Goal: Transaction & Acquisition: Purchase product/service

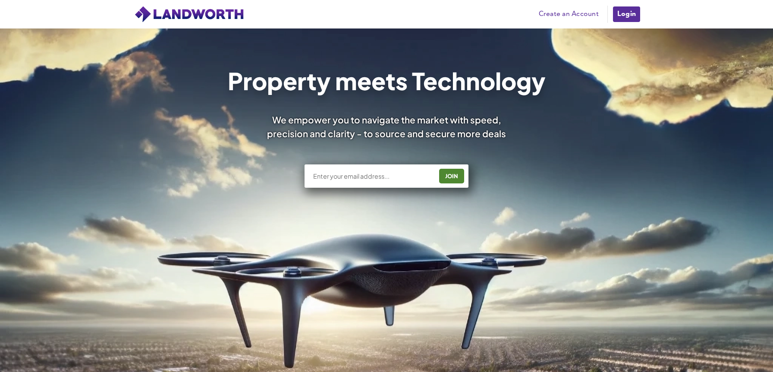
click at [401, 176] on input "text" at bounding box center [372, 176] width 120 height 9
type input "[EMAIL_ADDRESS][DOMAIN_NAME]"
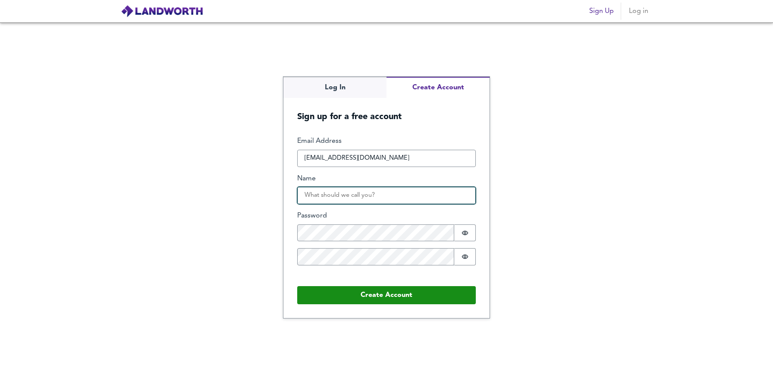
click at [383, 200] on input "Name" at bounding box center [386, 195] width 179 height 17
type input "Rose Ng"
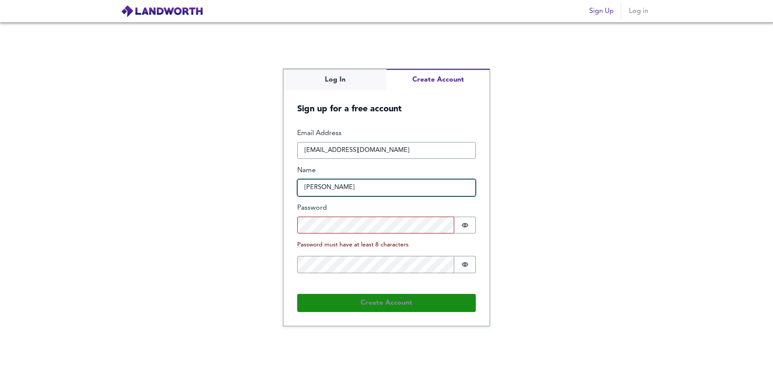
click at [367, 202] on div "Email Address ngloksen@gmail.com Name Rose Ng Password Password is hidden Passw…" at bounding box center [386, 208] width 179 height 158
click at [370, 234] on div "Email Address ngloksen@gmail.com Name Rose Ng Password Password is hidden Passw…" at bounding box center [386, 208] width 179 height 158
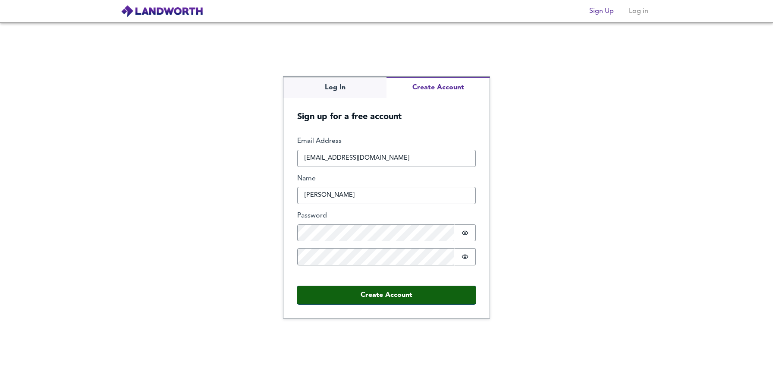
click at [382, 292] on button "Create Account" at bounding box center [386, 295] width 179 height 18
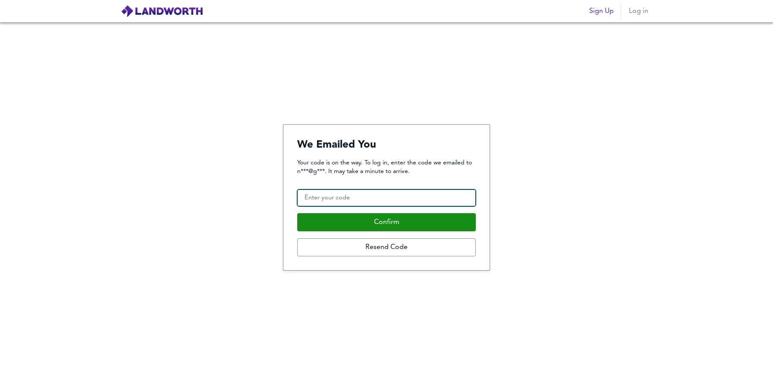
click at [362, 201] on input "Confirmation Code" at bounding box center [386, 197] width 179 height 17
type input "067345"
click at [297, 213] on button "Confirm" at bounding box center [386, 222] width 179 height 18
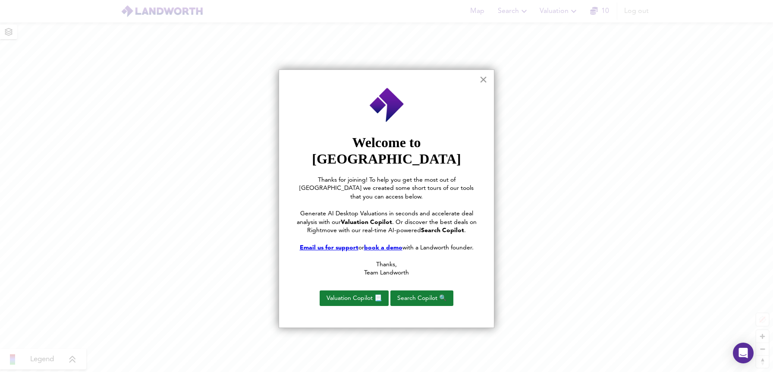
click at [483, 80] on button "×" at bounding box center [483, 79] width 8 height 14
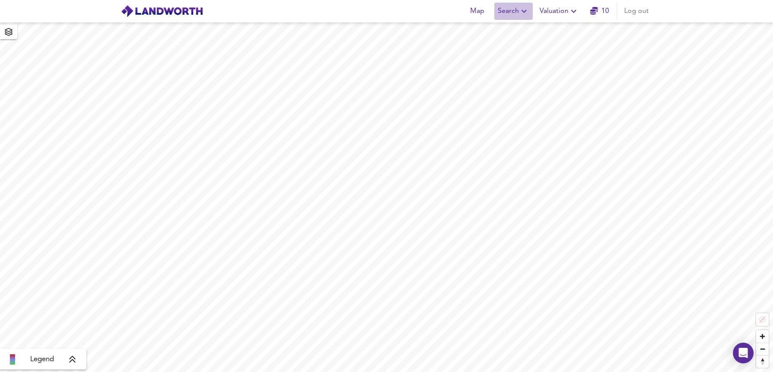
click at [509, 9] on span "Search" at bounding box center [513, 11] width 31 height 12
click at [508, 39] on li "New Search" at bounding box center [514, 33] width 62 height 21
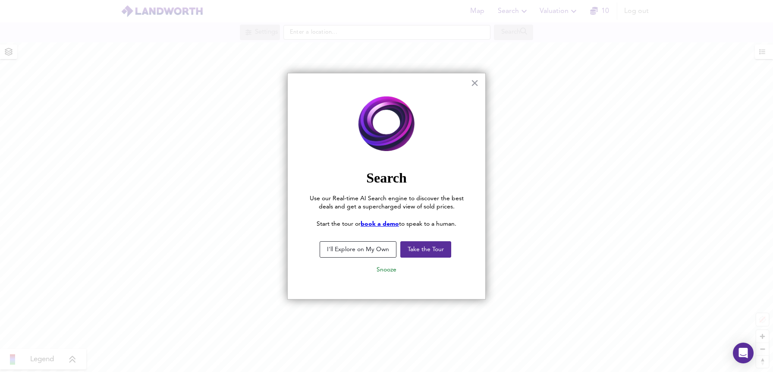
click at [367, 250] on button "I'll Explore on My Own" at bounding box center [358, 249] width 77 height 16
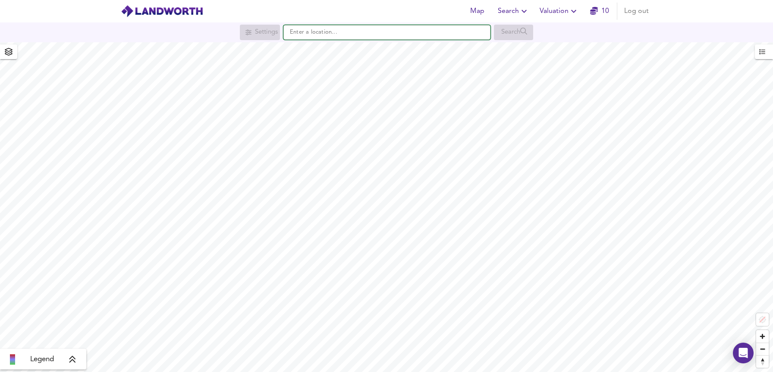
click at [326, 25] on input "text" at bounding box center [386, 32] width 207 height 15
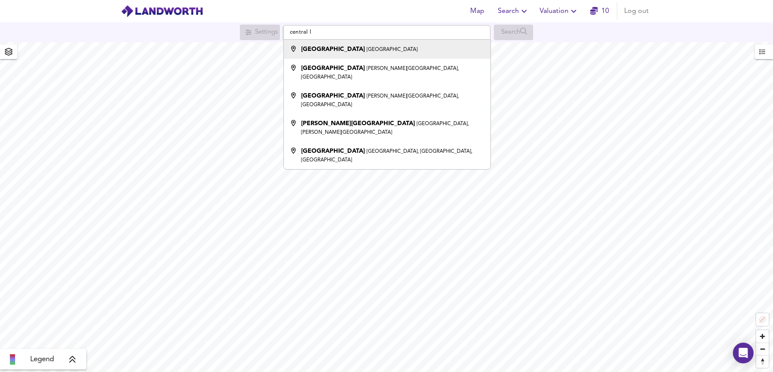
click at [332, 48] on strong "[GEOGRAPHIC_DATA]" at bounding box center [333, 49] width 64 height 6
type input "[GEOGRAPHIC_DATA], [GEOGRAPHIC_DATA]"
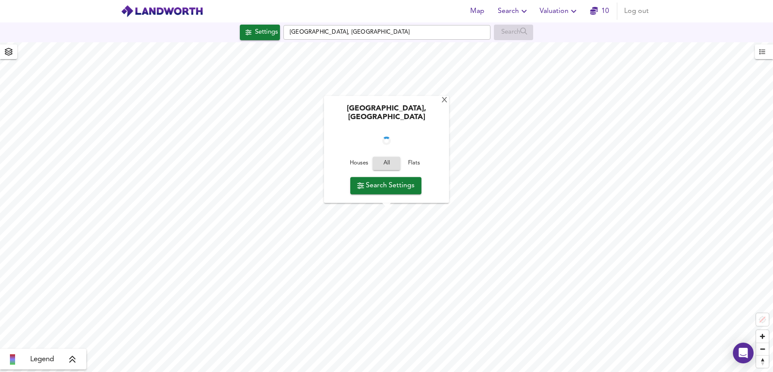
checkbox input "false"
checkbox input "true"
click at [405, 185] on span "Search Settings" at bounding box center [385, 185] width 57 height 12
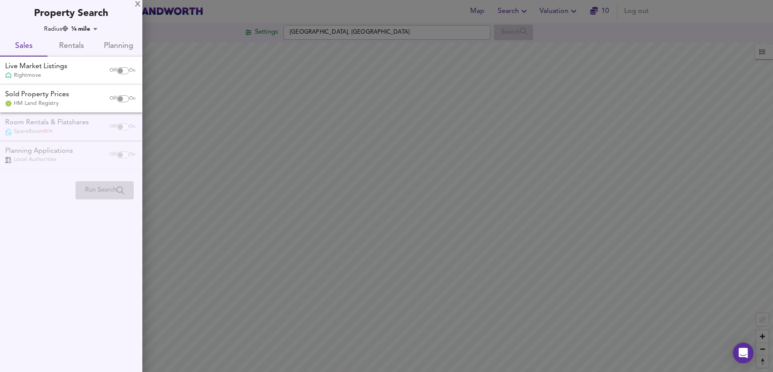
click at [117, 70] on input "checkbox" at bounding box center [120, 70] width 21 height 7
checkbox input "true"
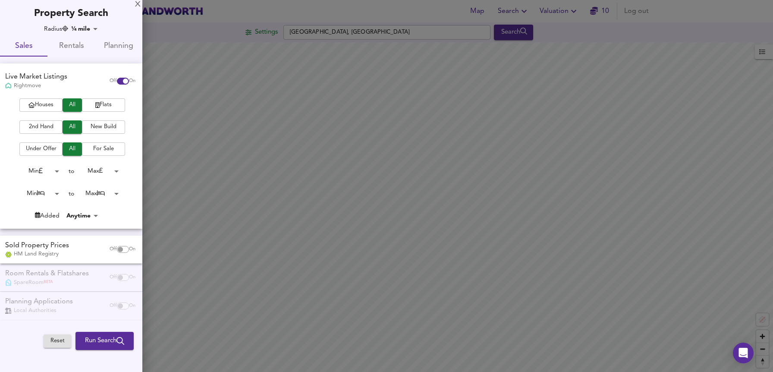
click at [91, 28] on body "Map Search Valuation 10 Log out Settings Central London, London Search Legend U…" at bounding box center [386, 186] width 773 height 372
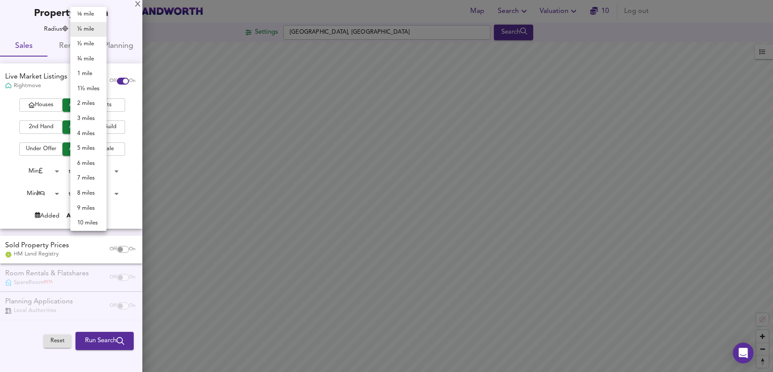
click at [95, 143] on li "5 miles" at bounding box center [88, 148] width 36 height 15
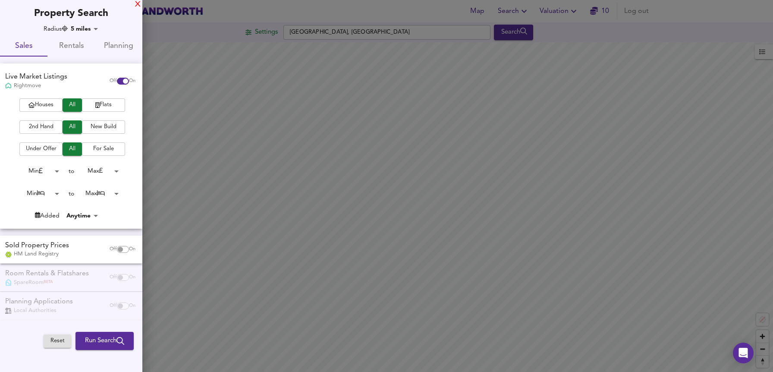
click at [138, 6] on div "X" at bounding box center [138, 5] width 6 height 6
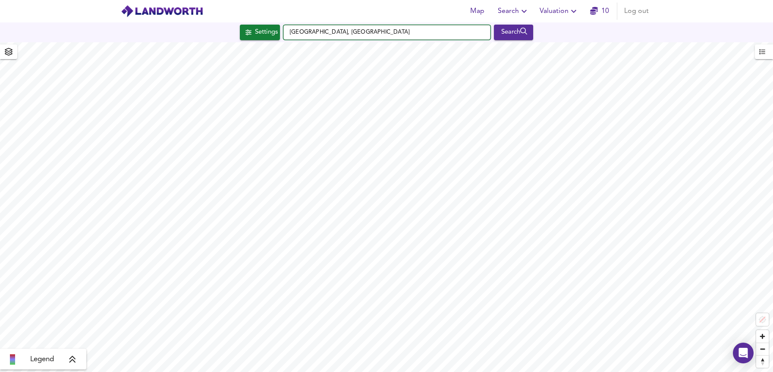
click at [356, 39] on input "Central London, London" at bounding box center [386, 32] width 207 height 15
click at [269, 30] on div "Settings" at bounding box center [266, 32] width 23 height 11
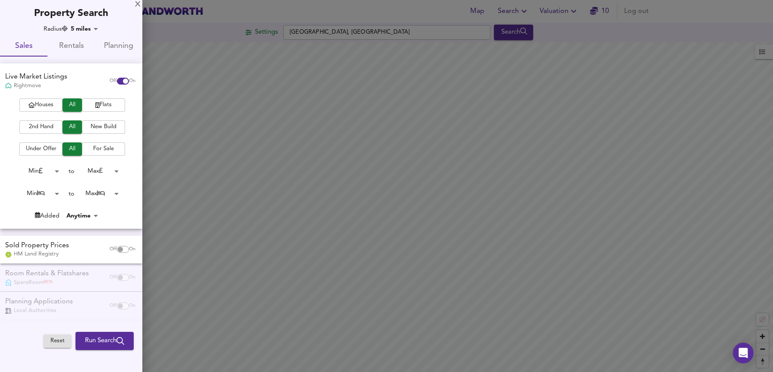
click at [97, 26] on body "Map Search Valuation 10 Log out Settings Central London, London Search Legend U…" at bounding box center [386, 186] width 773 height 372
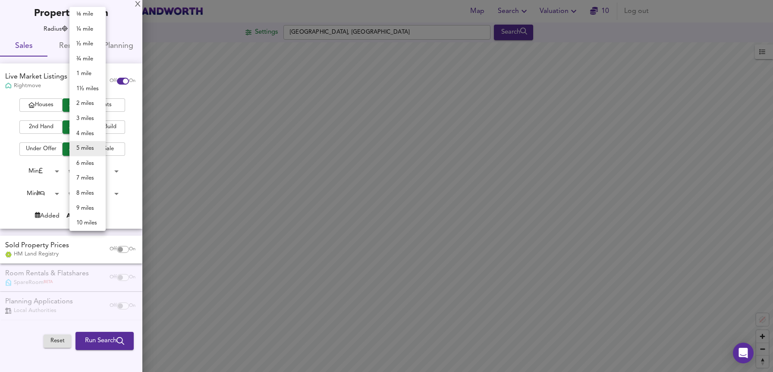
click at [91, 132] on li "4 miles" at bounding box center [87, 133] width 36 height 15
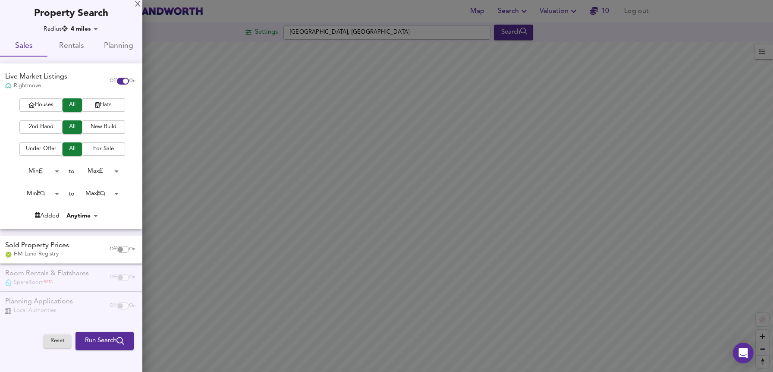
click at [179, 103] on div at bounding box center [386, 186] width 773 height 372
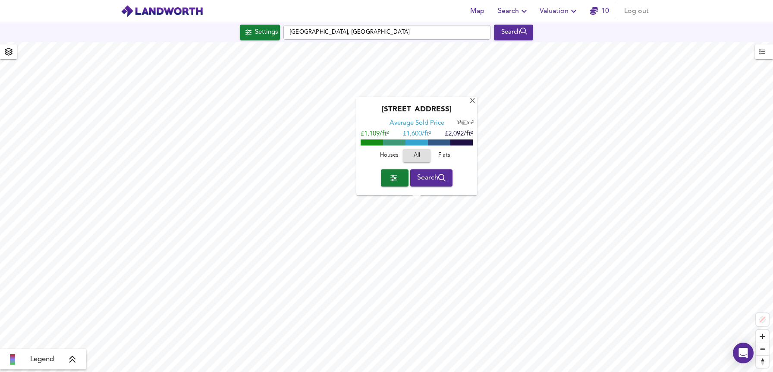
click at [761, 52] on icon "button" at bounding box center [762, 52] width 6 height 6
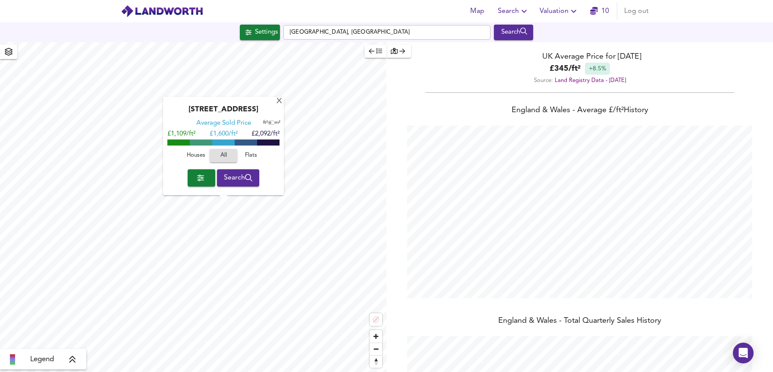
scroll to position [372, 773]
click at [404, 53] on icon "button" at bounding box center [402, 51] width 6 height 6
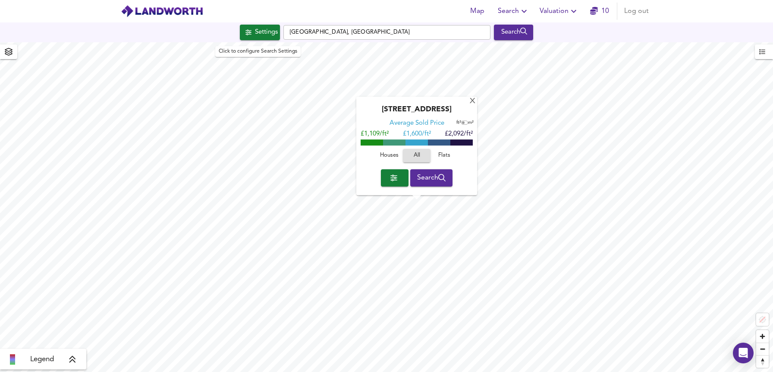
click at [264, 35] on div "Settings" at bounding box center [266, 32] width 23 height 11
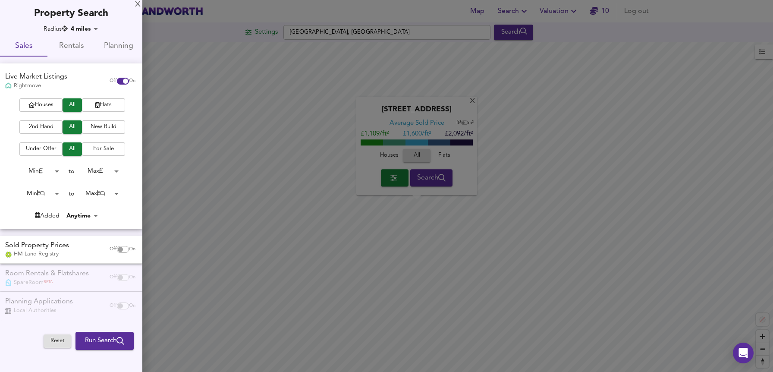
click at [91, 31] on body "Map Search Valuation 10 Log out Settings Central London, London Search X Phoeni…" at bounding box center [386, 186] width 773 height 372
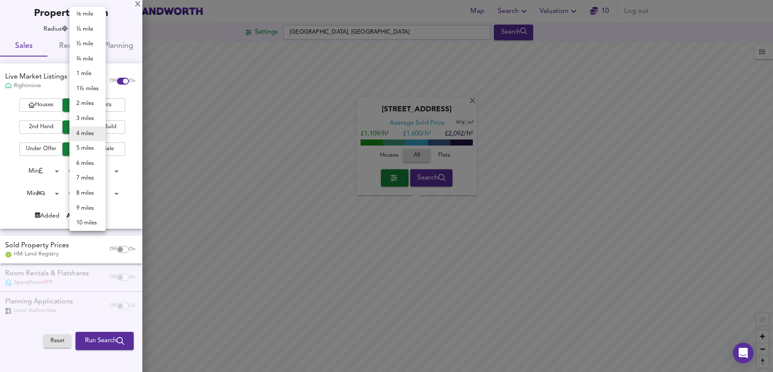
click at [88, 119] on li "3 miles" at bounding box center [87, 118] width 36 height 15
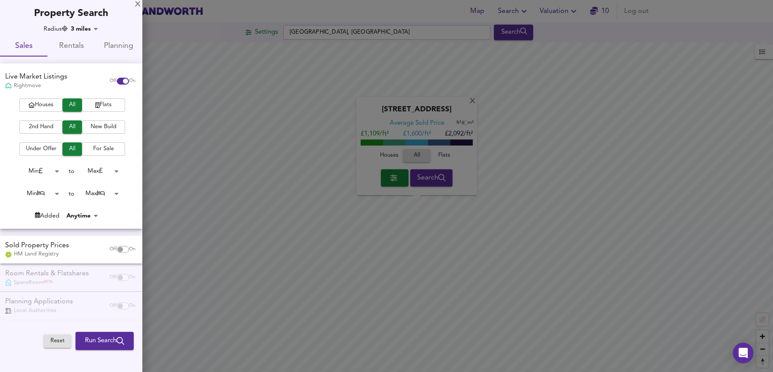
click at [269, 244] on div at bounding box center [386, 186] width 773 height 372
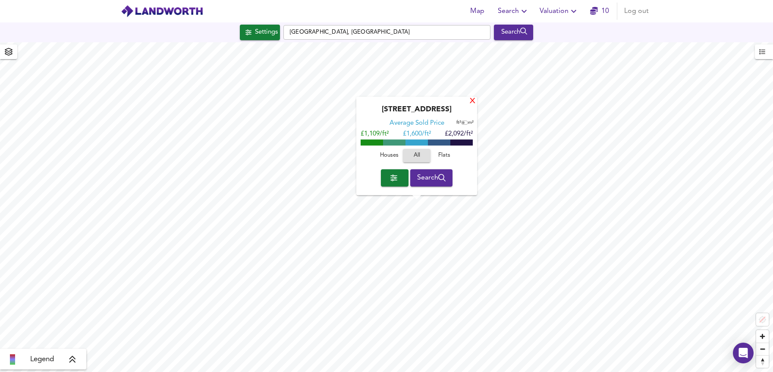
click at [473, 101] on div "X" at bounding box center [472, 101] width 7 height 8
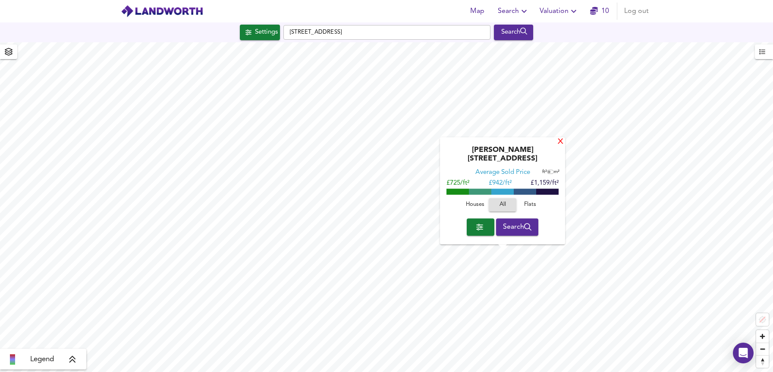
click at [561, 146] on div "X" at bounding box center [560, 142] width 7 height 8
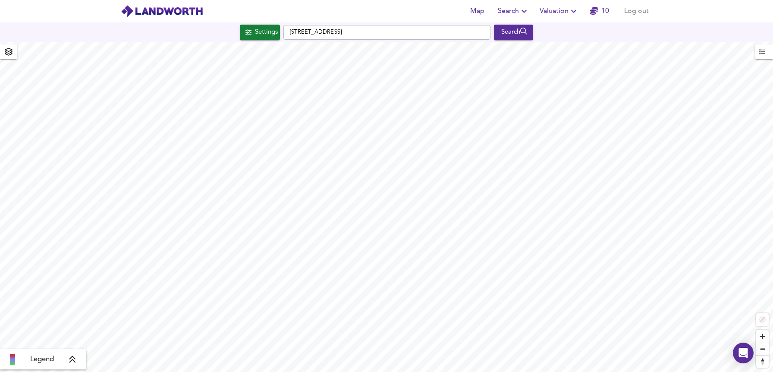
type input "3928"
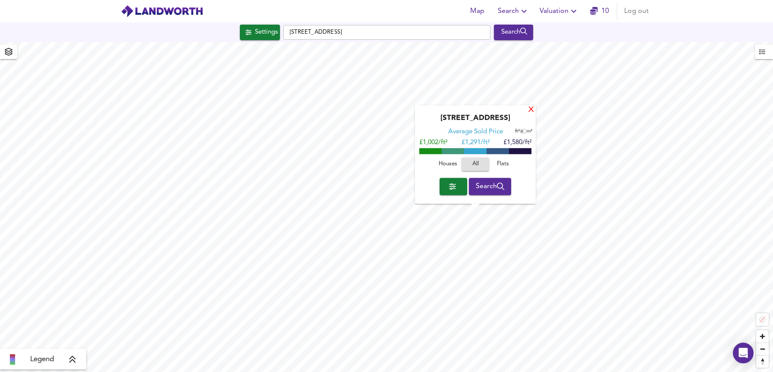
click at [529, 107] on div "X" at bounding box center [530, 110] width 7 height 8
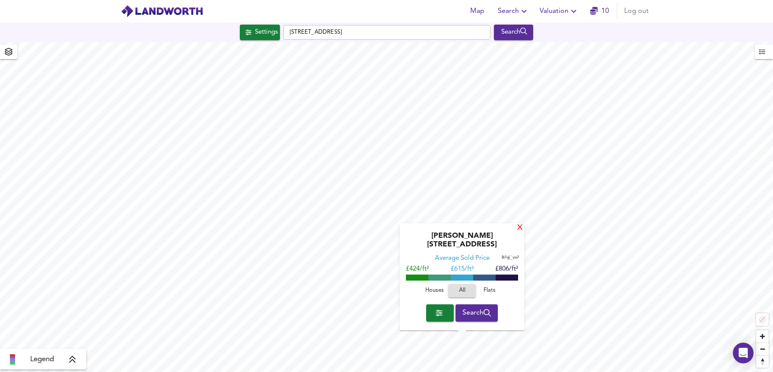
click at [519, 232] on div "X" at bounding box center [519, 228] width 7 height 8
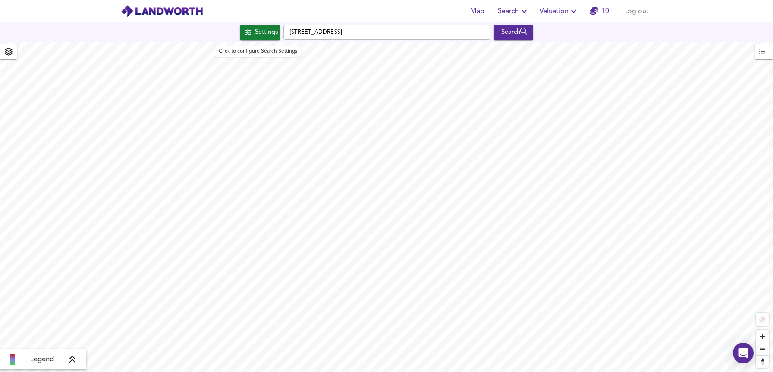
click at [263, 34] on div "Settings" at bounding box center [266, 32] width 23 height 11
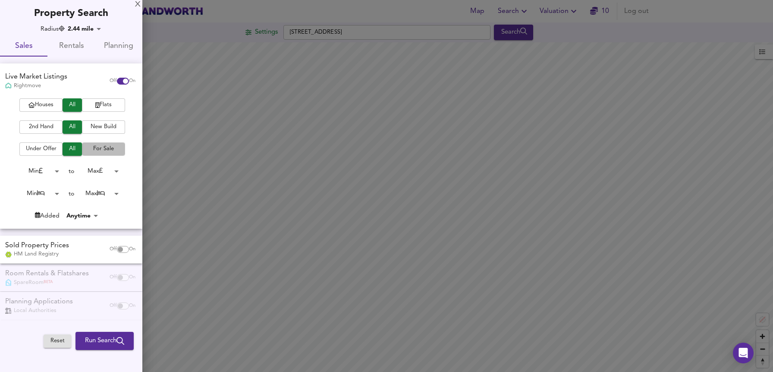
click at [89, 147] on span "For Sale" at bounding box center [103, 149] width 34 height 10
click at [42, 132] on span "2nd Hand" at bounding box center [41, 127] width 34 height 10
click at [42, 172] on body "Map Search Valuation 10 Log out Settings Euston Road, NW1 2AL Search Legend UK …" at bounding box center [386, 186] width 773 height 372
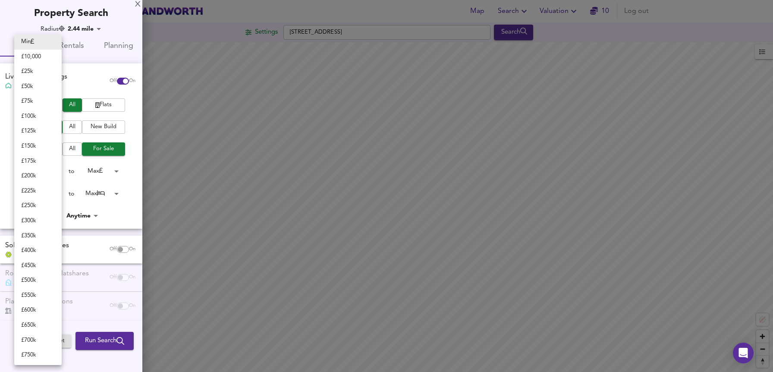
click at [128, 219] on div at bounding box center [386, 186] width 773 height 372
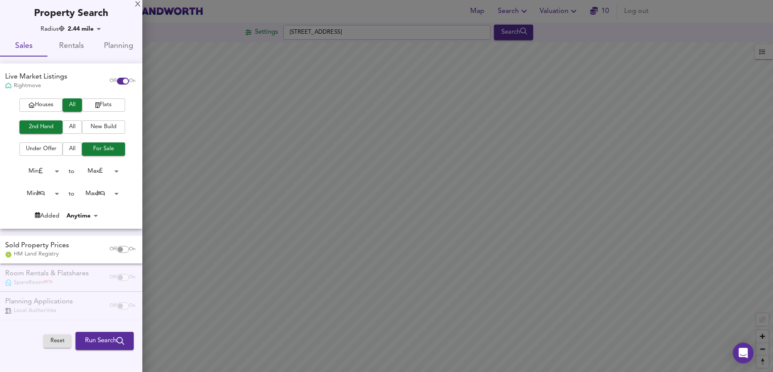
click at [111, 194] on body "Map Search Valuation 10 Log out Settings Euston Road, NW1 2AL Search Legend UK …" at bounding box center [386, 186] width 773 height 372
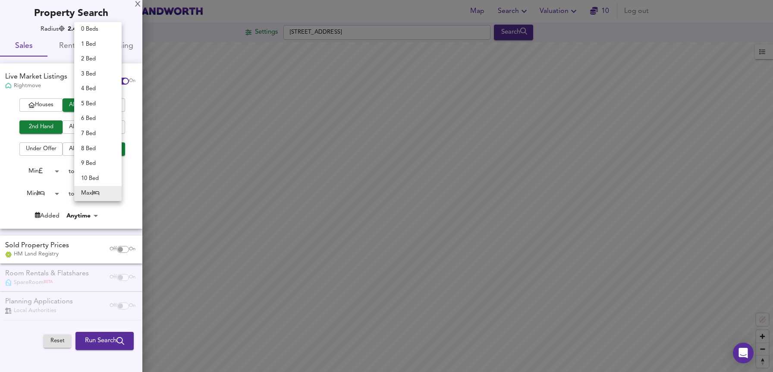
click at [46, 197] on div at bounding box center [386, 186] width 773 height 372
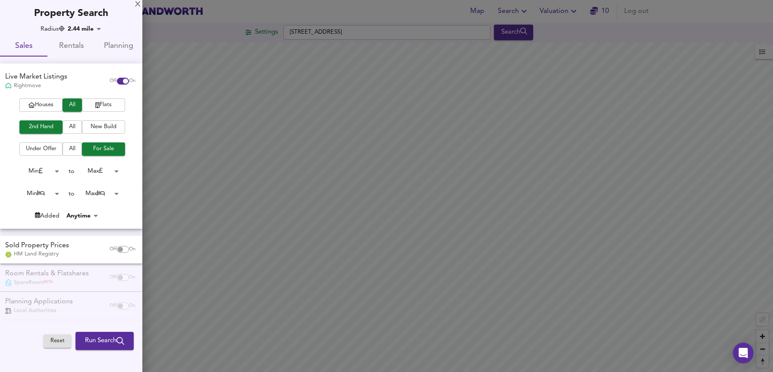
click at [50, 194] on body "Map Search Valuation 10 Log out Settings Euston Road, NW1 2AL Search Legend UK …" at bounding box center [386, 186] width 773 height 372
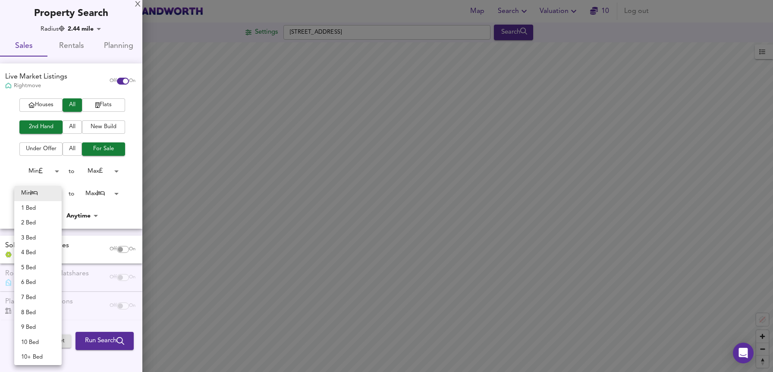
click at [44, 206] on li "1 Bed" at bounding box center [37, 208] width 47 height 15
type input "1"
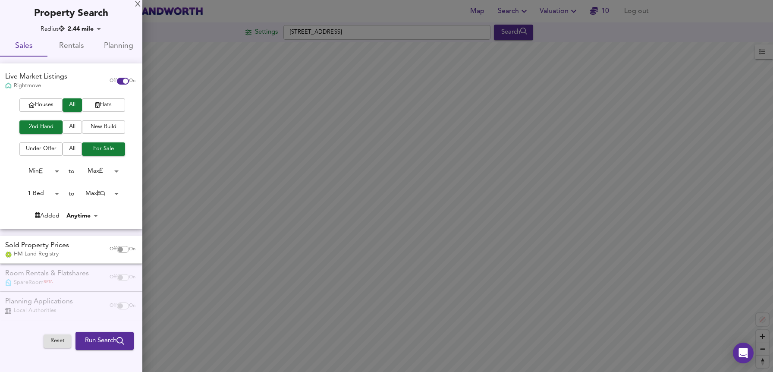
click at [103, 170] on body "Map Search Valuation 10 Log out Settings Euston Road, NW1 2AL Search Legend UK …" at bounding box center [386, 186] width 773 height 372
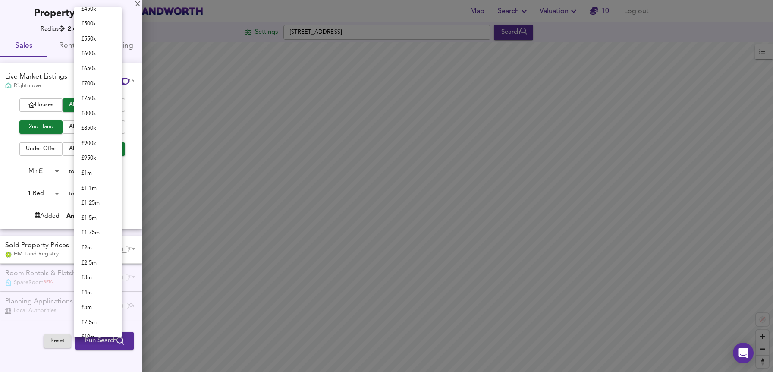
scroll to position [221, 0]
click at [103, 93] on li "£ 700k" at bounding box center [97, 92] width 47 height 15
type input "700000"
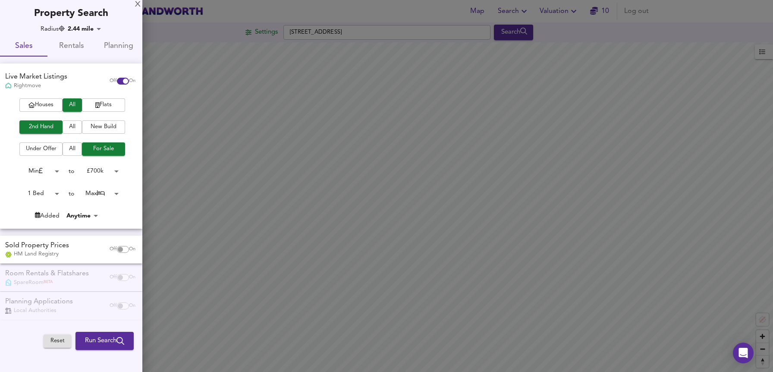
click at [95, 194] on body "Map Search Valuation 10 Log out Settings Euston Road, NW1 2AL Search Legend UK …" at bounding box center [386, 186] width 773 height 372
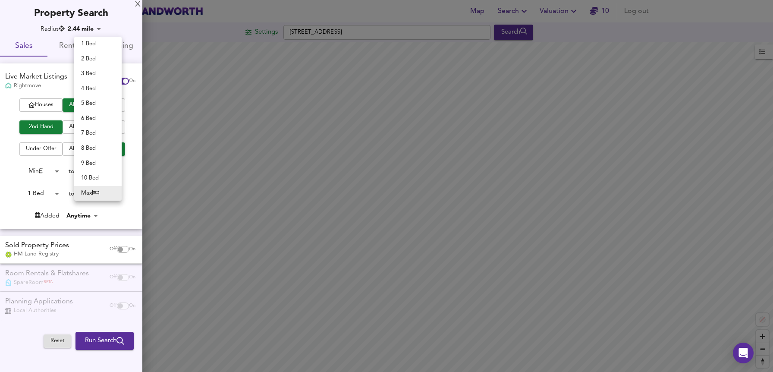
click at [116, 218] on div at bounding box center [386, 186] width 773 height 372
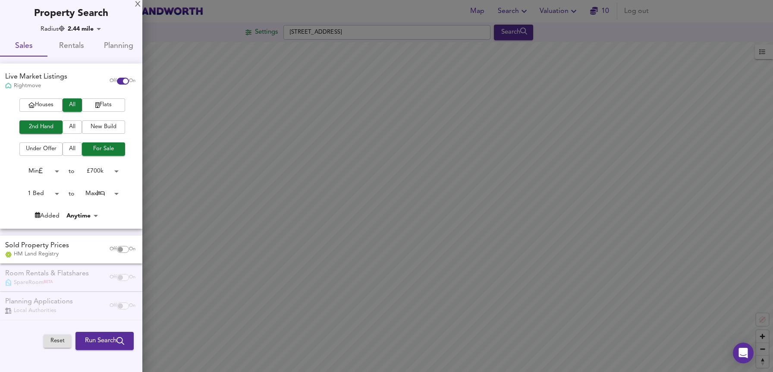
click at [109, 341] on span "Run Search" at bounding box center [104, 340] width 39 height 11
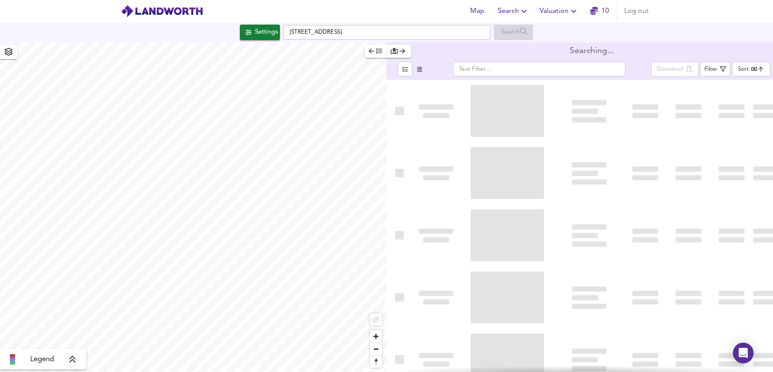
type input "bestdeal"
click at [370, 54] on span "button" at bounding box center [375, 51] width 13 height 10
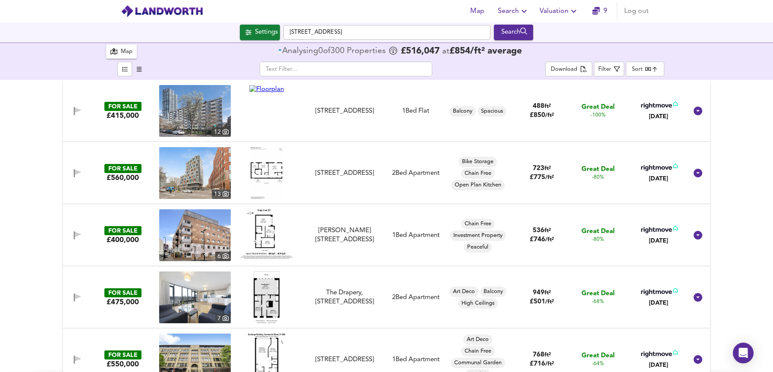
click at [260, 31] on div "Settings" at bounding box center [266, 32] width 23 height 11
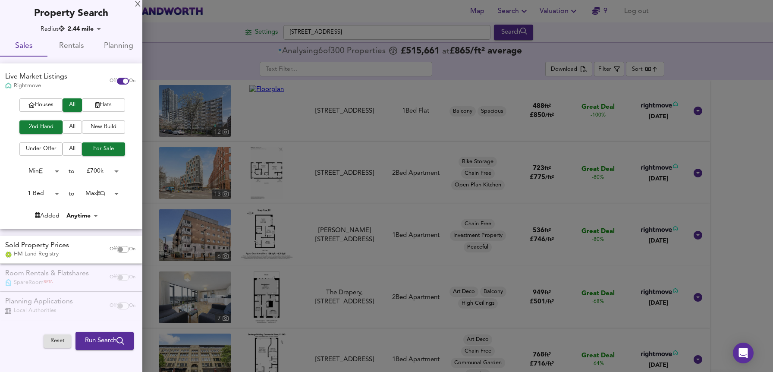
click at [492, 72] on div at bounding box center [386, 186] width 773 height 372
click at [141, 3] on div at bounding box center [386, 186] width 773 height 372
click at [137, 5] on div at bounding box center [386, 186] width 773 height 372
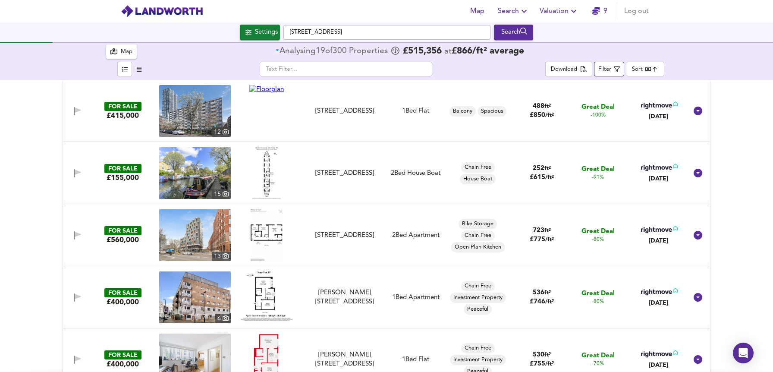
click at [607, 74] on div "Filter" at bounding box center [604, 70] width 13 height 10
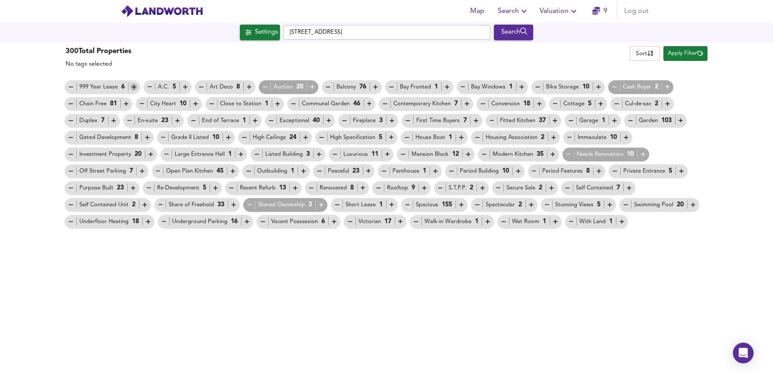
click at [132, 87] on icon "button" at bounding box center [134, 87] width 4 height 4
click at [233, 206] on icon "button" at bounding box center [233, 204] width 7 height 7
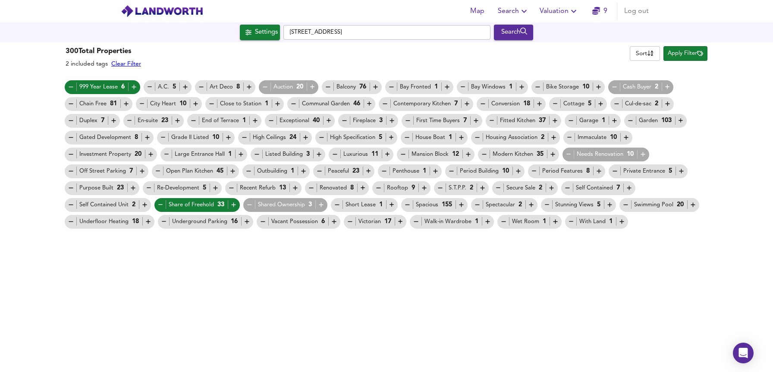
click at [610, 299] on div "300 Total Properties 2 included tags Clear Filter Sort name ​ Apply Filter 999 …" at bounding box center [386, 206] width 773 height 329
click at [249, 206] on icon "button" at bounding box center [249, 204] width 7 height 7
click at [262, 88] on icon "button" at bounding box center [264, 86] width 7 height 7
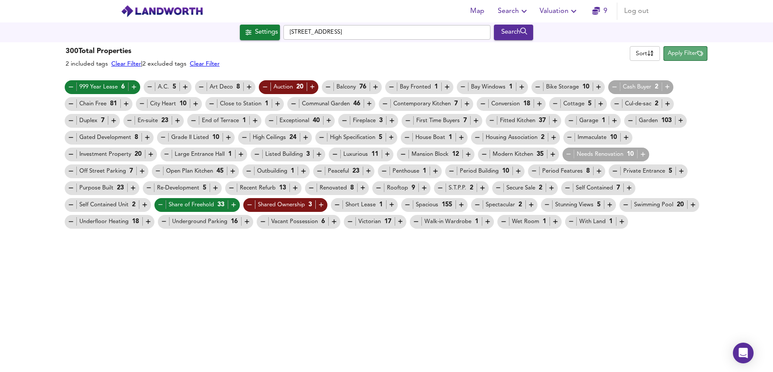
click at [695, 54] on span "Apply Filter" at bounding box center [685, 54] width 35 height 10
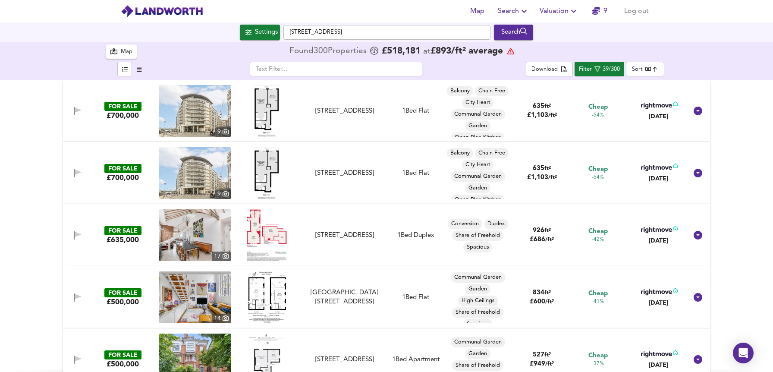
click at [650, 72] on body "Map Search Valuation 9 Log out Settings Euston Road, NW1 2AL Search 300 Results…" at bounding box center [386, 186] width 773 height 372
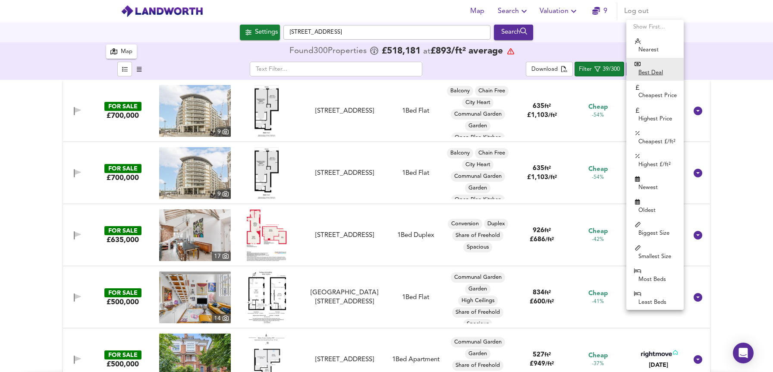
click at [661, 76] on li "Best Deal" at bounding box center [654, 69] width 57 height 23
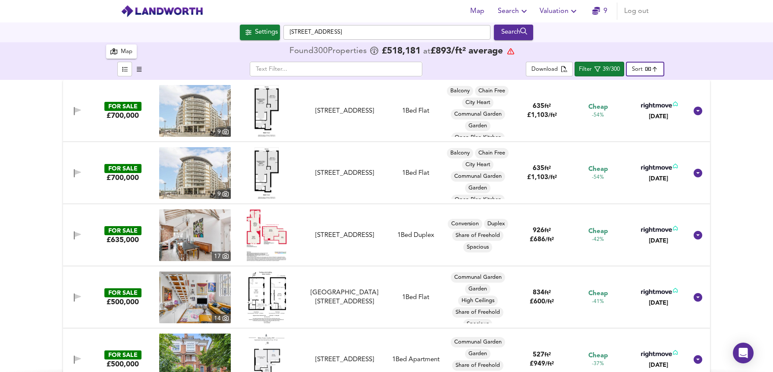
click at [646, 72] on body "Map Search Valuation 9 Log out Settings Euston Road, NW1 2AL Search 300 Results…" at bounding box center [386, 186] width 773 height 372
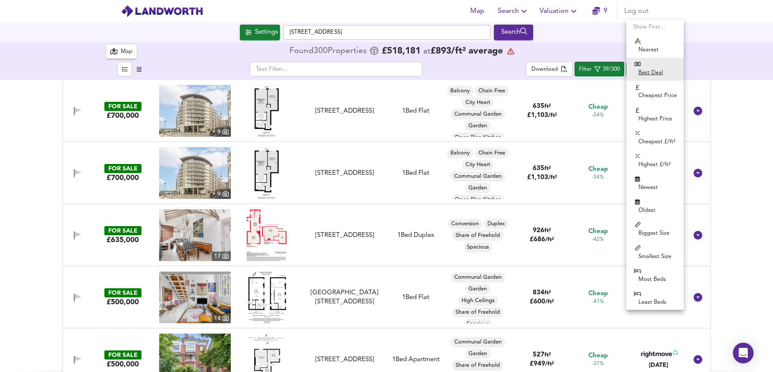
click at [744, 155] on div at bounding box center [386, 186] width 773 height 372
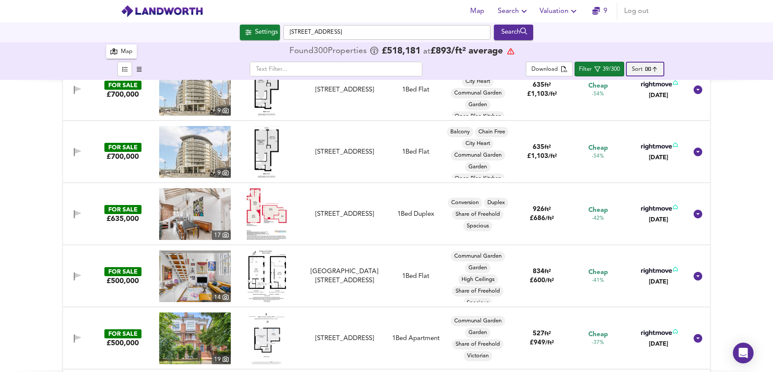
scroll to position [22, 0]
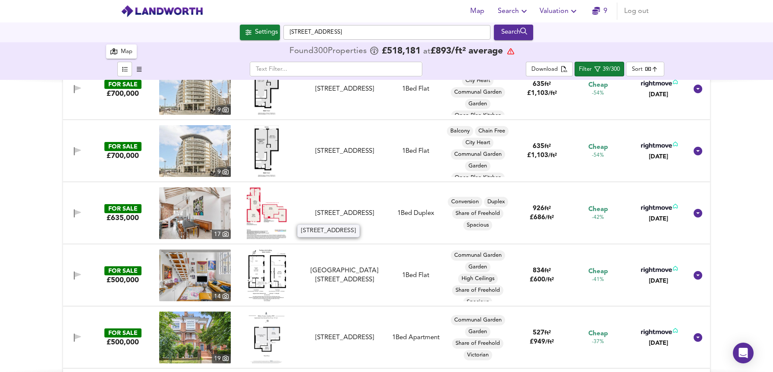
click at [336, 209] on div "[STREET_ADDRESS]" at bounding box center [344, 213] width 77 height 9
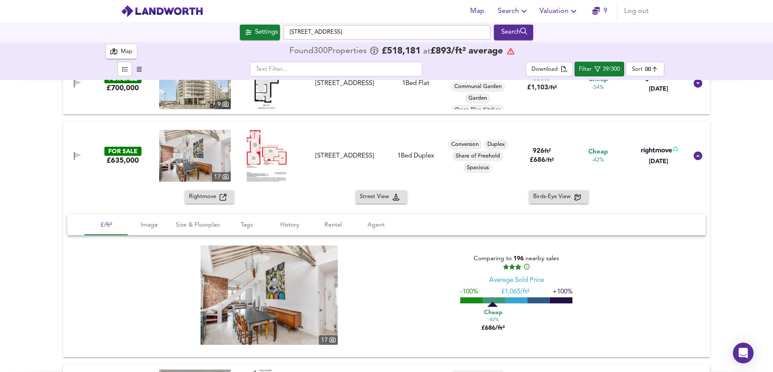
scroll to position [90, 0]
click at [216, 191] on span "Rightmove" at bounding box center [204, 196] width 31 height 10
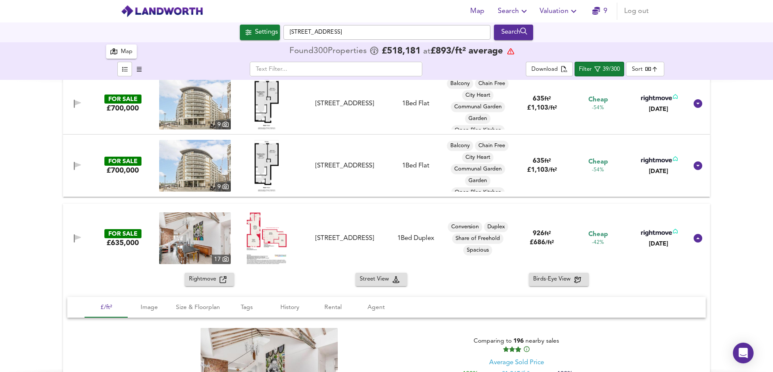
scroll to position [0, 0]
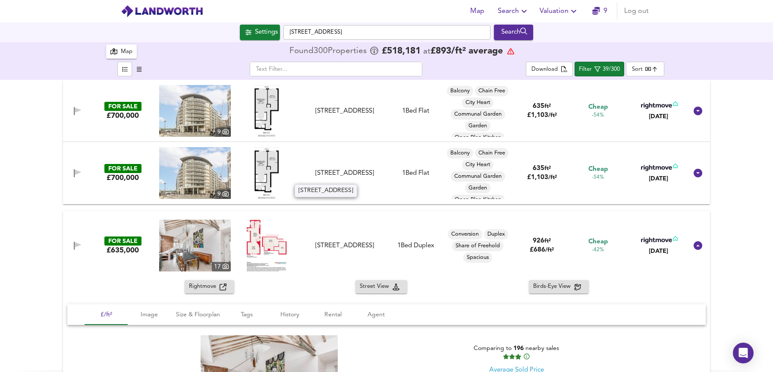
click at [338, 172] on div "[STREET_ADDRESS]" at bounding box center [344, 173] width 77 height 9
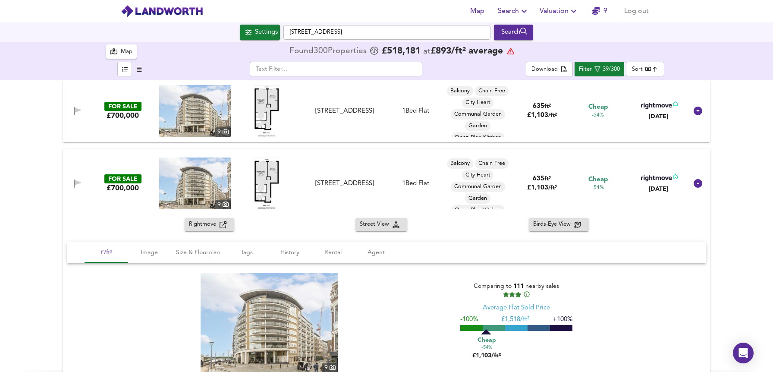
click at [216, 228] on span "Rightmove" at bounding box center [204, 224] width 31 height 10
click at [92, 230] on div "Rightmove Street View Birds-Eye View" at bounding box center [386, 224] width 647 height 13
click at [365, 179] on div "[STREET_ADDRESS]" at bounding box center [344, 183] width 77 height 9
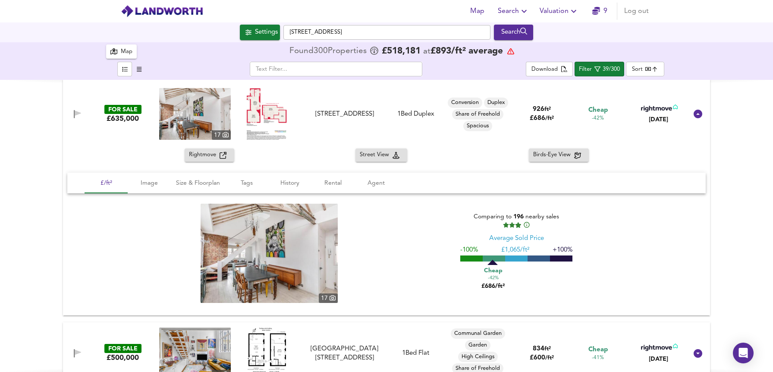
scroll to position [138, 0]
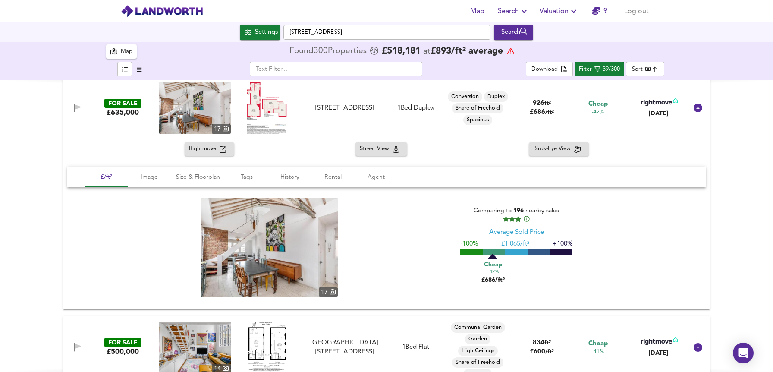
click at [360, 97] on div "FOR SALE £635,000 17 Bell Street, London, NW1 6TB Bell Street, London, NW1 6TB …" at bounding box center [376, 108] width 623 height 52
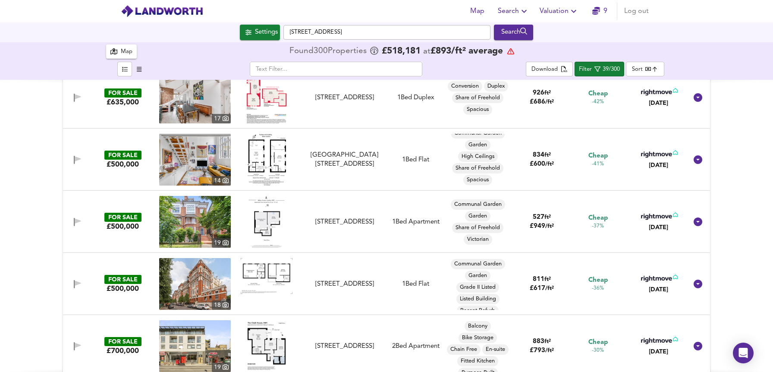
scroll to position [0, 0]
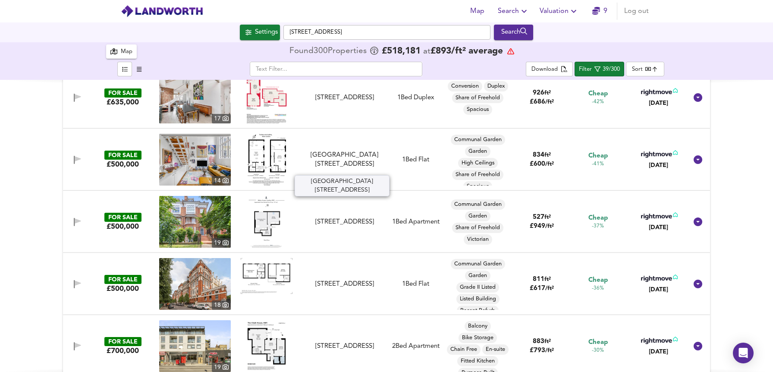
click at [341, 167] on div "[GEOGRAPHIC_DATA][STREET_ADDRESS]" at bounding box center [344, 159] width 77 height 19
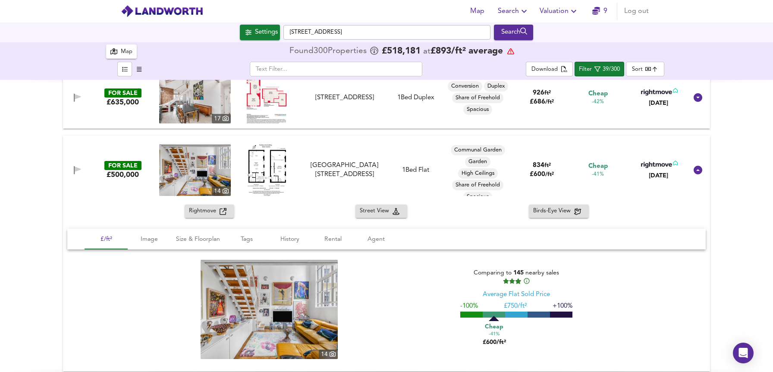
click at [227, 212] on div "Rightmove" at bounding box center [209, 211] width 41 height 10
click at [84, 212] on div "Rightmove Street View Birds-Eye View" at bounding box center [386, 210] width 647 height 13
click at [113, 182] on div "FOR SALE £500,000 14 The Beaux Arts Building 10-18, Manor Gardens, N7 6JT The B…" at bounding box center [376, 170] width 623 height 52
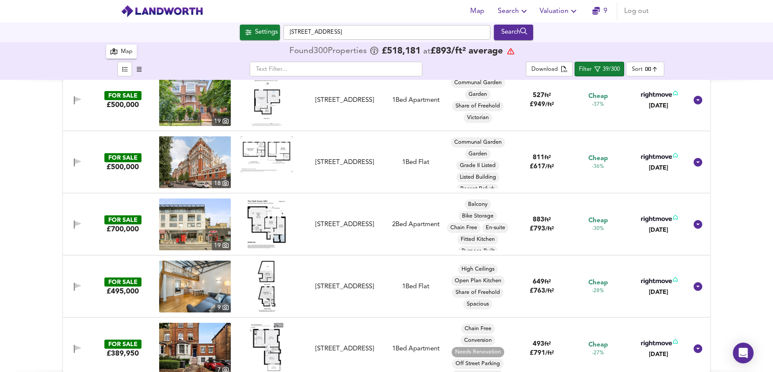
scroll to position [261, 0]
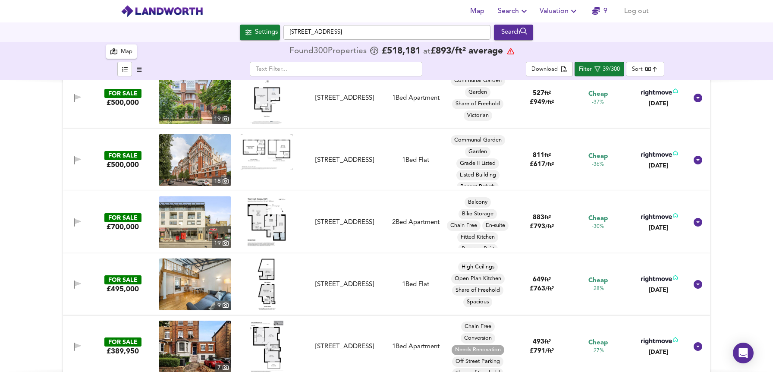
click at [348, 294] on div "FOR SALE £495,000 9 City Road, Old Street, EC1V 2NR City Road, Old Street, EC1V…" at bounding box center [376, 284] width 623 height 52
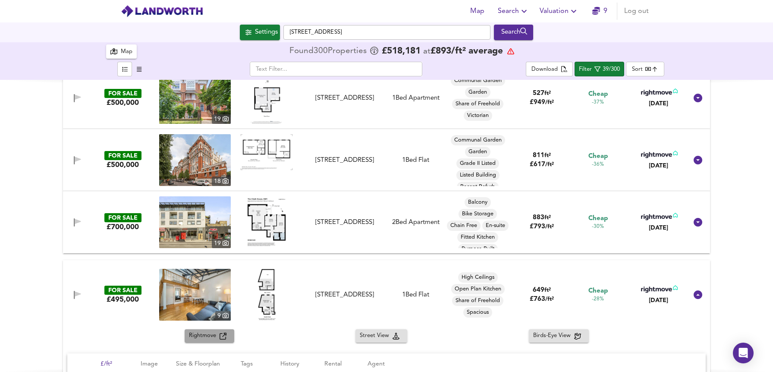
click at [216, 337] on span "Rightmove" at bounding box center [204, 336] width 31 height 10
click at [118, 276] on div "FOR SALE £495,000 9 City Road, Old Street, EC1V 2NR City Road, Old Street, EC1V…" at bounding box center [376, 295] width 623 height 52
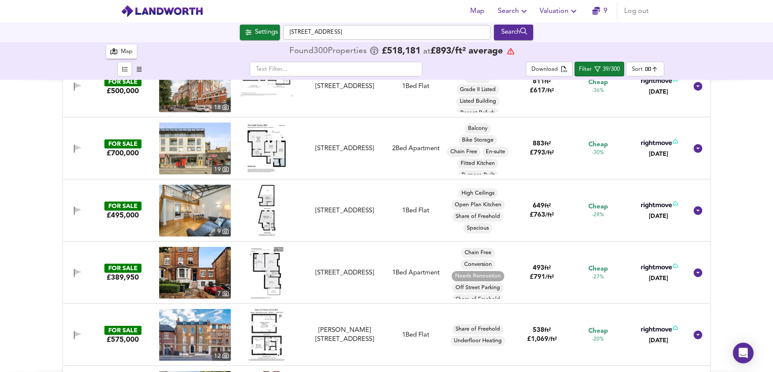
scroll to position [362, 0]
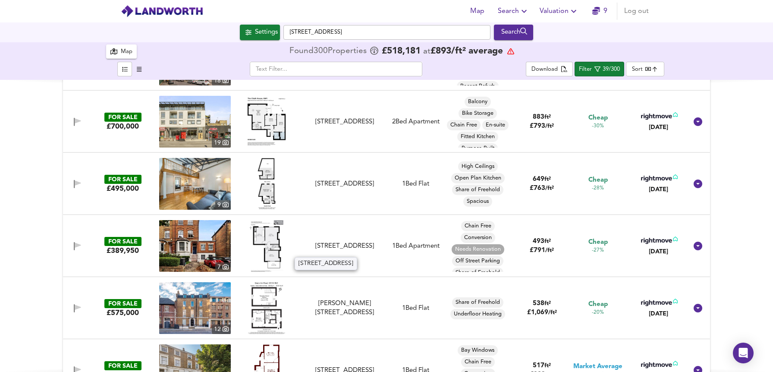
click at [325, 241] on div "[STREET_ADDRESS]" at bounding box center [344, 245] width 77 height 9
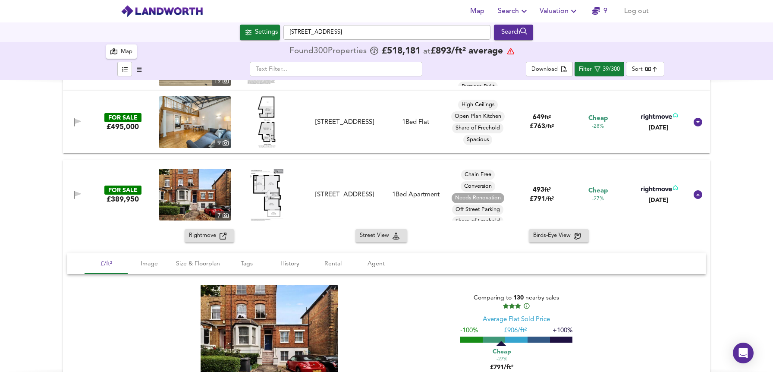
scroll to position [457, 0]
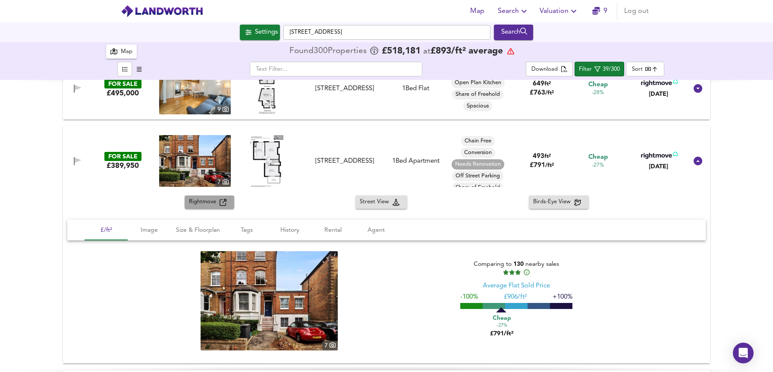
click at [222, 205] on icon "button" at bounding box center [222, 202] width 7 height 7
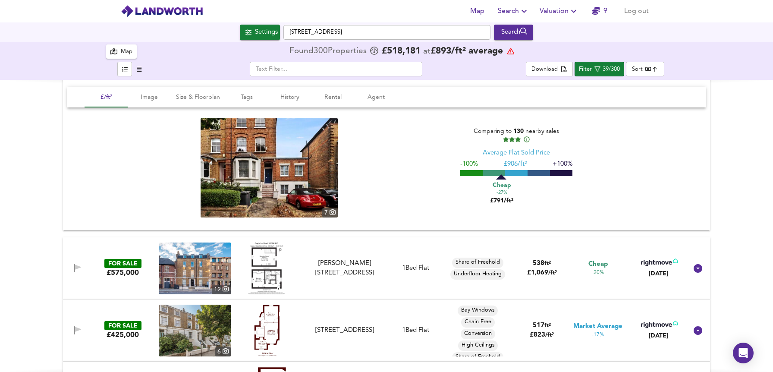
scroll to position [590, 0]
click at [359, 286] on div "FOR SALE £575,000 12 Gray's Inn Road, London, WC1X 8UE Gray's Inn Road, London,…" at bounding box center [376, 268] width 623 height 52
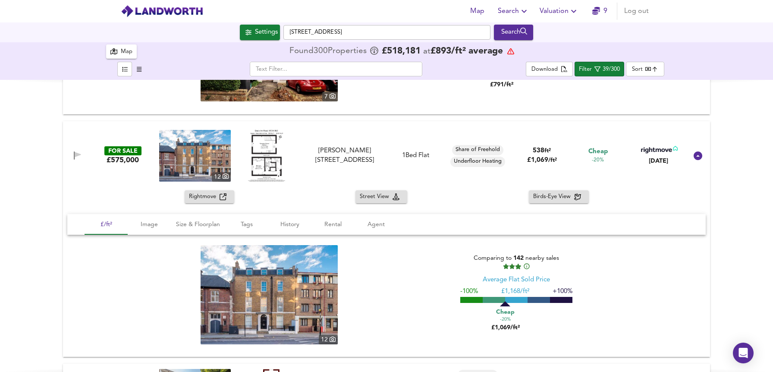
scroll to position [706, 0]
click at [223, 197] on icon "button" at bounding box center [222, 196] width 7 height 7
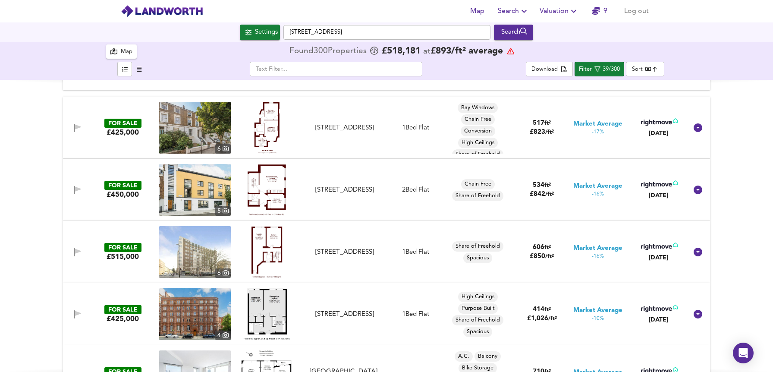
scroll to position [972, 0]
click at [96, 141] on div "FOR SALE £425,000 6 Agar Grove, Camden, NW1 9TY Agar Grove, Camden 1 Bed Flat B…" at bounding box center [376, 128] width 623 height 52
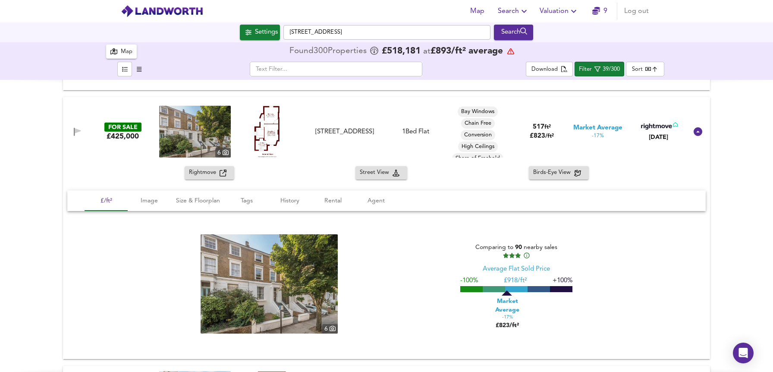
click at [224, 176] on div "Rightmove" at bounding box center [209, 173] width 41 height 10
click at [111, 157] on div "FOR SALE £425,000 6 Agar Grove, Camden, NW1 9TY Agar Grove, Camden 1 Bed Flat B…" at bounding box center [376, 132] width 623 height 52
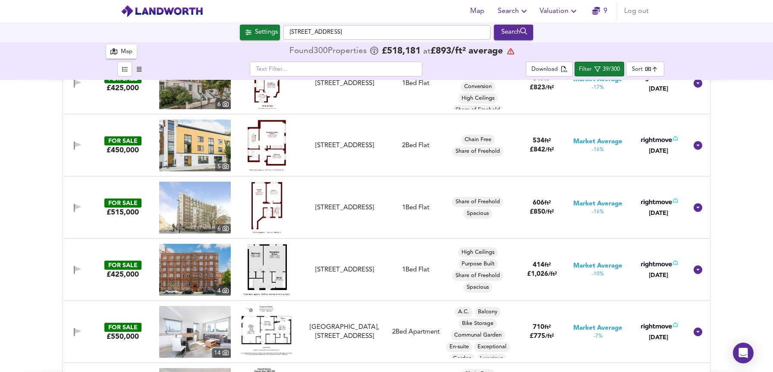
scroll to position [1016, 0]
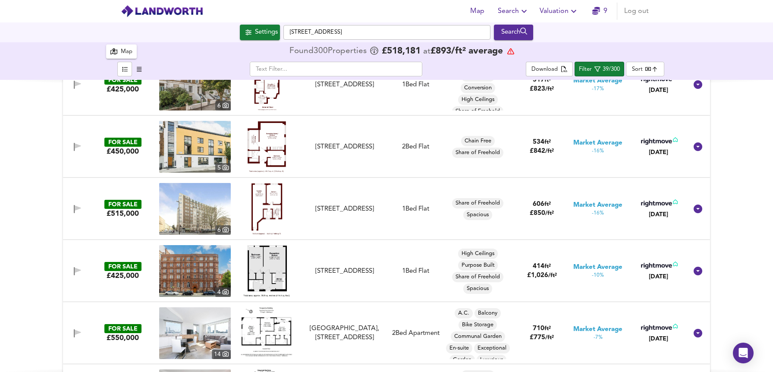
click at [395, 314] on div "FOR SALE £550,000 14 Perspective Building, 100 Westminster Bridge Road, Waterlo…" at bounding box center [376, 333] width 623 height 52
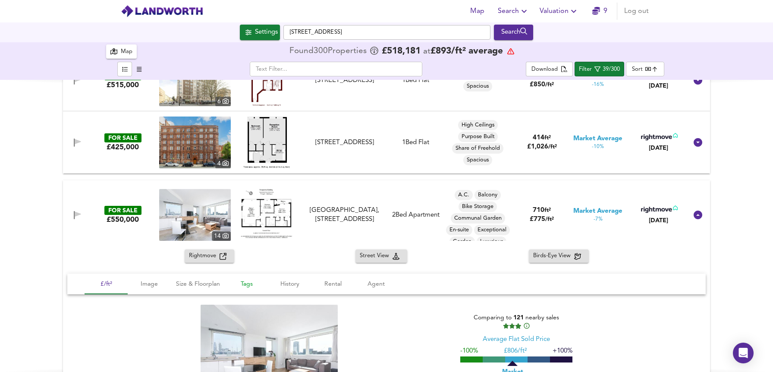
scroll to position [1147, 0]
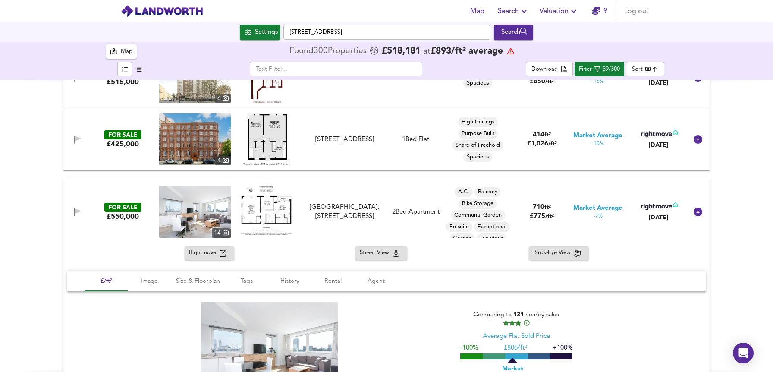
click at [220, 257] on div "Rightmove" at bounding box center [209, 253] width 41 height 10
click at [89, 266] on div "Rightmove Street View Birds-Eye View £/ft² Image Size & Floorplan Tags History …" at bounding box center [386, 329] width 647 height 167
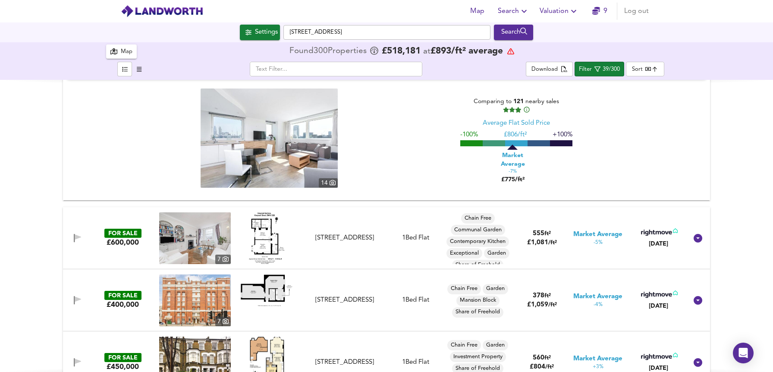
scroll to position [1360, 0]
click at [353, 213] on div "FOR SALE £600,000 7 Greycoat Gardens, Greycoat Street, SW1P 2QB Greycoat Garden…" at bounding box center [376, 239] width 623 height 52
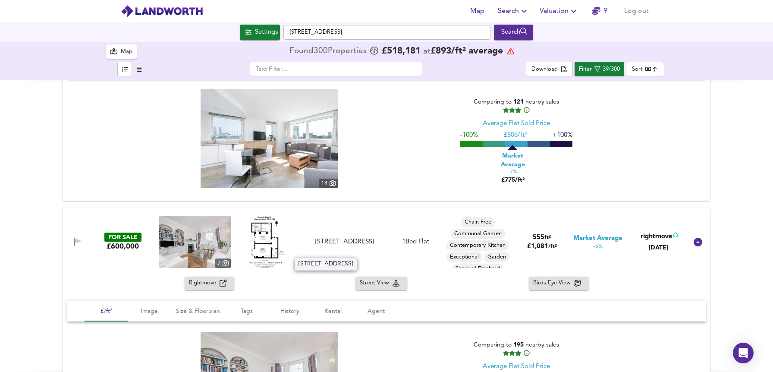
scroll to position [1385, 0]
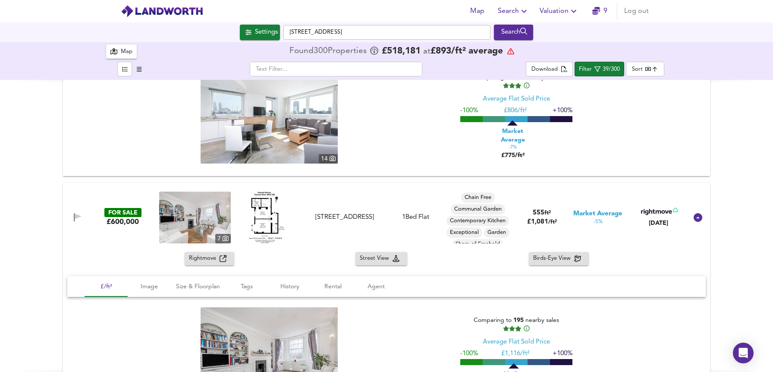
click at [210, 255] on span "Rightmove" at bounding box center [204, 259] width 31 height 10
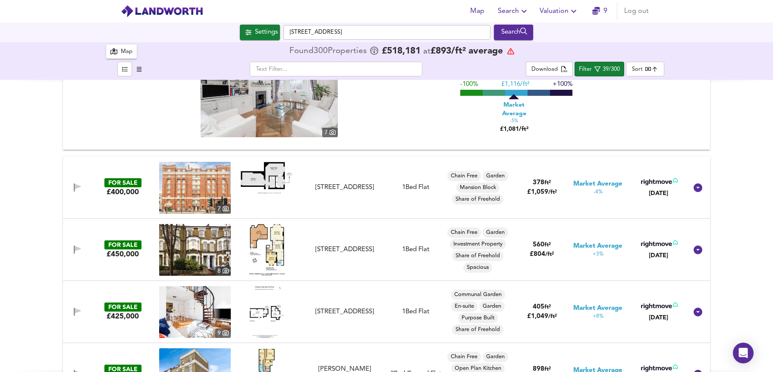
scroll to position [1671, 0]
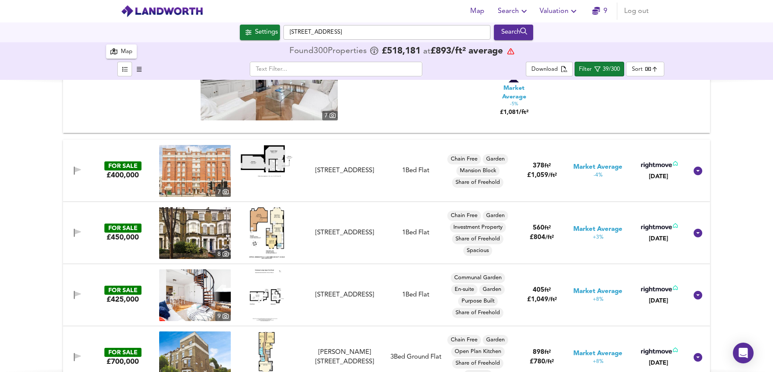
click at [86, 180] on div "FOR SALE £400,000 7 Bidborough Street, Bloomsbury, WC1H 9DL Bidborough Street, …" at bounding box center [376, 171] width 623 height 52
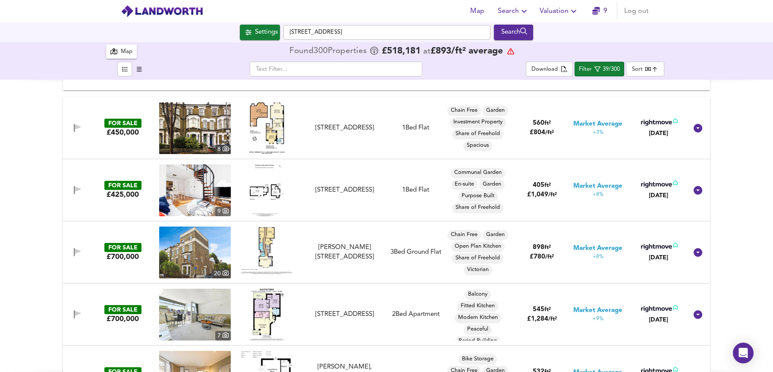
scroll to position [2017, 0]
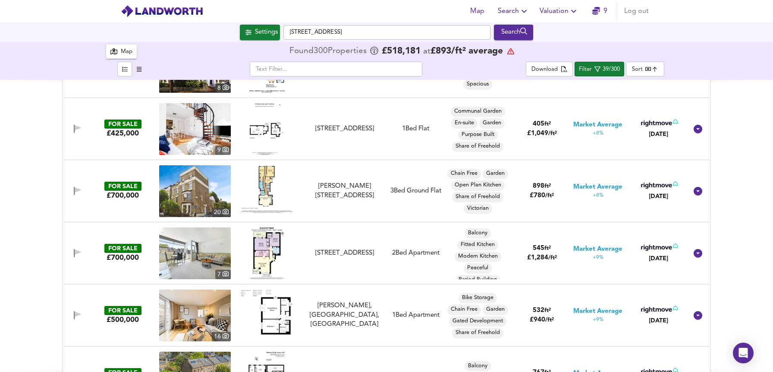
click at [141, 203] on div "FOR SALE £700,000 20 Arthur Road, London, N7 6DS Arthur Road, London, N7 3 Bed …" at bounding box center [376, 191] width 623 height 52
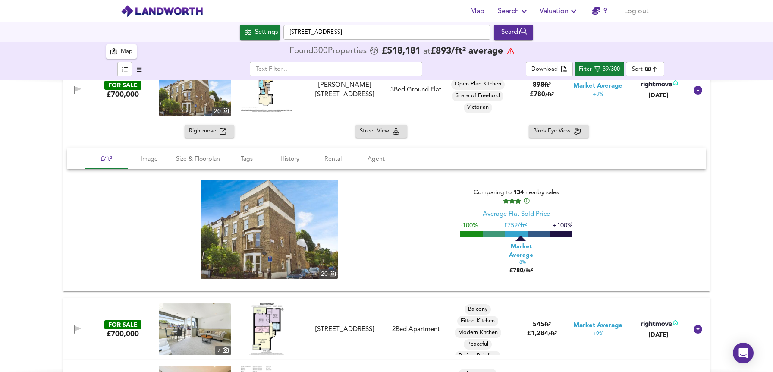
scroll to position [2130, 0]
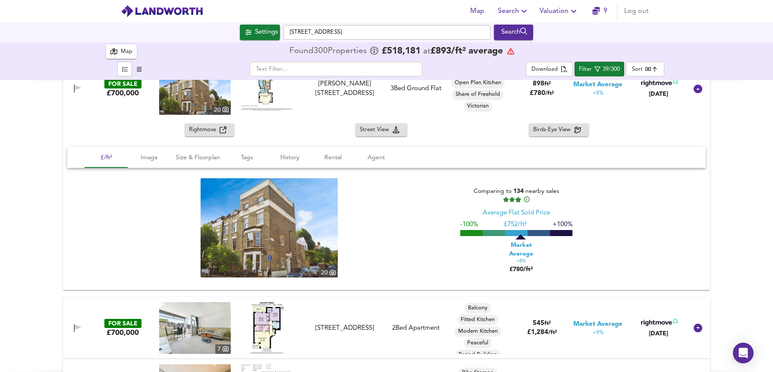
click at [219, 128] on icon "button" at bounding box center [222, 129] width 7 height 7
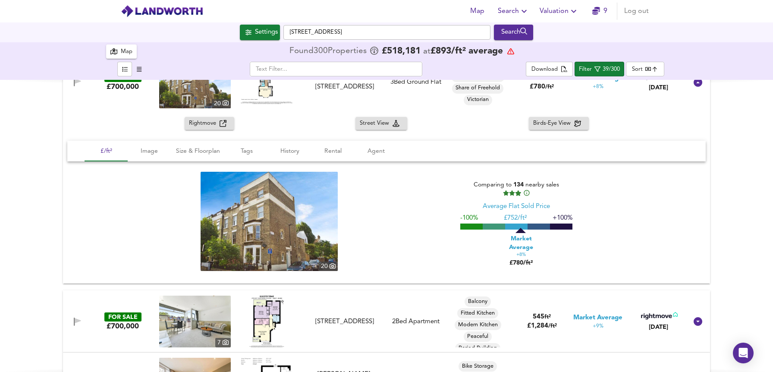
scroll to position [2248, 0]
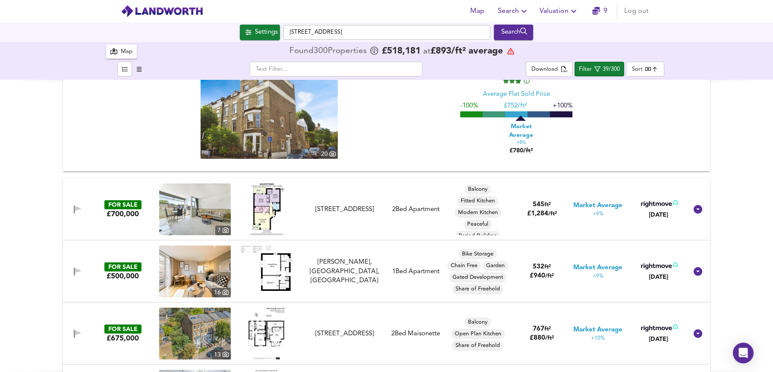
click at [125, 225] on div "FOR SALE £700,000 7 Gloucester Terrace, London, W2 3DA Gloucester Terrace, Lond…" at bounding box center [376, 209] width 623 height 52
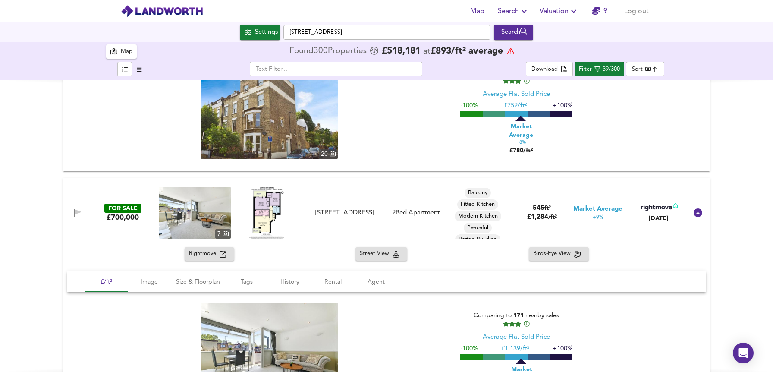
click at [213, 255] on span "Rightmove" at bounding box center [204, 254] width 31 height 10
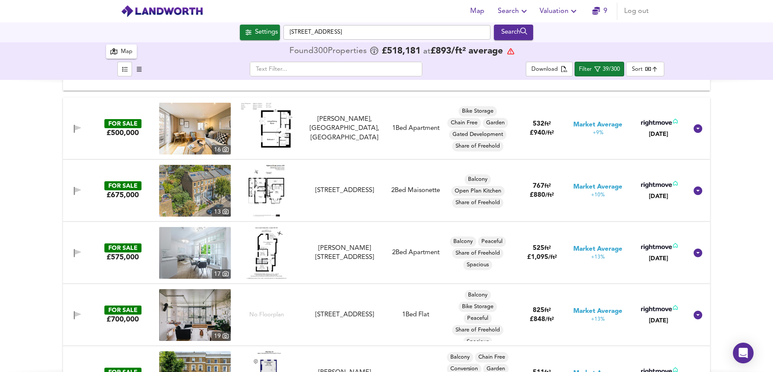
scroll to position [2571, 0]
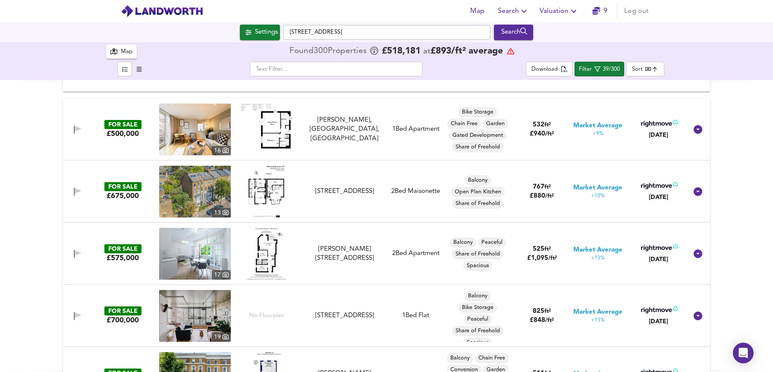
click at [99, 141] on div "FOR SALE £500,000 16 Coleman Fields, London, N1 7BY Coleman Fields, London, N1 …" at bounding box center [376, 129] width 623 height 52
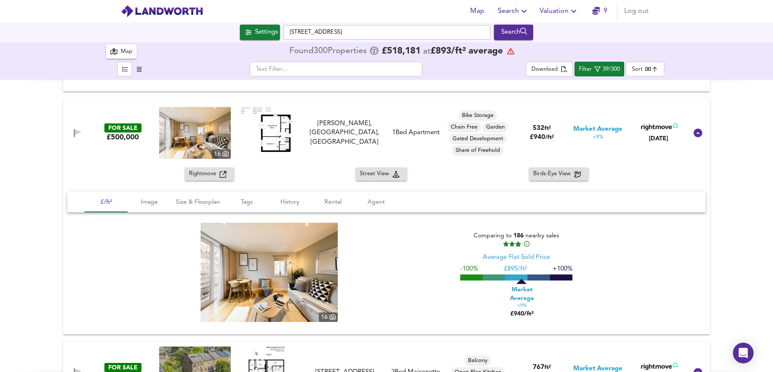
click at [219, 172] on icon "button" at bounding box center [222, 174] width 7 height 7
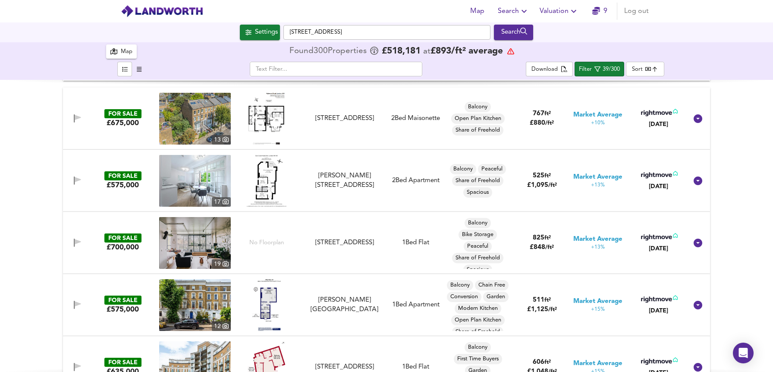
scroll to position [2827, 0]
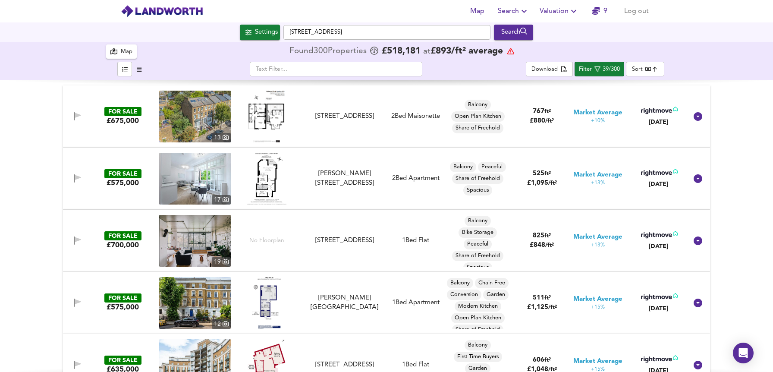
click at [110, 248] on div "£700,000" at bounding box center [123, 244] width 32 height 9
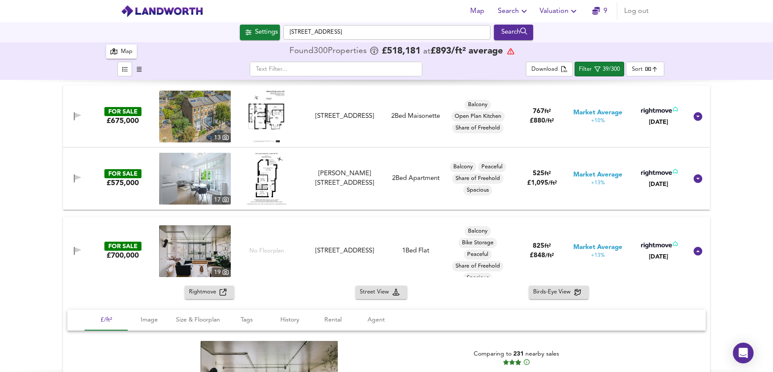
click at [224, 292] on div "Rightmove" at bounding box center [209, 292] width 41 height 10
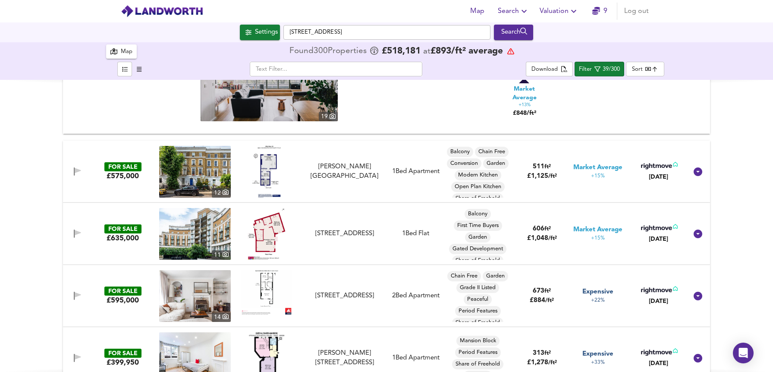
scroll to position [3146, 0]
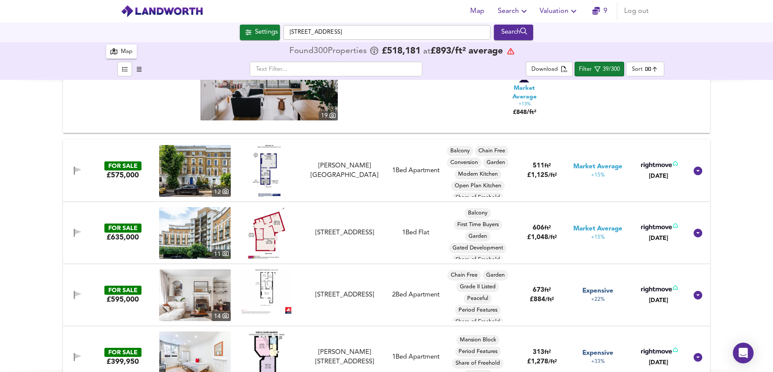
click at [98, 185] on div "FOR SALE £575,000 12 Offord Road, London, N1 1LR Offord Road, London, N1 1LR 1 …" at bounding box center [376, 171] width 623 height 52
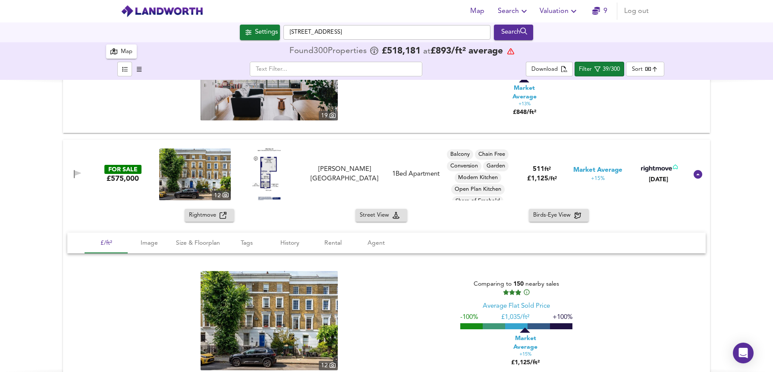
click at [219, 219] on div "Rightmove" at bounding box center [209, 215] width 41 height 10
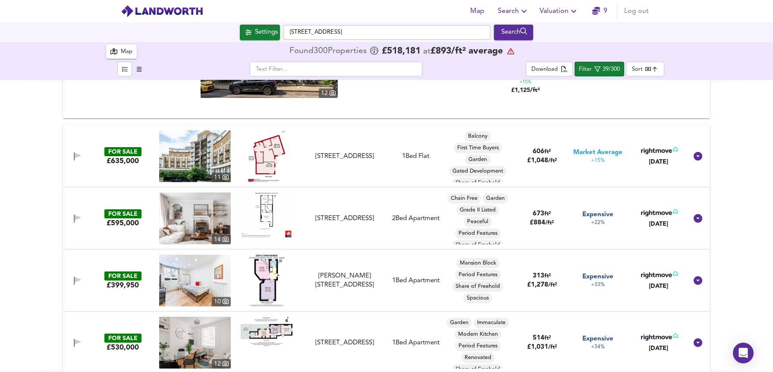
scroll to position [3419, 0]
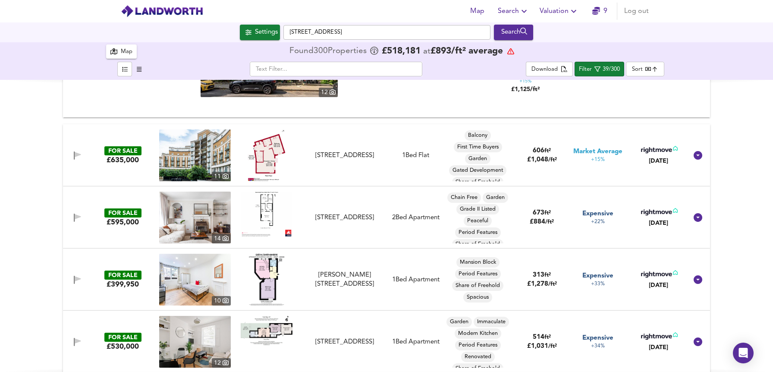
click at [91, 219] on div "FOR SALE £595,000" at bounding box center [123, 217] width 66 height 19
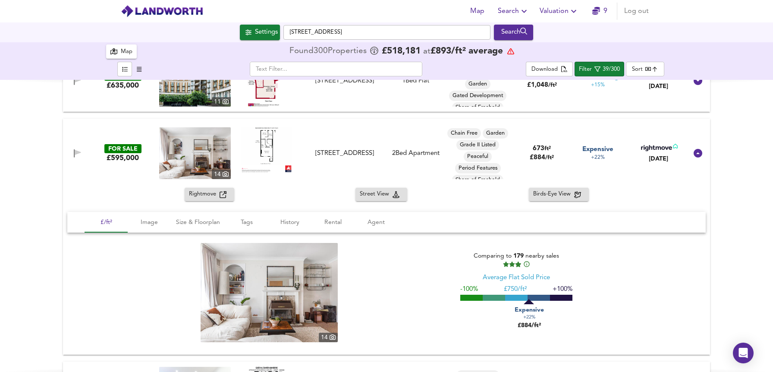
scroll to position [3493, 0]
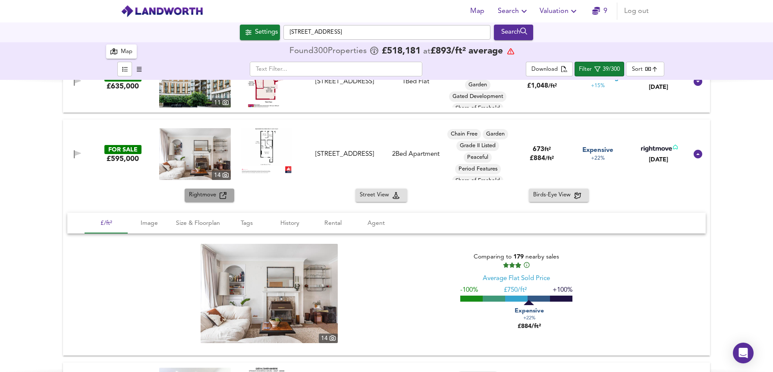
click at [224, 199] on div "Rightmove" at bounding box center [209, 195] width 41 height 10
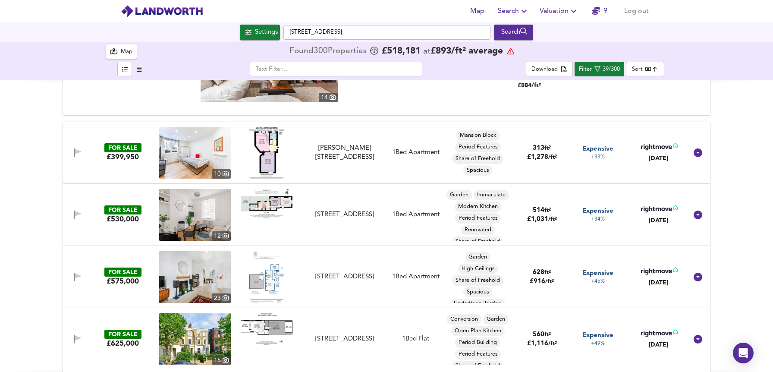
scroll to position [3712, 0]
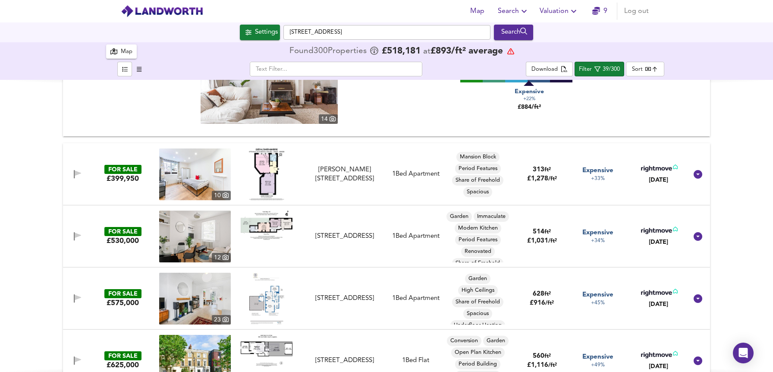
click at [126, 185] on div "FOR SALE £399,950 10 Queen Alexandra Mansions, Bloomsbury, London, WC1H 9DL Que…" at bounding box center [376, 174] width 623 height 52
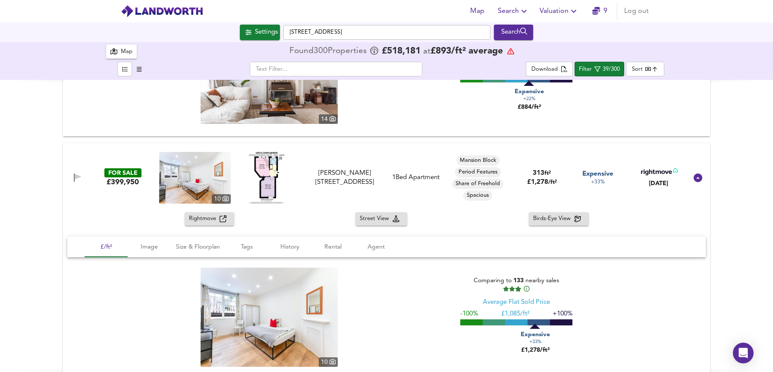
click at [216, 216] on span "Rightmove" at bounding box center [204, 219] width 31 height 10
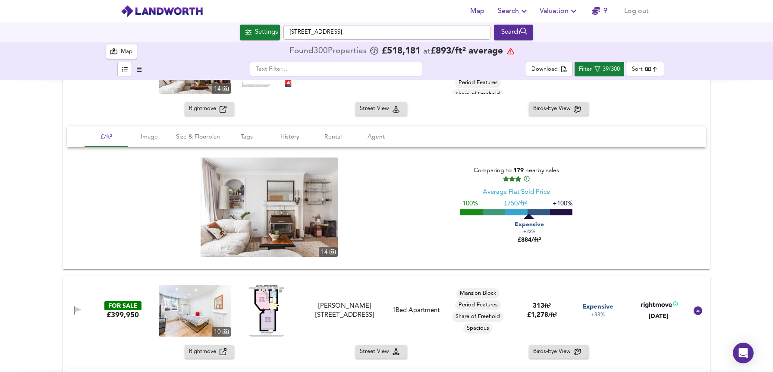
scroll to position [4347, 0]
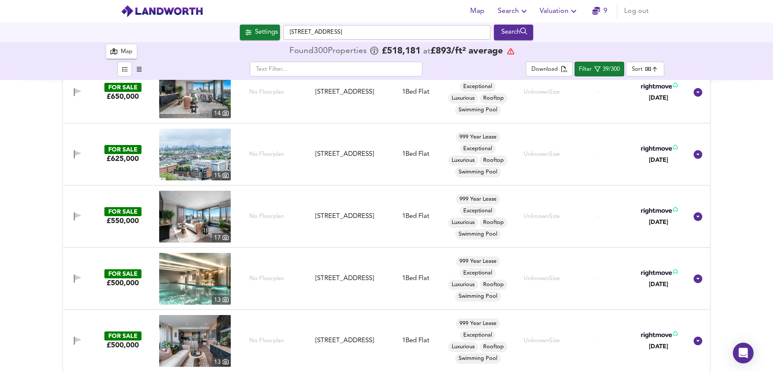
click at [298, 278] on div "No Floorplan" at bounding box center [267, 279] width 72 height 52
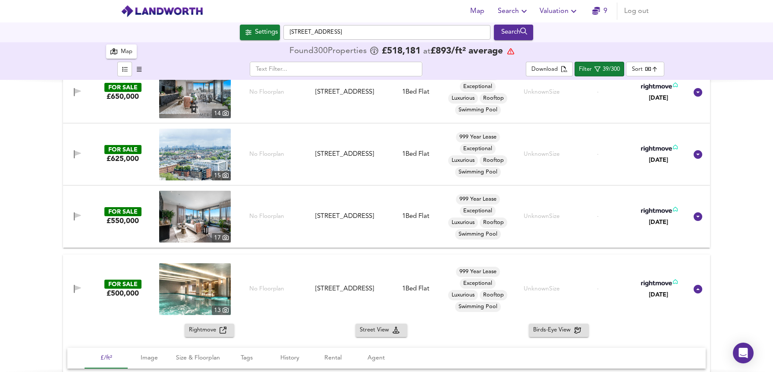
click at [219, 329] on icon "button" at bounding box center [222, 329] width 7 height 7
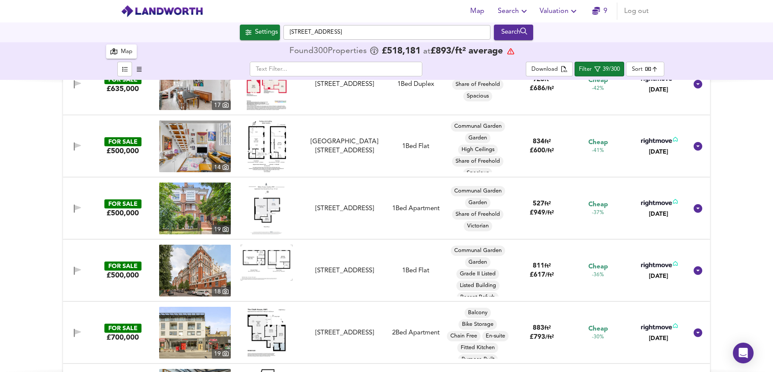
scroll to position [0, 0]
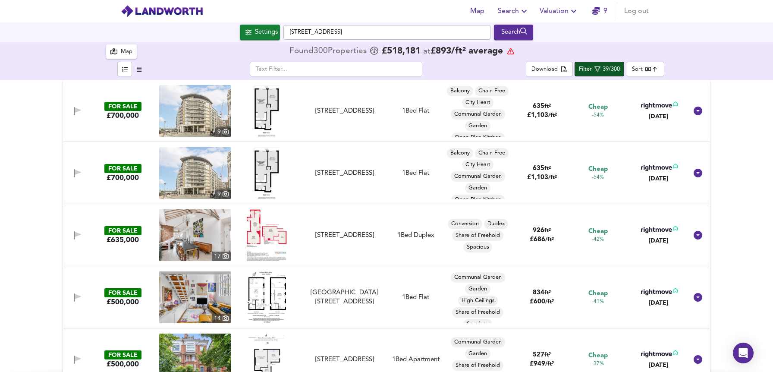
click at [596, 72] on icon "button" at bounding box center [597, 69] width 6 height 6
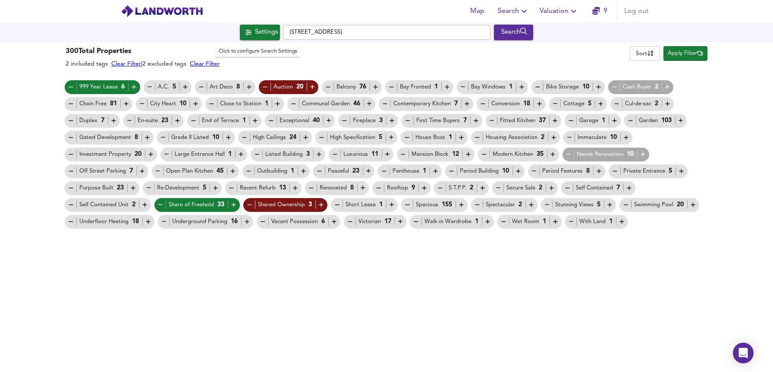
click at [255, 34] on div "Settings" at bounding box center [266, 32] width 23 height 11
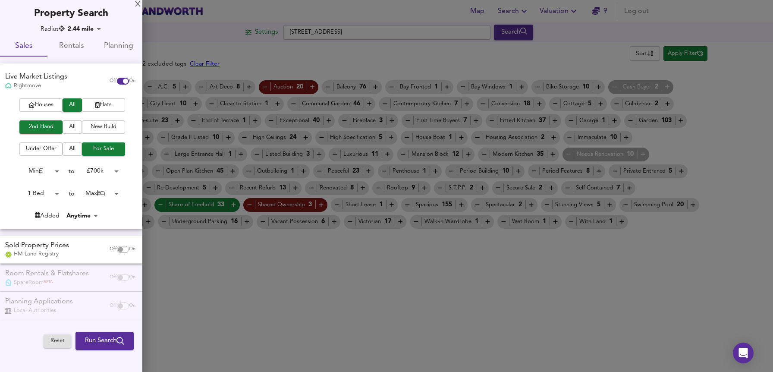
click at [248, 46] on div at bounding box center [386, 186] width 773 height 372
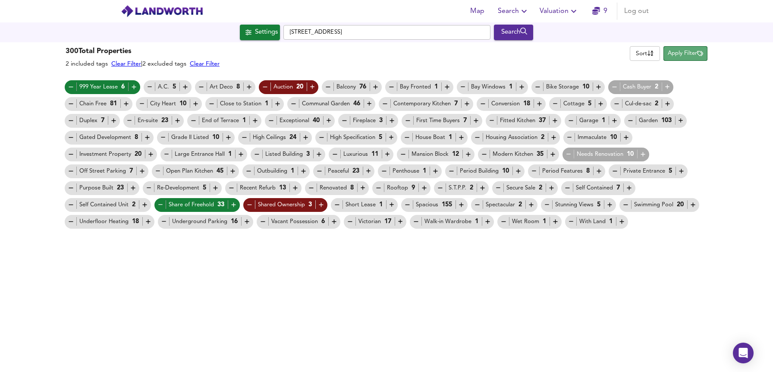
click at [698, 60] on button "Apply Filter" at bounding box center [685, 53] width 44 height 15
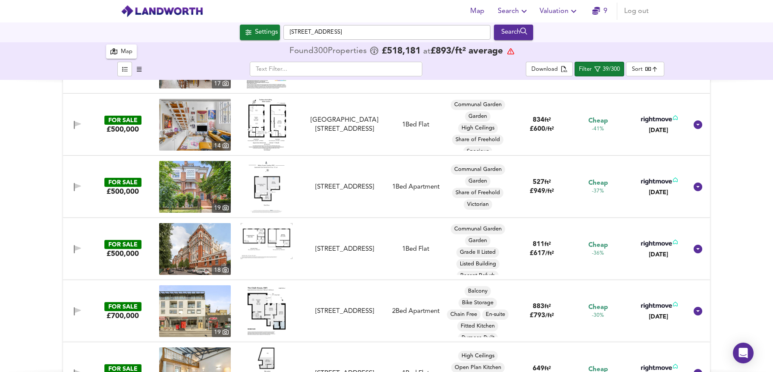
scroll to position [202, 0]
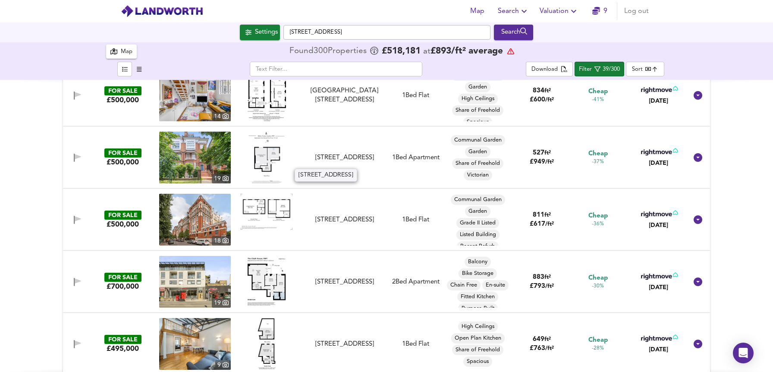
click at [344, 154] on div "Belsize Avenue, Belsize Park NW3 4AU" at bounding box center [344, 157] width 77 height 9
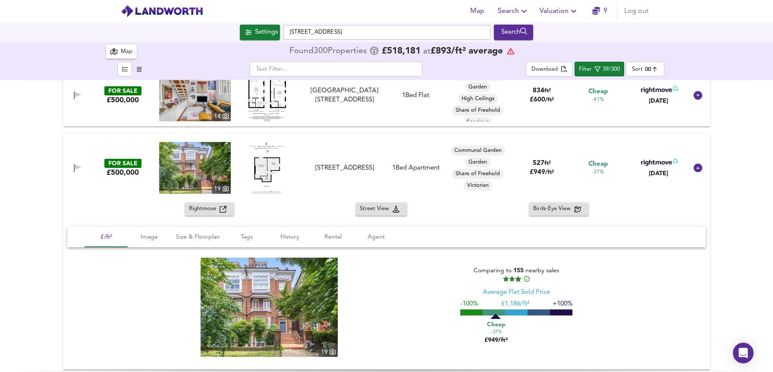
click at [216, 210] on span "Rightmove" at bounding box center [204, 209] width 31 height 10
click at [80, 181] on div "FOR SALE £500,000 19 Belsize Avenue, Belsize Park NW3 4AU Belsize Avenue, Belsi…" at bounding box center [376, 168] width 623 height 52
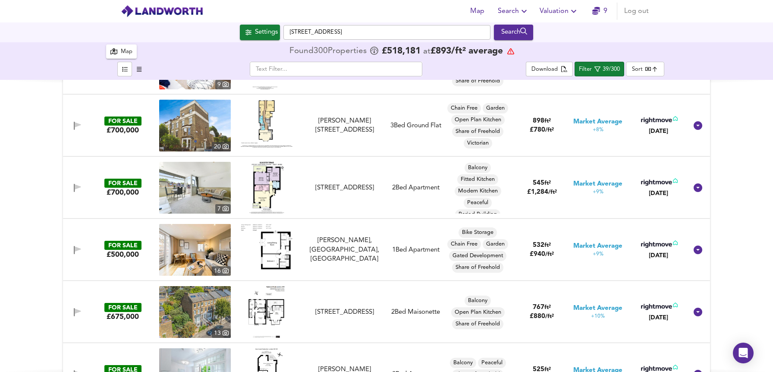
scroll to position [1263, 0]
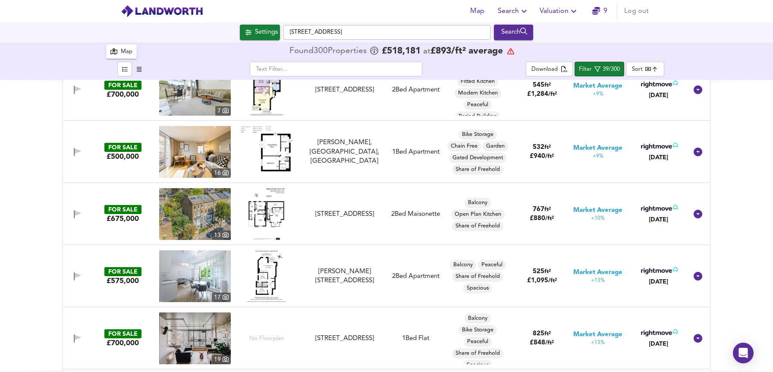
click at [343, 223] on div "FOR SALE £675,000 13 Highwood Road, London, N19 4PN Highwood Road, London, N19 …" at bounding box center [376, 214] width 623 height 52
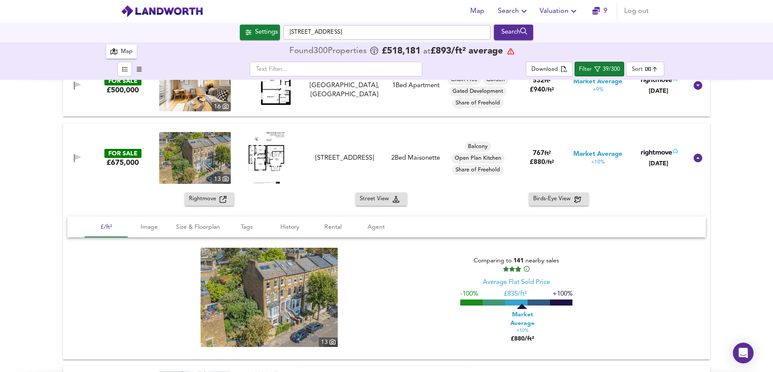
scroll to position [1354, 0]
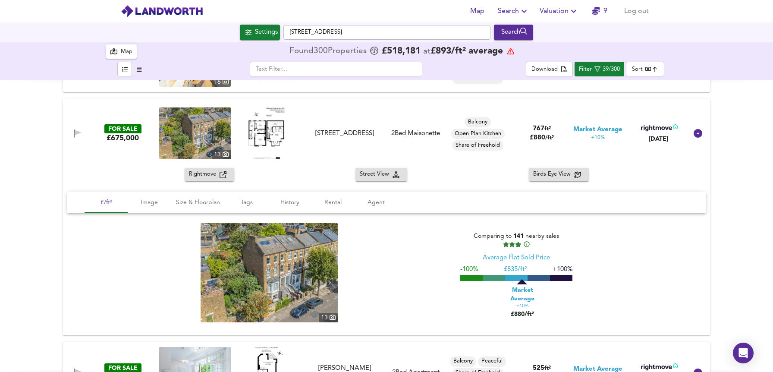
click at [225, 176] on div "Rightmove" at bounding box center [209, 174] width 41 height 10
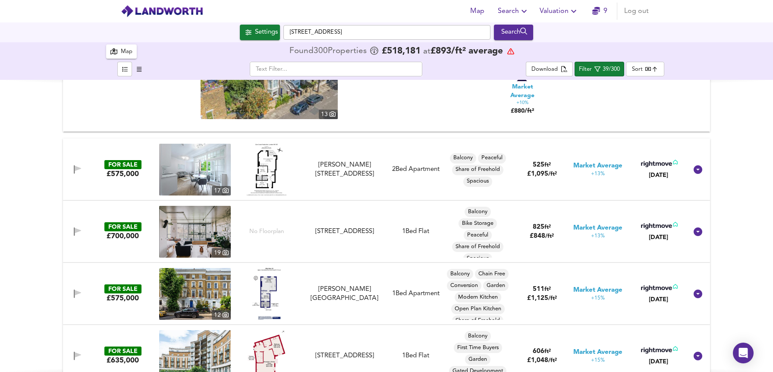
scroll to position [1566, 0]
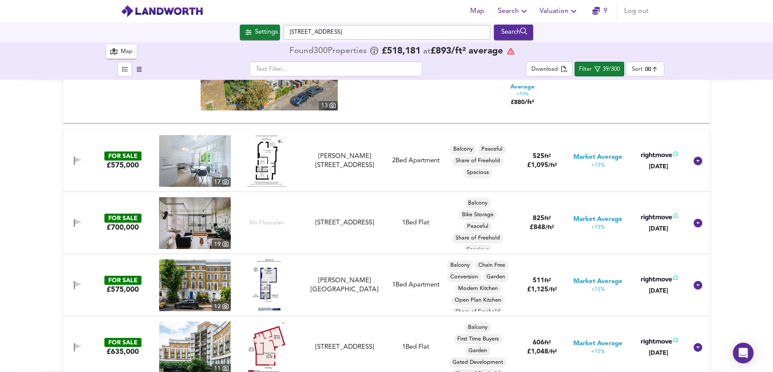
click at [311, 168] on div "[PERSON_NAME][STREET_ADDRESS]" at bounding box center [344, 161] width 77 height 19
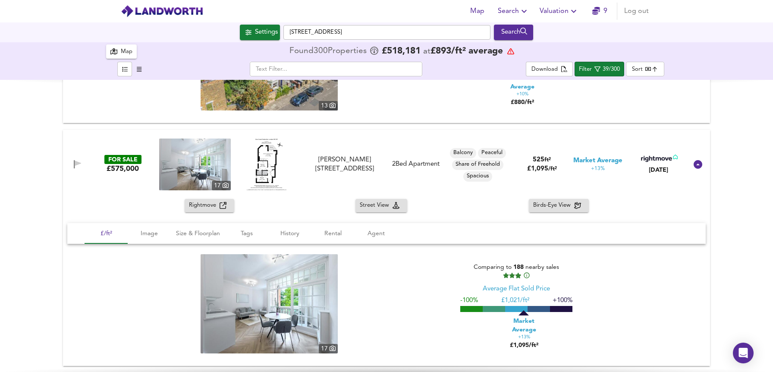
click at [232, 209] on div "Rightmove Street View Birds-Eye View" at bounding box center [386, 205] width 647 height 13
click at [225, 209] on div "Rightmove" at bounding box center [209, 206] width 41 height 10
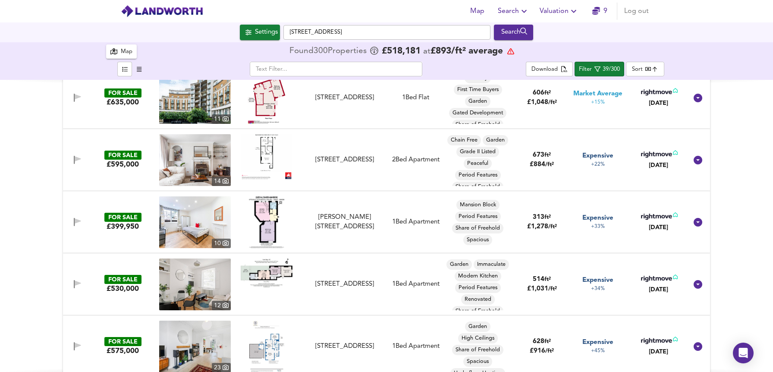
scroll to position [1997, 0]
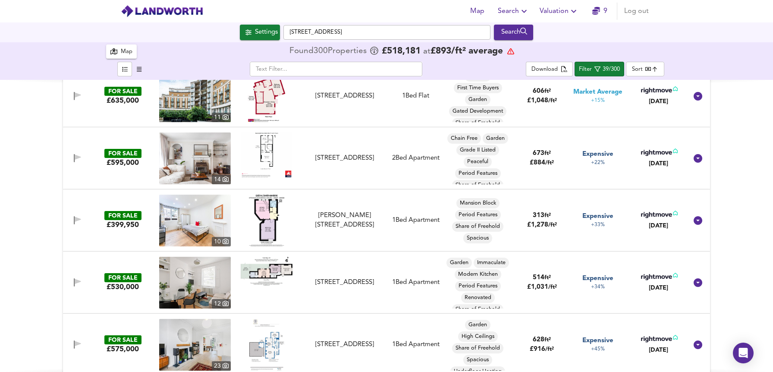
click at [117, 234] on div "FOR SALE £399,950 10 Queen Alexandra Mansions, Bloomsbury, London, WC1H 9DL Que…" at bounding box center [376, 220] width 623 height 52
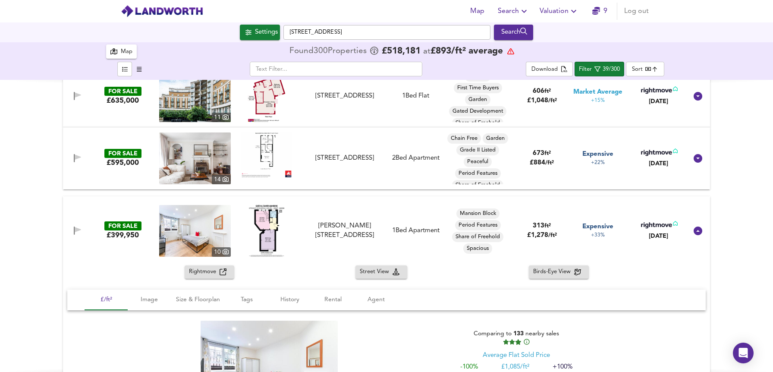
click at [219, 276] on button "Rightmove" at bounding box center [210, 271] width 50 height 13
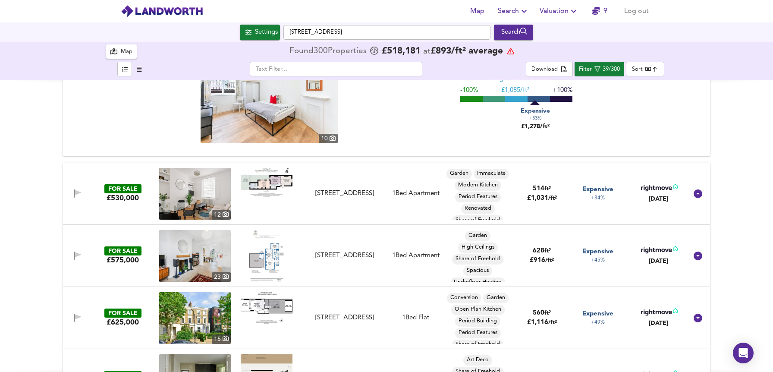
scroll to position [2273, 0]
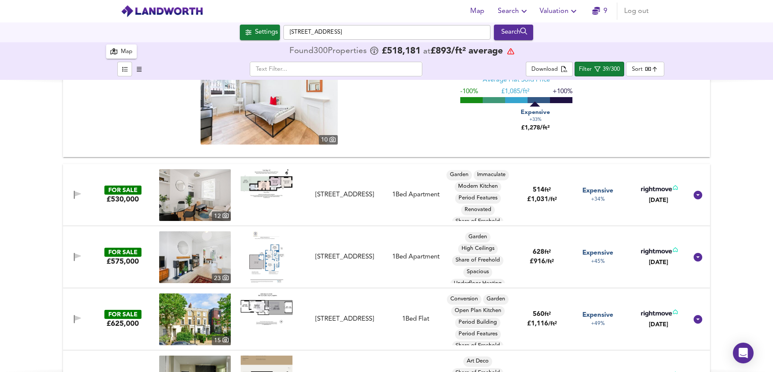
click at [113, 198] on div "£530,000" at bounding box center [123, 198] width 32 height 9
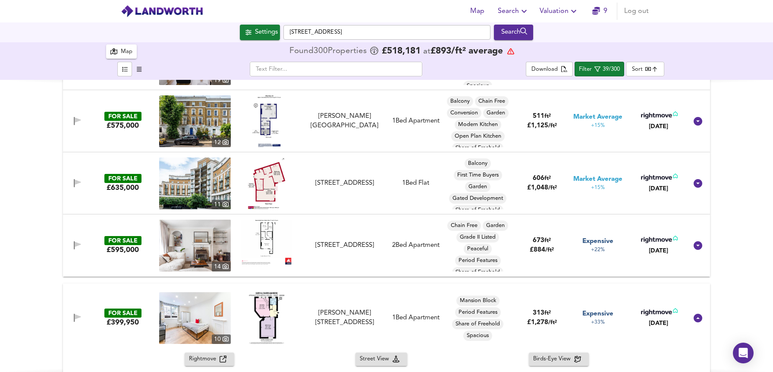
scroll to position [1902, 0]
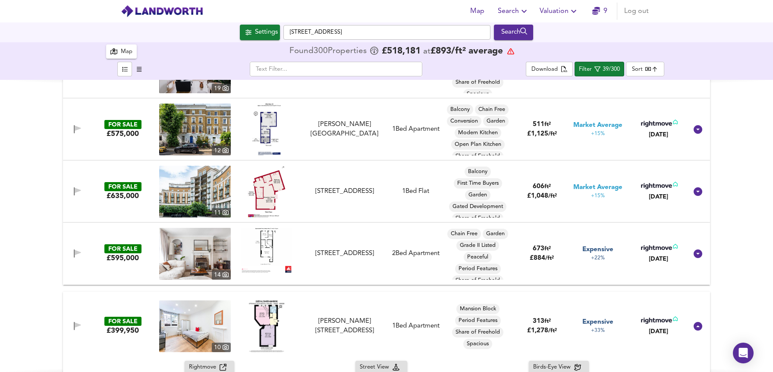
click at [122, 210] on div "FOR SALE £635,000 11 Palgrave Gardens, Marylebone, London, NW1 6EW Palgrave Gar…" at bounding box center [376, 192] width 623 height 52
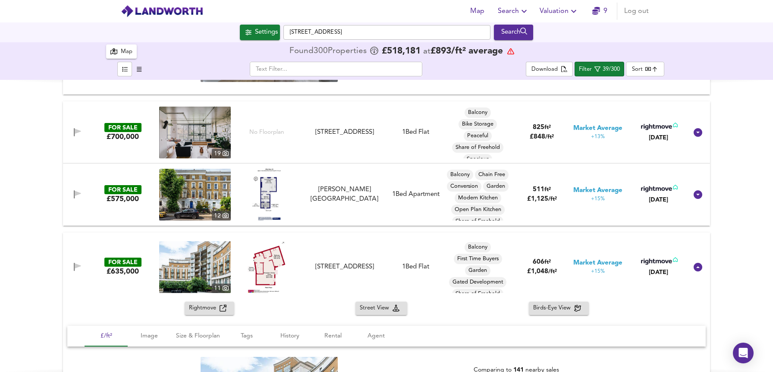
scroll to position [1807, 0]
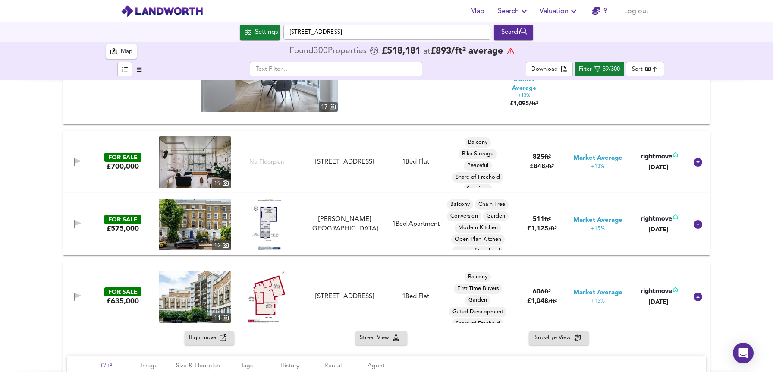
click at [287, 136] on div "No Floorplan" at bounding box center [267, 162] width 72 height 52
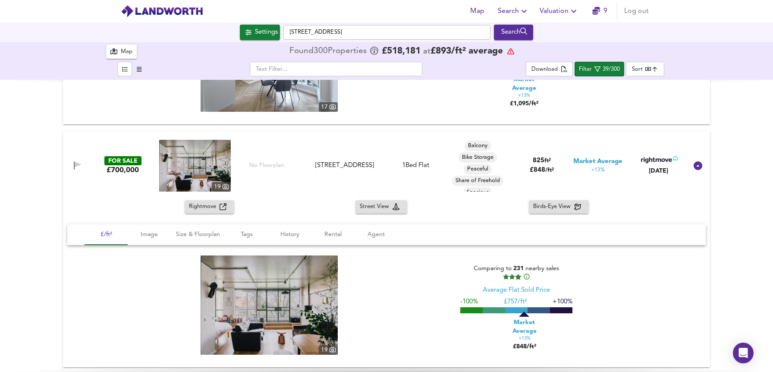
click at [221, 210] on div "Rightmove" at bounding box center [209, 207] width 41 height 10
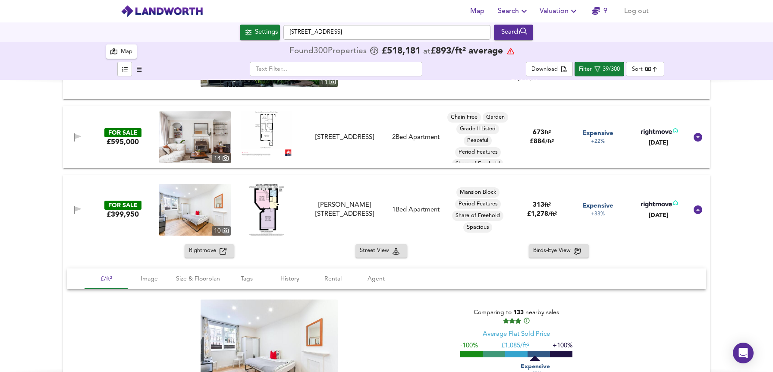
scroll to position [2385, 0]
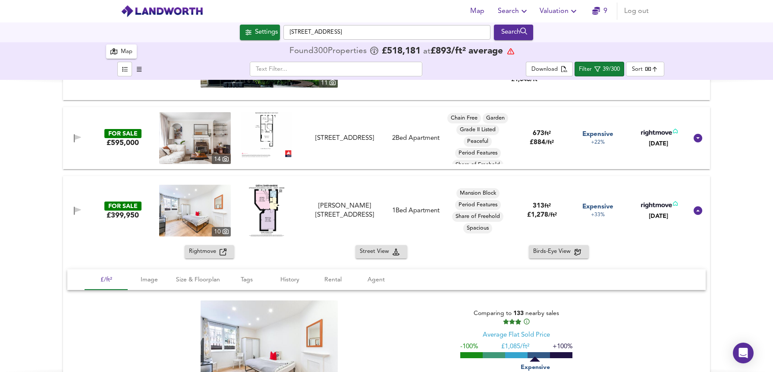
click at [129, 155] on div "FOR SALE £595,000 14 New North Road, London, N1 6JB New North Road, London, N1 …" at bounding box center [376, 138] width 623 height 52
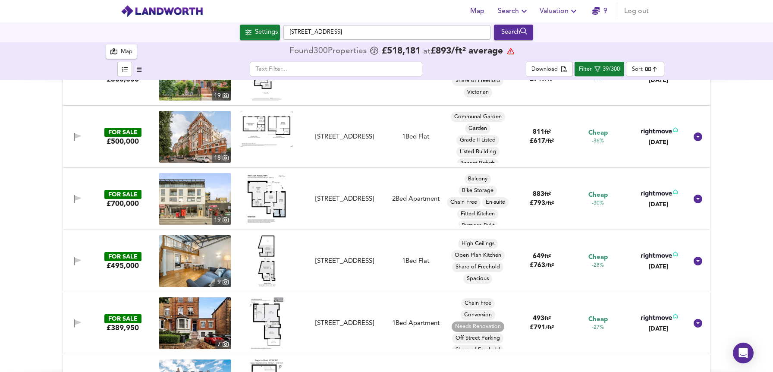
scroll to position [0, 0]
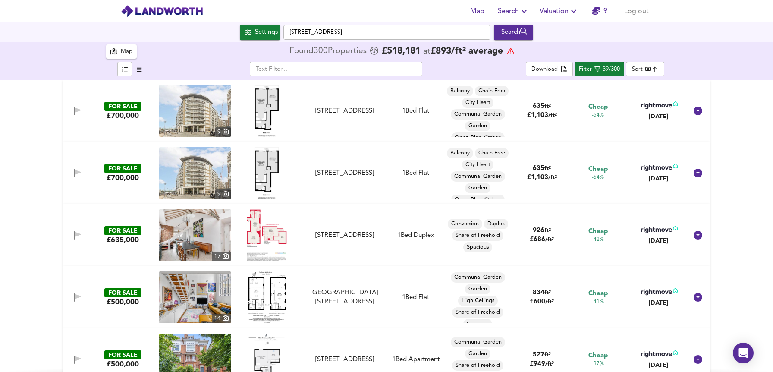
click at [121, 50] on div "Map" at bounding box center [127, 52] width 12 height 10
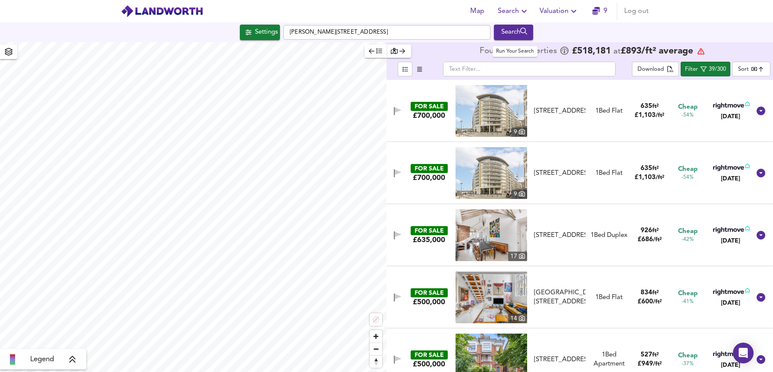
click at [505, 31] on div "Search" at bounding box center [513, 32] width 35 height 11
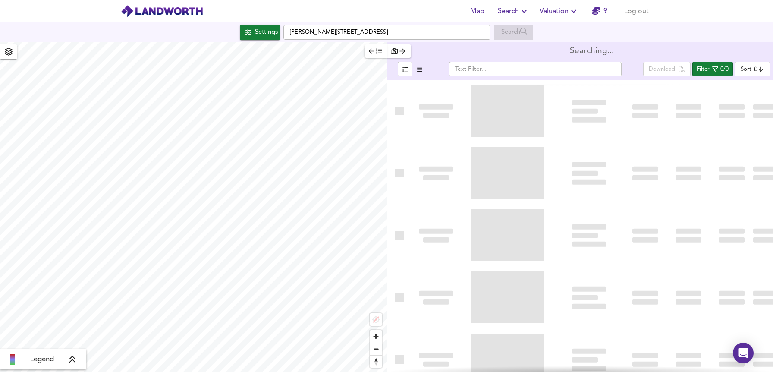
type input "bestdeal"
click at [373, 51] on icon "button" at bounding box center [372, 51] width 6 height 5
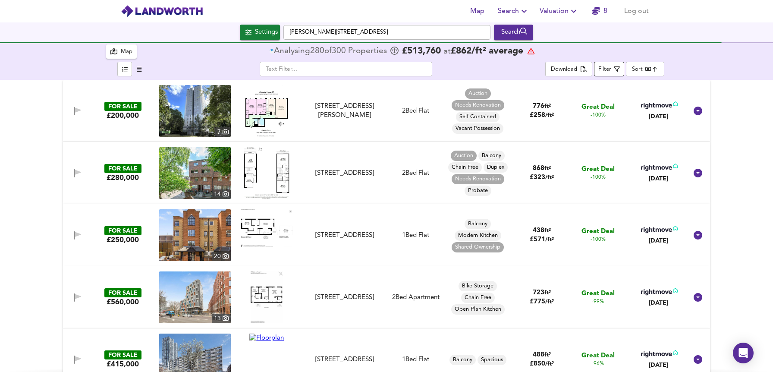
click at [610, 68] on div "Filter" at bounding box center [604, 70] width 13 height 10
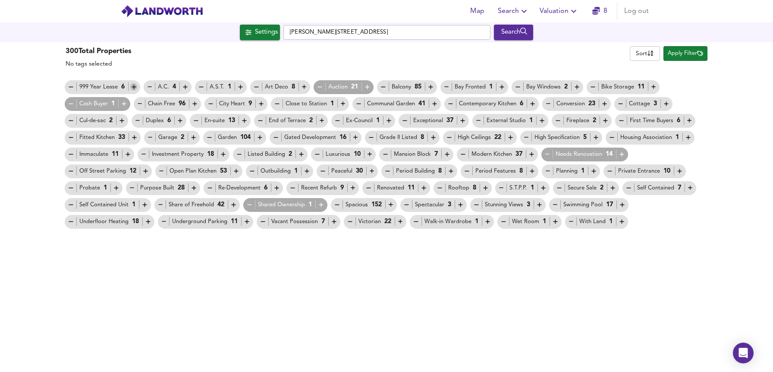
click at [132, 86] on icon "button" at bounding box center [133, 86] width 7 height 7
click at [235, 207] on icon "button" at bounding box center [233, 204] width 7 height 7
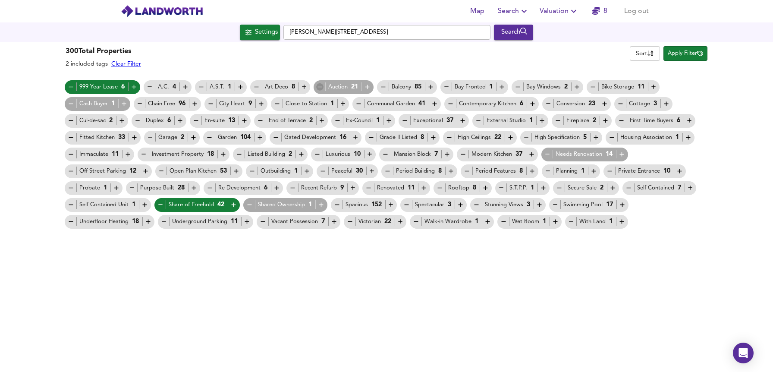
click at [316, 86] on icon "button" at bounding box center [319, 86] width 7 height 7
click at [249, 204] on icon "button" at bounding box center [249, 204] width 7 height 7
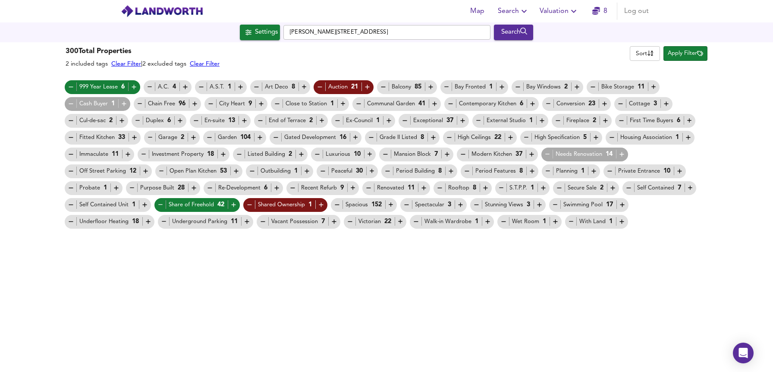
click at [706, 49] on button "Apply Filter" at bounding box center [685, 53] width 44 height 15
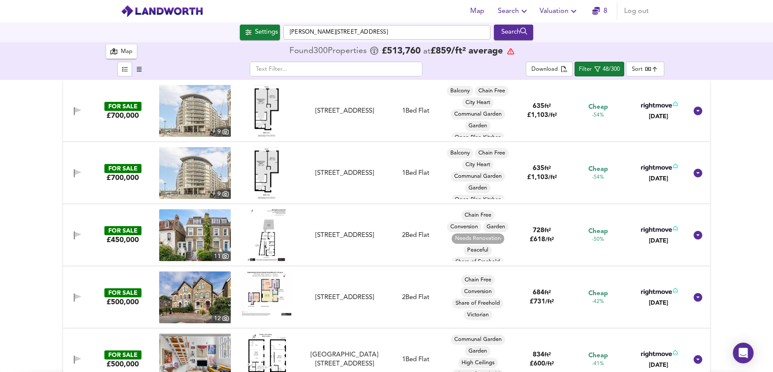
scroll to position [41, 0]
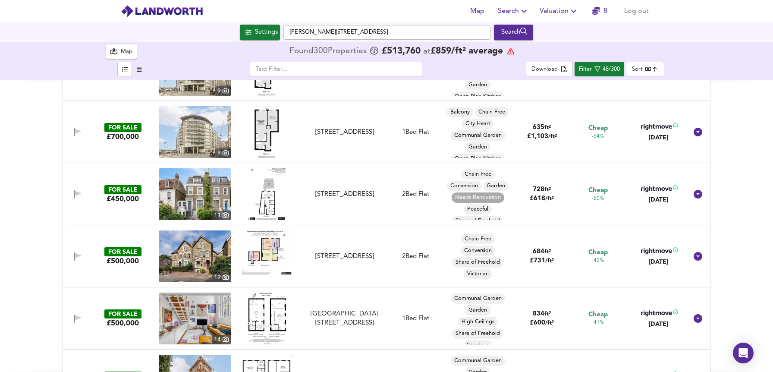
click at [315, 206] on div "FOR SALE £450,000 11 Shaftesbury Road, London, N19 4QW Shaftesbury Road, London…" at bounding box center [376, 194] width 623 height 52
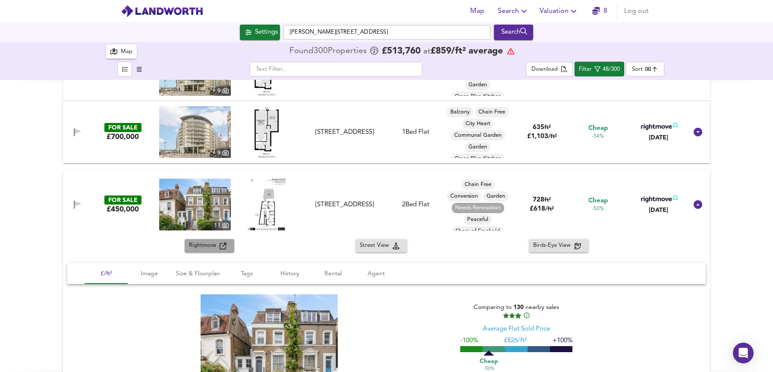
click at [224, 249] on div "Rightmove" at bounding box center [209, 246] width 41 height 10
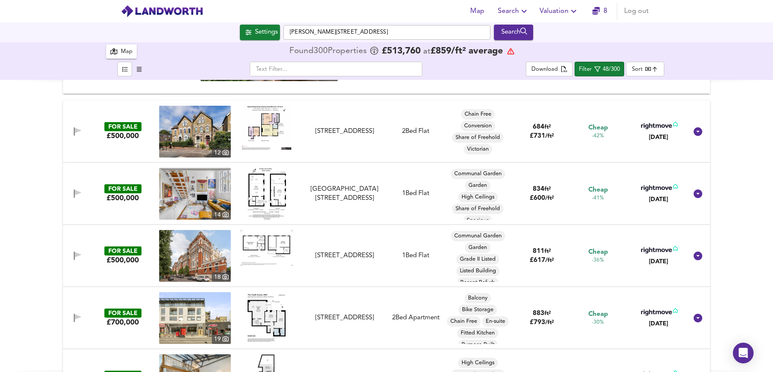
scroll to position [352, 0]
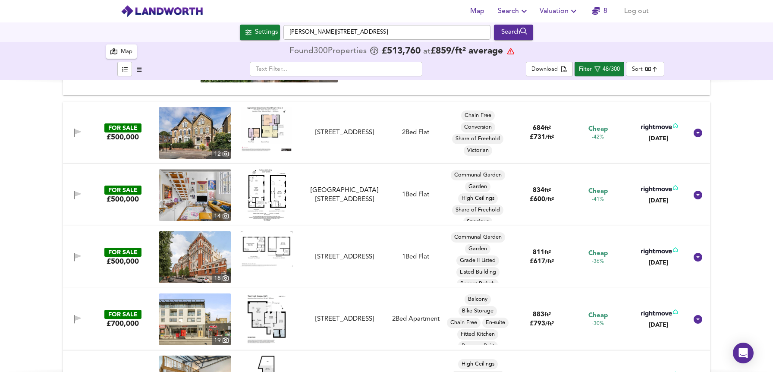
click at [338, 279] on div "FOR SALE £500,000 18 Manor Gardens, London, N7 6JT Manor Gardens, London, N7 1 …" at bounding box center [376, 257] width 623 height 52
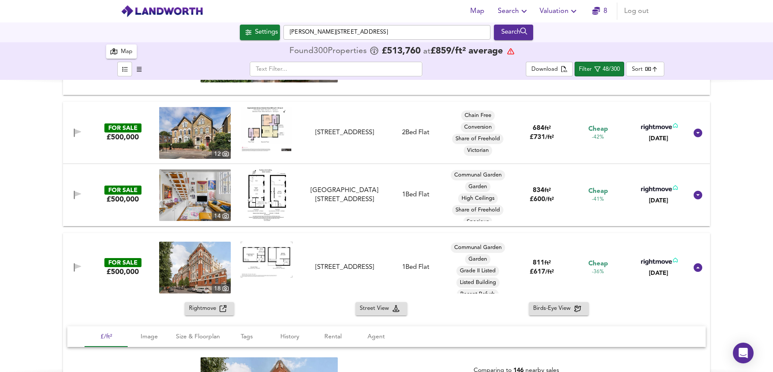
click at [210, 308] on span "Rightmove" at bounding box center [204, 309] width 31 height 10
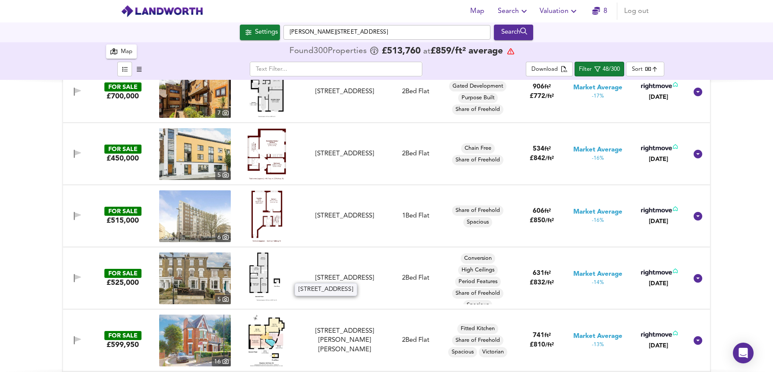
scroll to position [1247, 0]
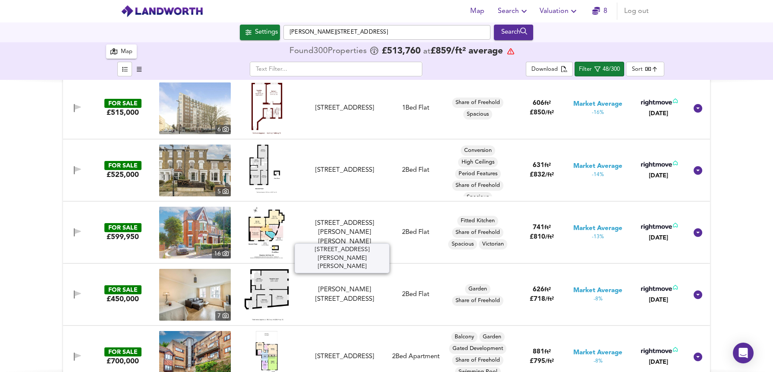
click at [342, 236] on div "92 Stapleton Hall Road, N4 4QA" at bounding box center [344, 233] width 77 height 28
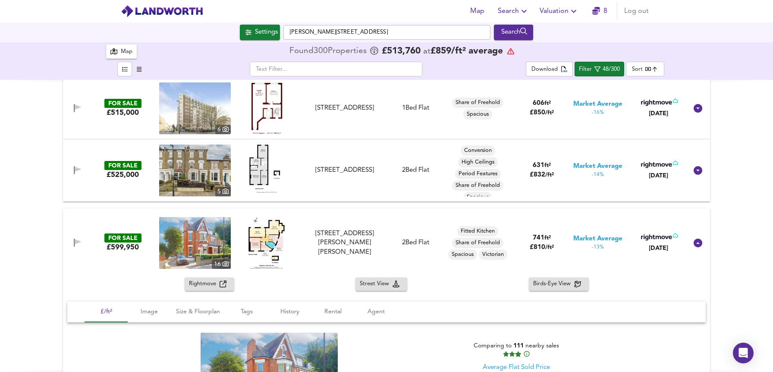
click at [219, 285] on icon "button" at bounding box center [222, 283] width 7 height 7
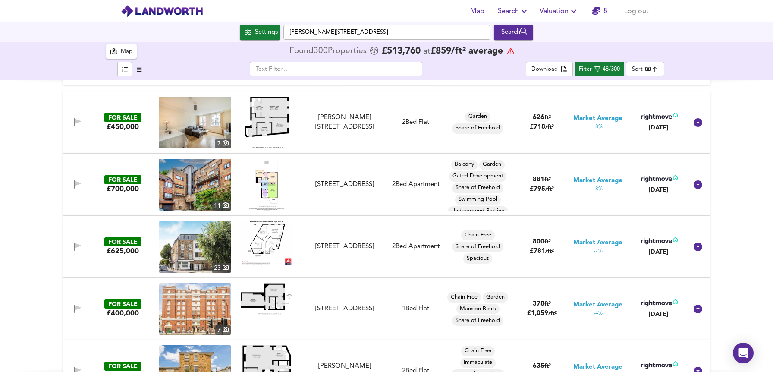
scroll to position [1613, 0]
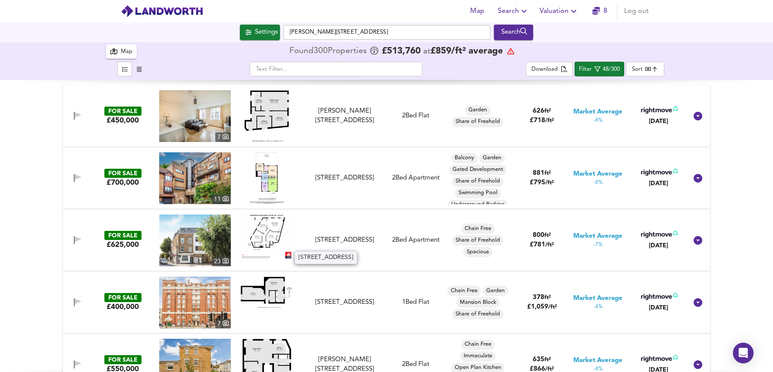
click at [332, 245] on div "[STREET_ADDRESS]" at bounding box center [344, 239] width 77 height 9
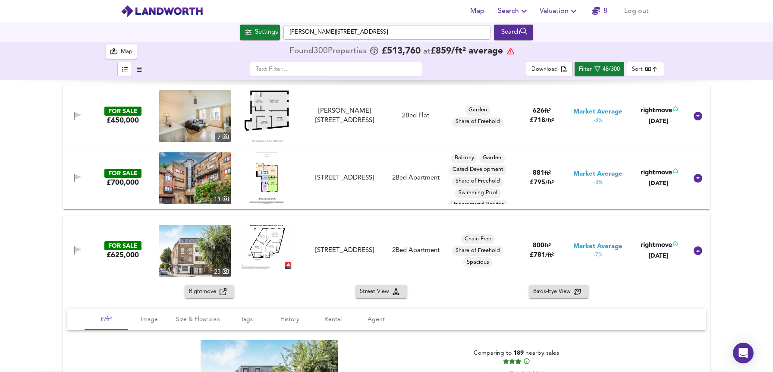
click at [226, 295] on div "Rightmove" at bounding box center [209, 292] width 41 height 10
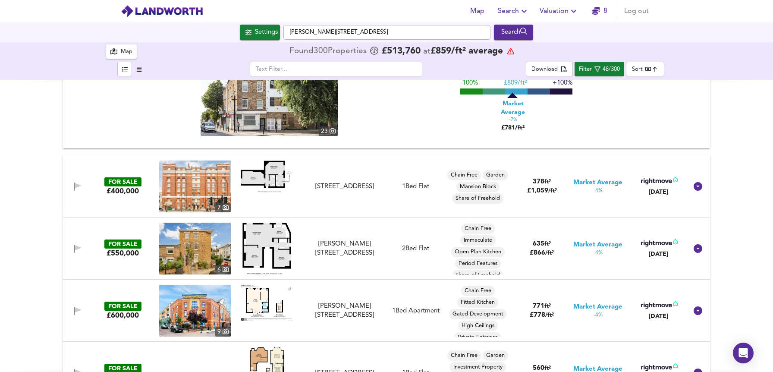
scroll to position [1929, 0]
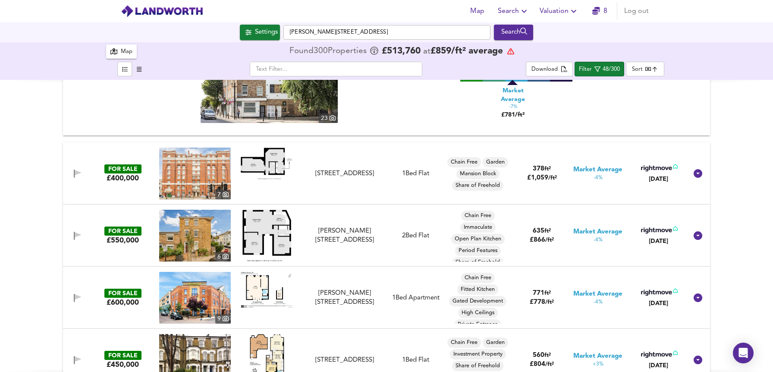
click at [111, 257] on div "FOR SALE £550,000 6 Prah Road, London, N4 2RB Prah Road, London, N4 2RB 2 Bed F…" at bounding box center [376, 236] width 623 height 52
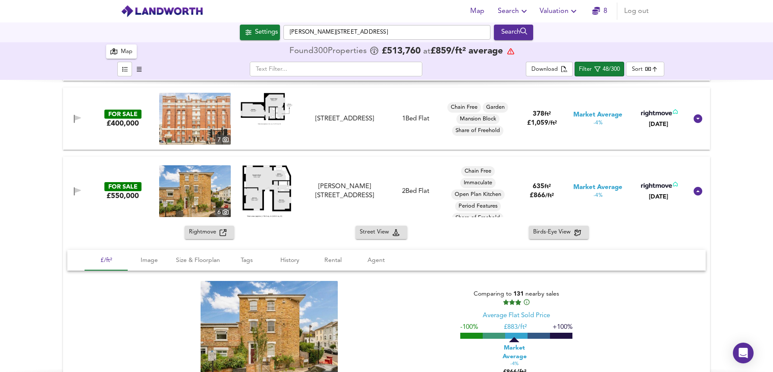
scroll to position [2053, 0]
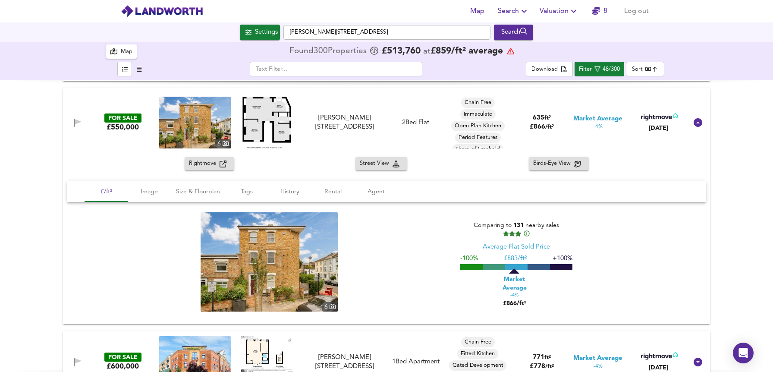
click at [220, 165] on icon "button" at bounding box center [222, 163] width 7 height 7
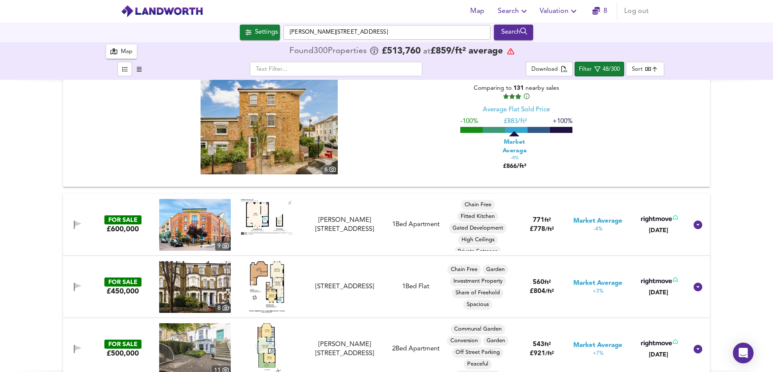
click at [115, 247] on div "FOR SALE £600,000 9 Chilton Street, Shoreditch London, E2 6EA Chilton Street, S…" at bounding box center [376, 225] width 623 height 52
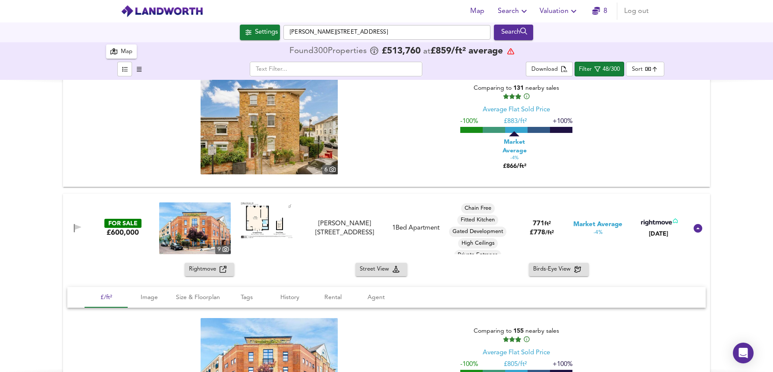
scroll to position [2321, 0]
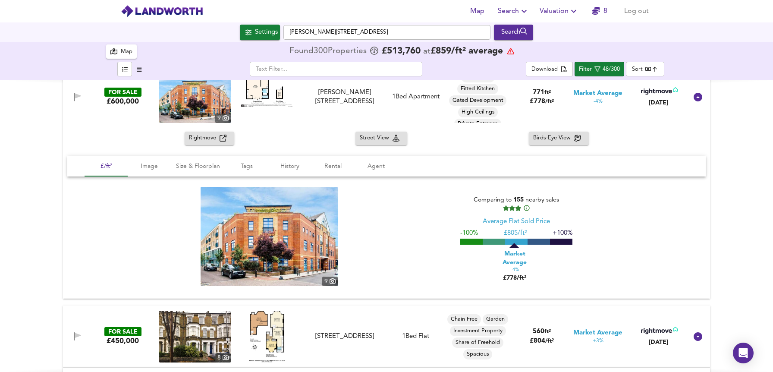
click at [222, 135] on icon "button" at bounding box center [222, 138] width 7 height 7
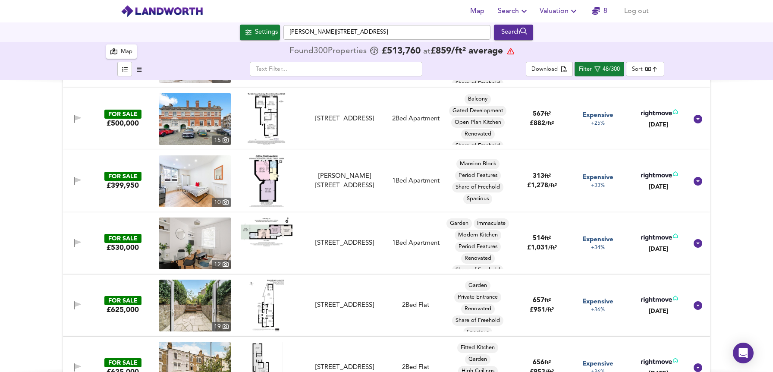
scroll to position [3232, 0]
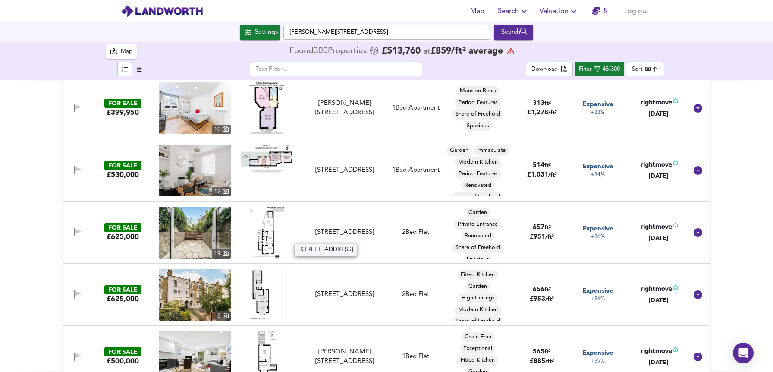
click at [342, 228] on div "Miranda Road, London, N19 3RB" at bounding box center [344, 232] width 77 height 9
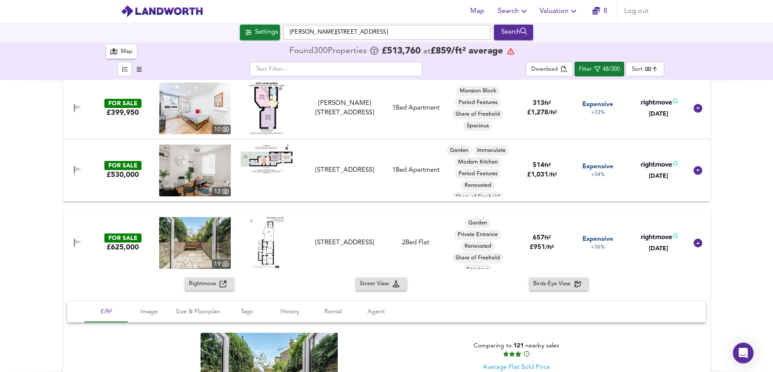
click at [219, 286] on icon "button" at bounding box center [222, 283] width 7 height 7
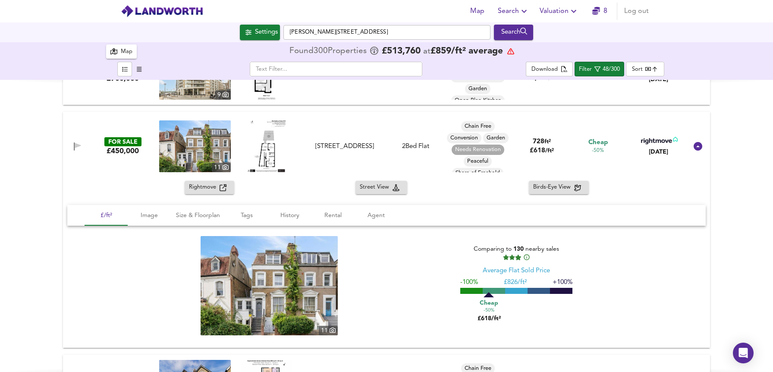
scroll to position [0, 0]
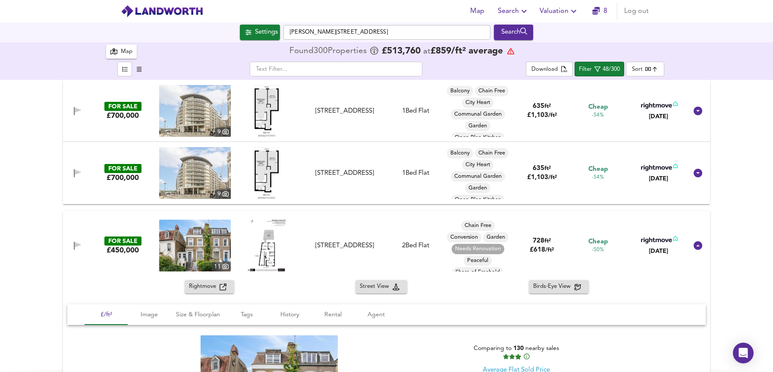
click at [112, 55] on div "Map" at bounding box center [121, 51] width 22 height 11
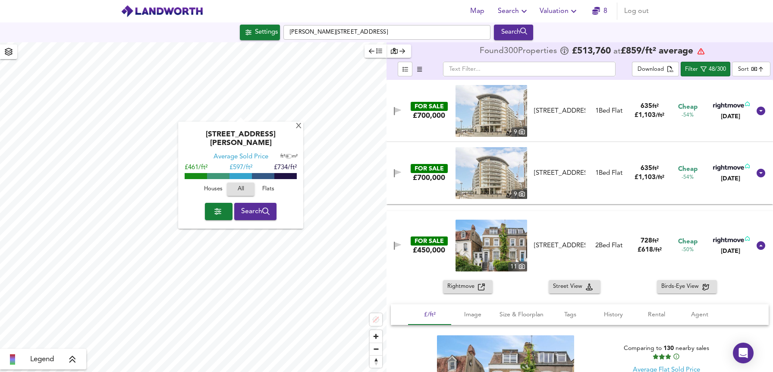
click at [292, 126] on div "White Hart Lane, N22 5SH Average Sold Price ft² m² £461/ft² £ 597/ft² £734/ft² …" at bounding box center [240, 175] width 125 height 107
click at [297, 126] on div "X" at bounding box center [298, 126] width 7 height 8
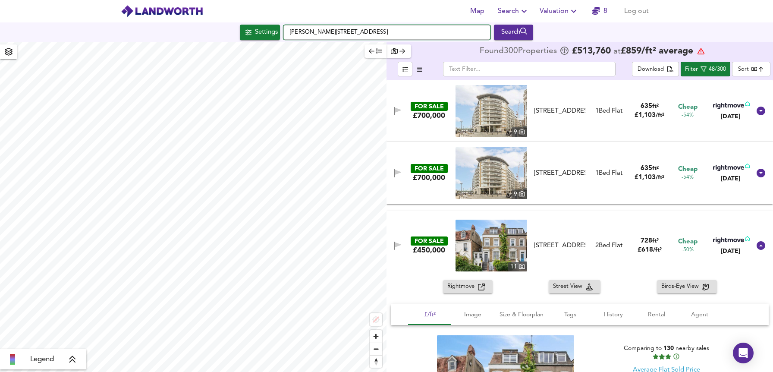
click at [356, 29] on input "Thornhill Square, N1 1BQ" at bounding box center [386, 32] width 207 height 15
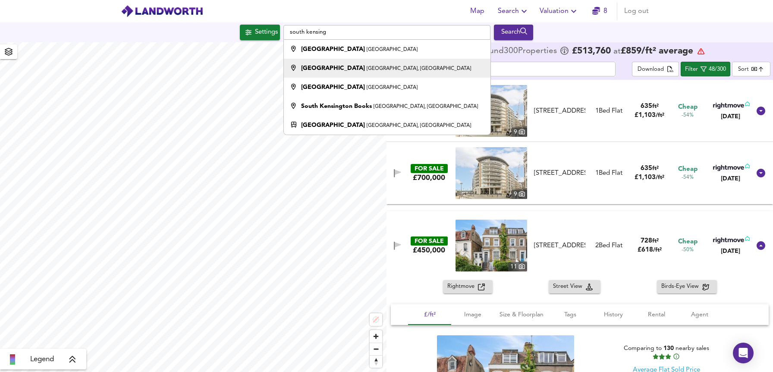
click at [375, 67] on small "S Kensington Station Arcade, London" at bounding box center [419, 68] width 104 height 5
type input "South Kensington Tube, S Kensington Station Arcade, London"
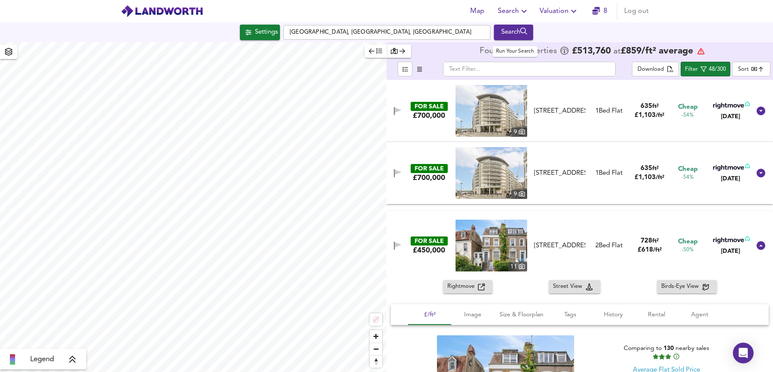
click at [532, 25] on button "Search" at bounding box center [513, 33] width 39 height 16
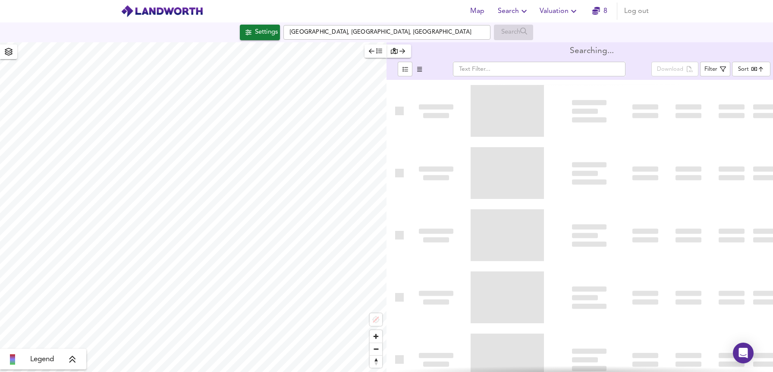
type input "bestdeal"
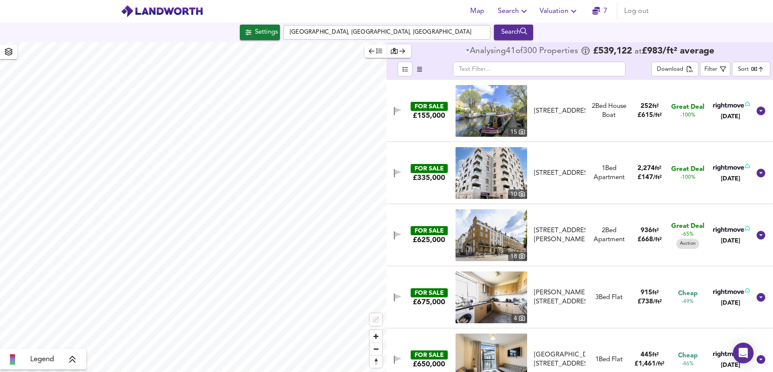
click at [372, 51] on icon "button" at bounding box center [372, 51] width 6 height 5
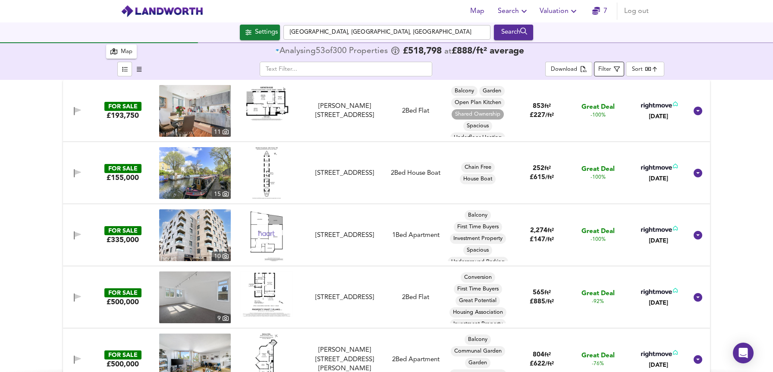
click at [597, 73] on button "Filter" at bounding box center [609, 69] width 30 height 15
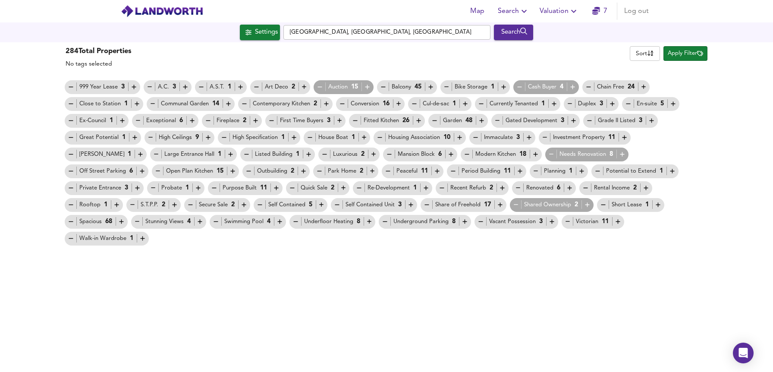
click at [136, 85] on icon "button" at bounding box center [133, 86] width 7 height 7
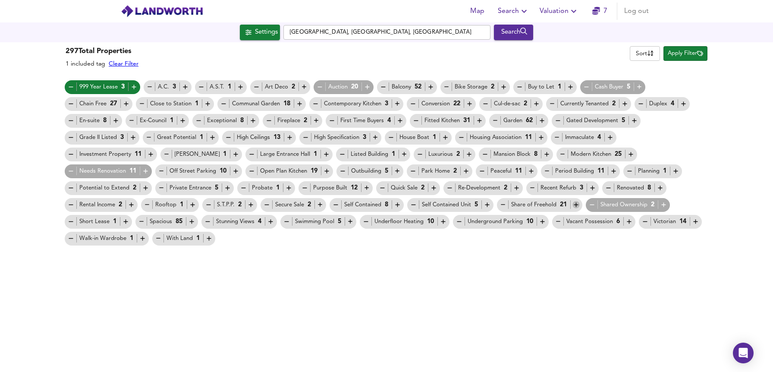
click at [572, 206] on icon "button" at bounding box center [575, 204] width 7 height 7
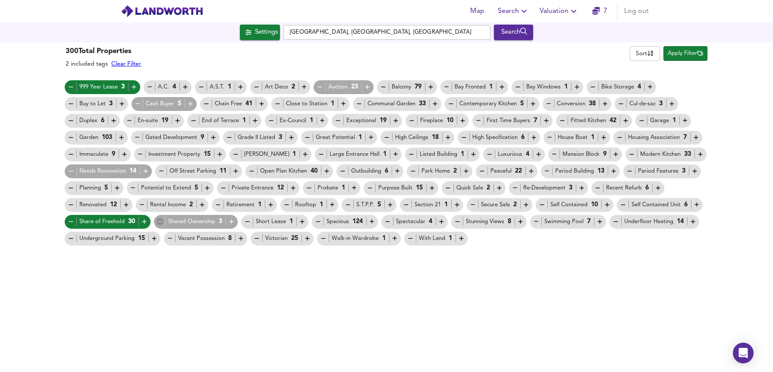
click at [161, 223] on icon "button" at bounding box center [160, 221] width 7 height 7
click at [678, 55] on span "Apply Filter" at bounding box center [685, 54] width 35 height 10
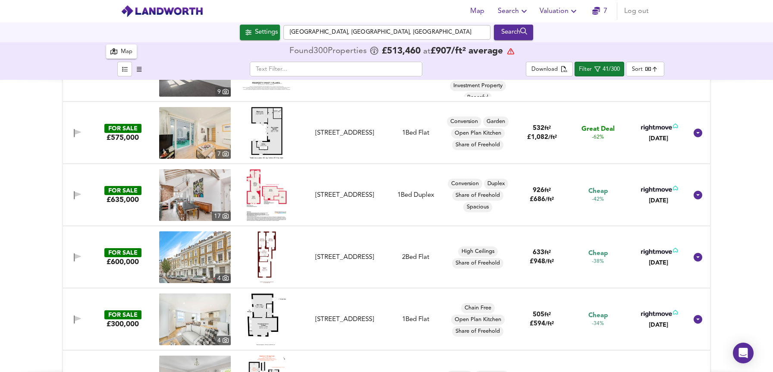
scroll to position [57, 0]
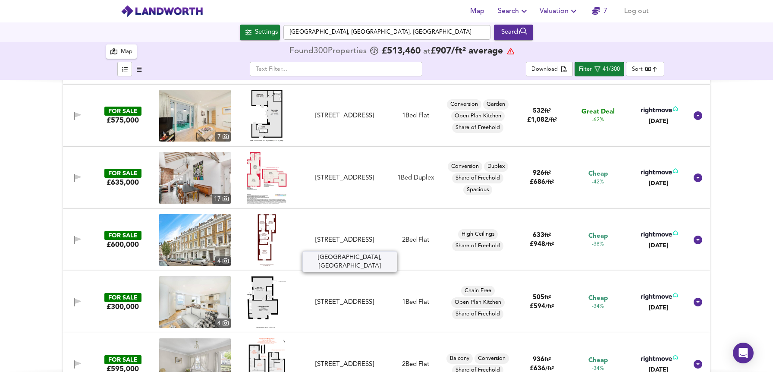
click at [353, 237] on div "[STREET_ADDRESS]" at bounding box center [344, 239] width 77 height 9
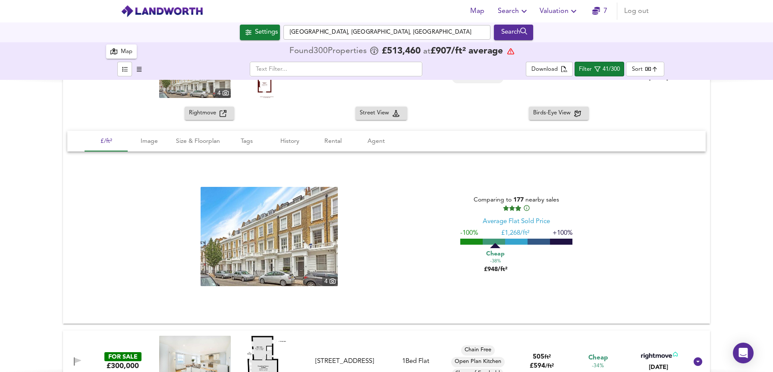
scroll to position [248, 0]
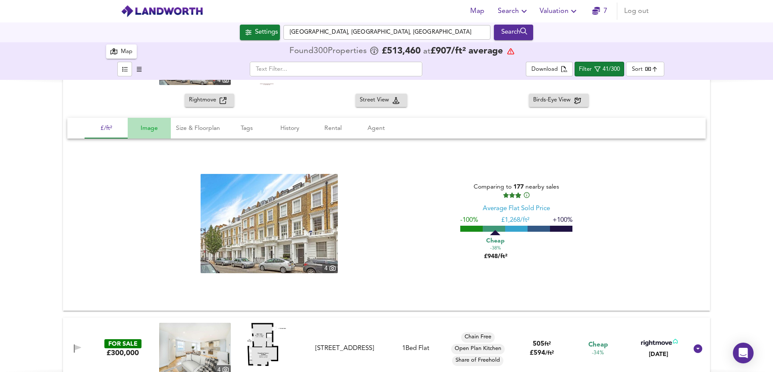
click at [144, 129] on span "Image" at bounding box center [149, 128] width 33 height 11
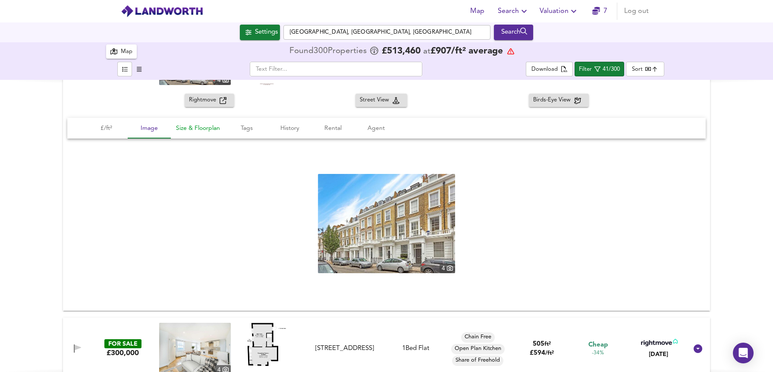
click at [206, 124] on span "Size & Floorplan" at bounding box center [198, 128] width 44 height 11
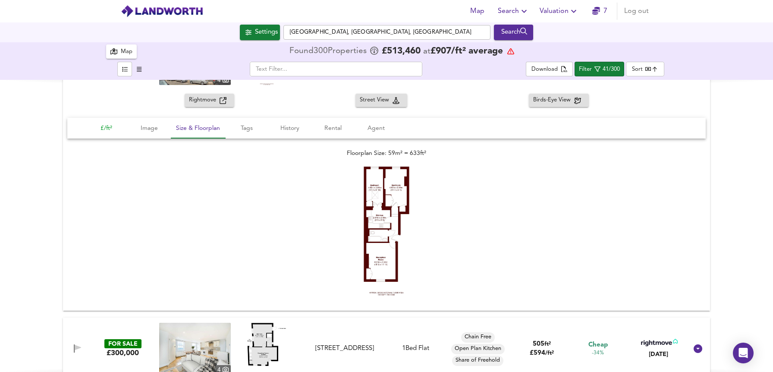
click at [102, 130] on span "£/ft²" at bounding box center [106, 128] width 33 height 11
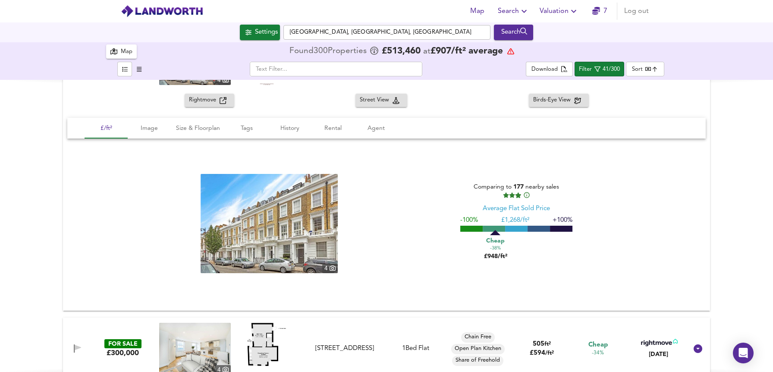
click at [224, 102] on div "Rightmove" at bounding box center [209, 100] width 41 height 10
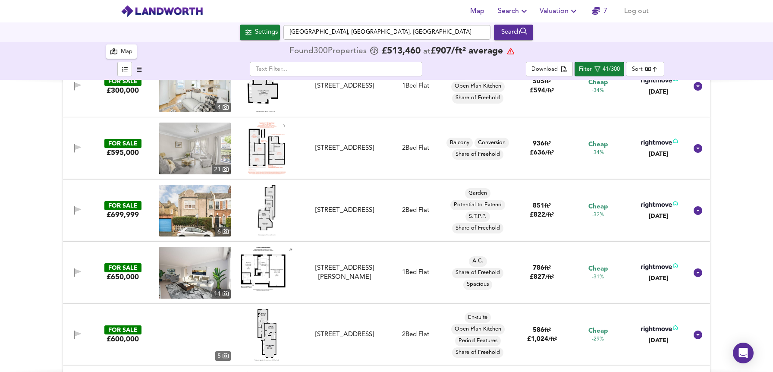
scroll to position [525, 0]
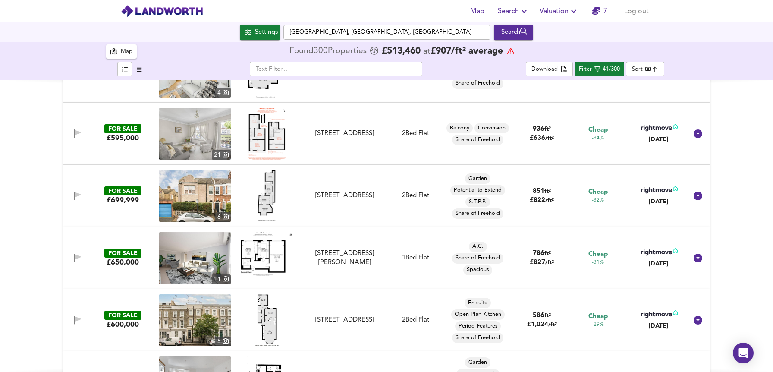
click at [344, 124] on div "FOR SALE £595,000 21 Wandsworth Bridge Road, Fulham, London, SW6 2TT Wandsworth…" at bounding box center [376, 134] width 623 height 52
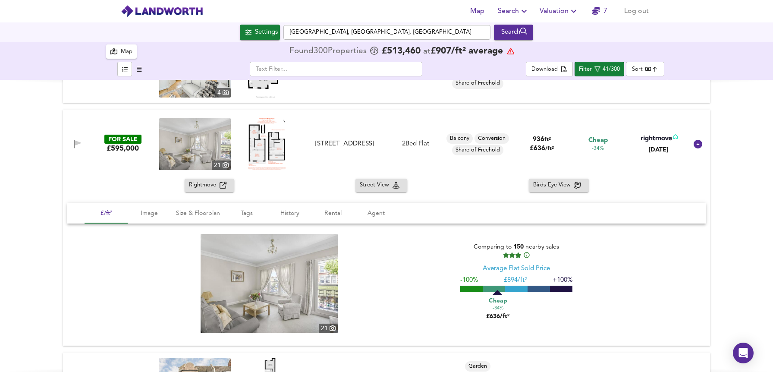
click at [219, 183] on icon "button" at bounding box center [222, 185] width 7 height 7
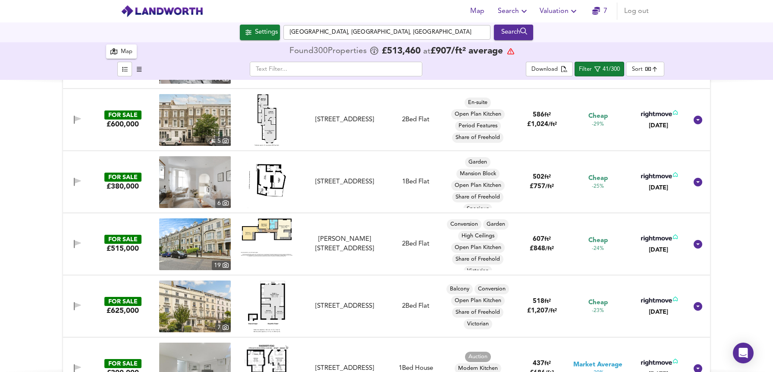
scroll to position [977, 0]
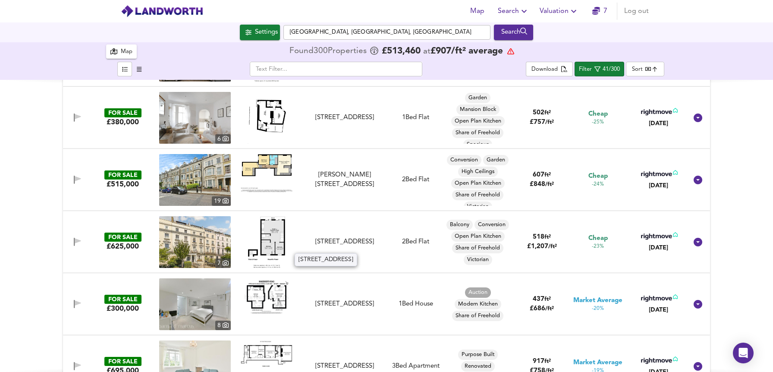
click at [339, 244] on div "[STREET_ADDRESS]" at bounding box center [344, 241] width 77 height 9
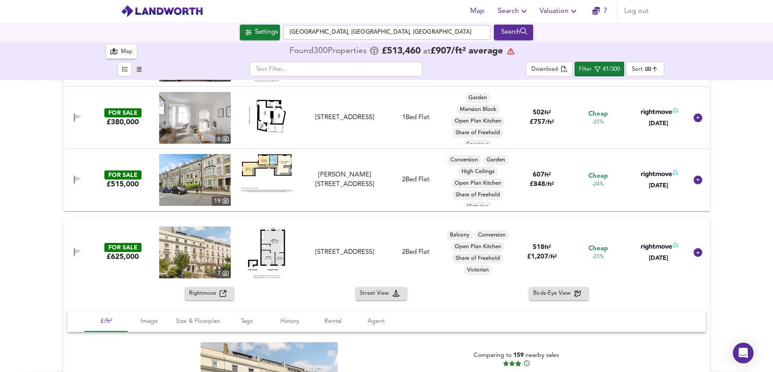
click at [226, 290] on div "Rightmove" at bounding box center [209, 293] width 41 height 10
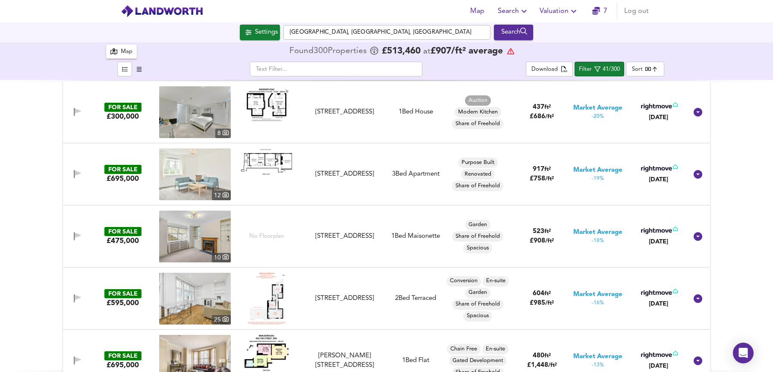
scroll to position [1356, 0]
click at [101, 259] on div "FOR SALE £475,000 10 No Floorplan Munster Road, London, SW6 6AZ Munster Road, L…" at bounding box center [376, 237] width 623 height 52
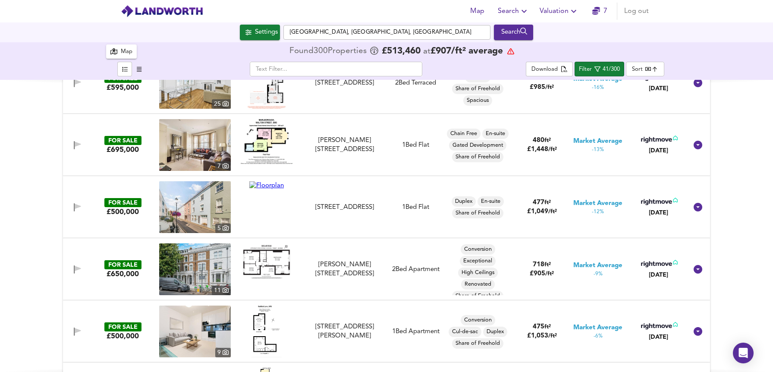
scroll to position [1819, 0]
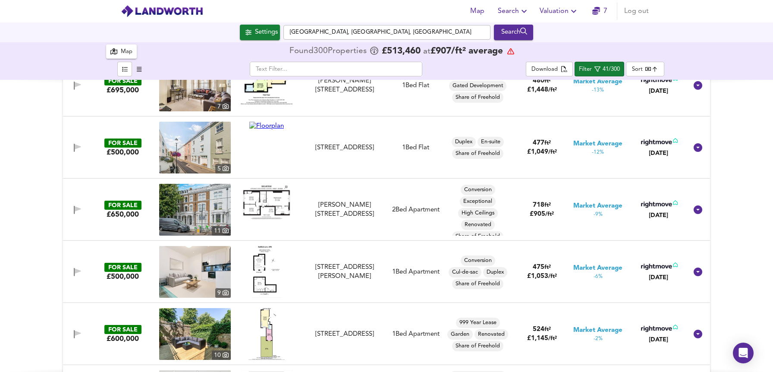
click at [363, 171] on div "FOR SALE £500,000 5 Redfield Lane, Kenway Village, SW5 0RQ Redfield Lane, Kenwa…" at bounding box center [376, 148] width 623 height 52
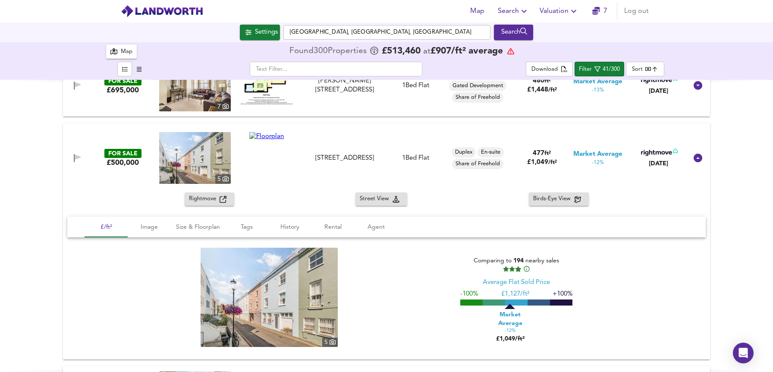
click at [219, 200] on icon "button" at bounding box center [222, 199] width 7 height 7
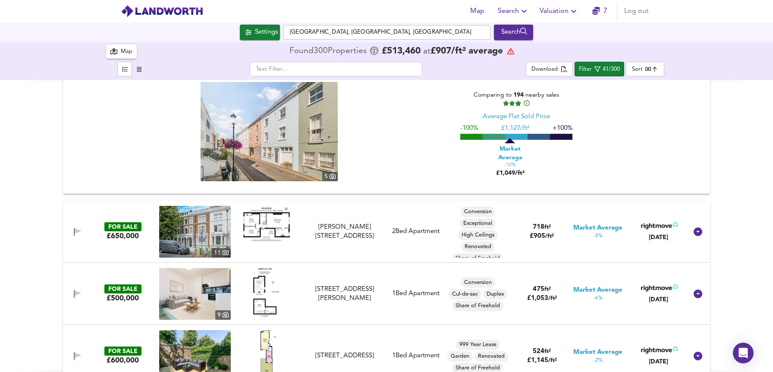
click at [341, 245] on div "FOR SALE £650,000 11 Sinclair Road, London, W14 0NJ Sinclair Road, London, W14 …" at bounding box center [376, 232] width 623 height 52
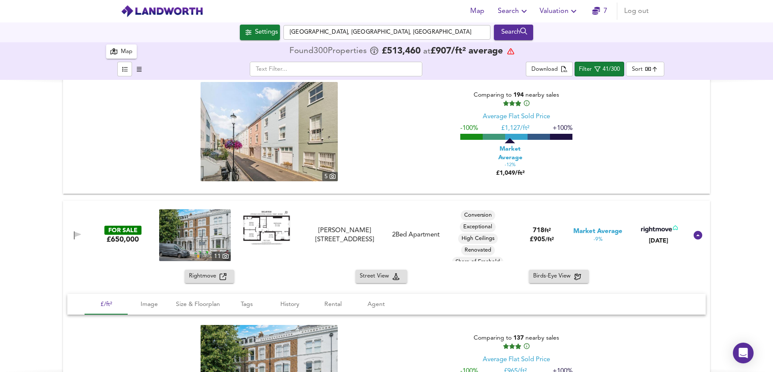
click at [221, 276] on icon "button" at bounding box center [222, 276] width 7 height 7
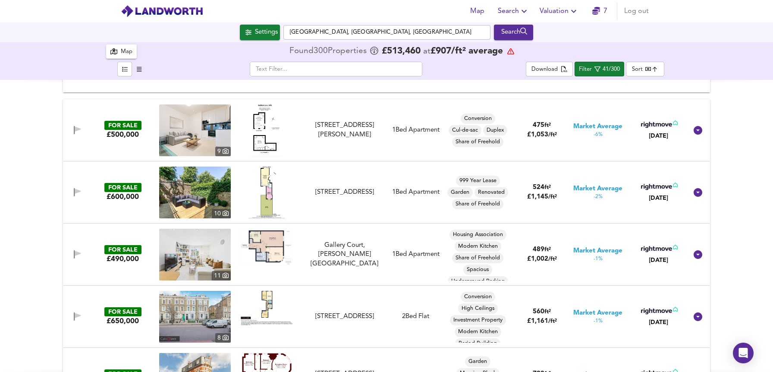
scroll to position [2328, 0]
click at [94, 141] on div "FOR SALE £500,000 9 Redfield Lane, Earls Court, London, SW5 0RQ Redfield Lane, …" at bounding box center [376, 131] width 623 height 52
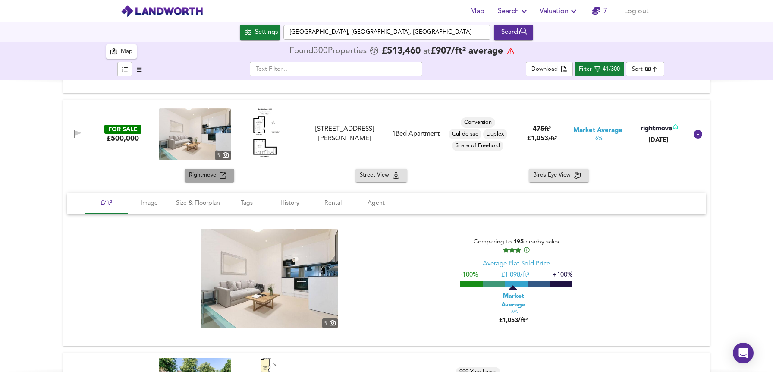
click at [216, 177] on span "Rightmove" at bounding box center [204, 175] width 31 height 10
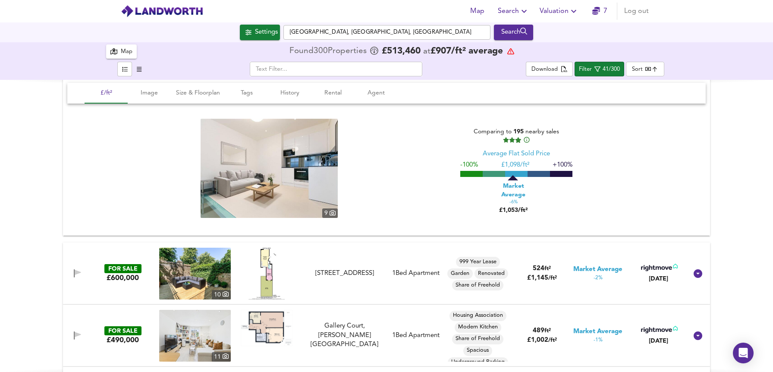
scroll to position [2445, 0]
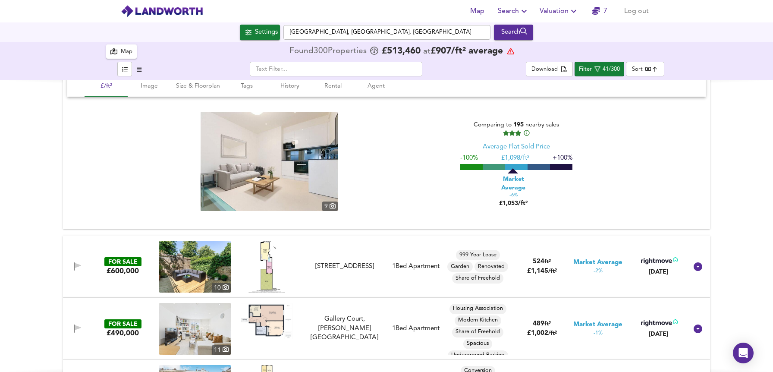
click at [124, 276] on div "£600,000" at bounding box center [123, 270] width 32 height 9
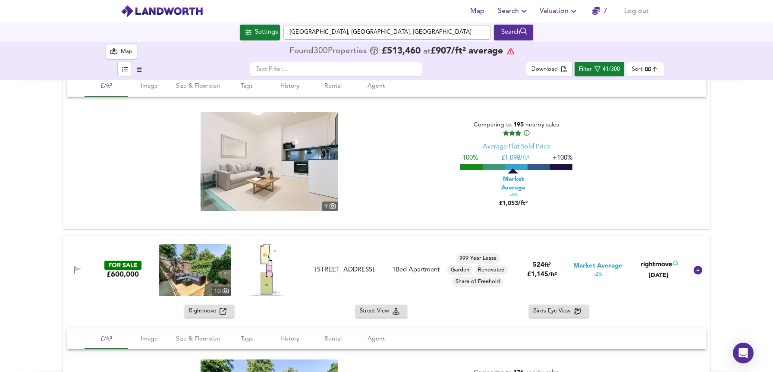
click at [221, 313] on icon "button" at bounding box center [222, 310] width 7 height 7
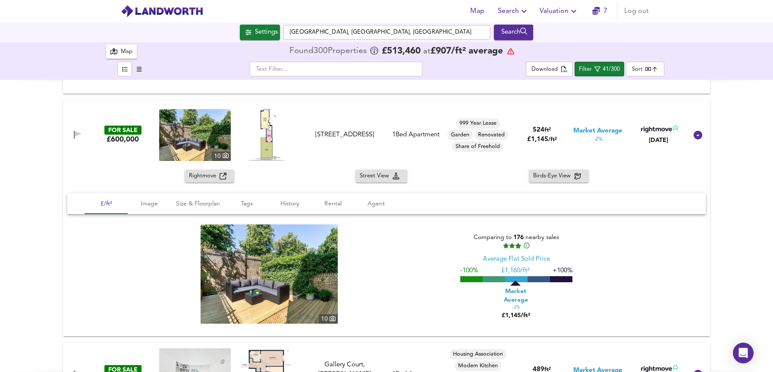
scroll to position [2701, 0]
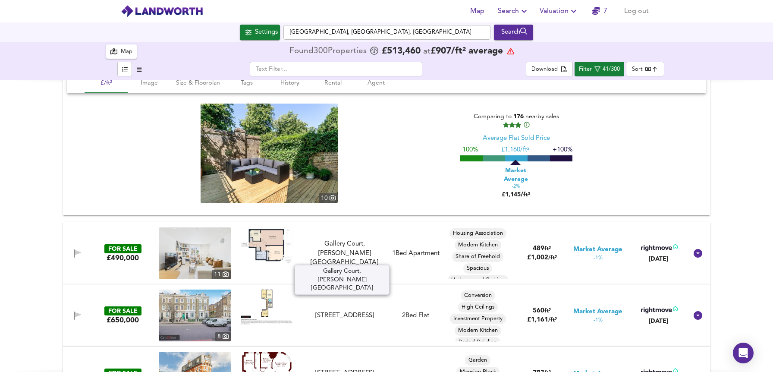
click at [328, 262] on div "Gallery Court, [PERSON_NAME][GEOGRAPHIC_DATA]" at bounding box center [344, 253] width 77 height 28
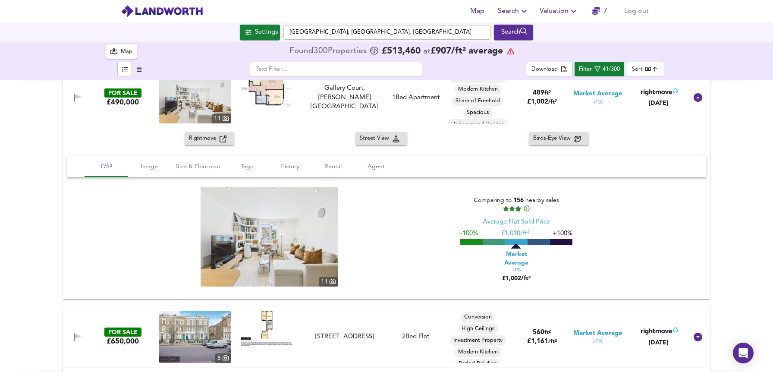
scroll to position [2799, 0]
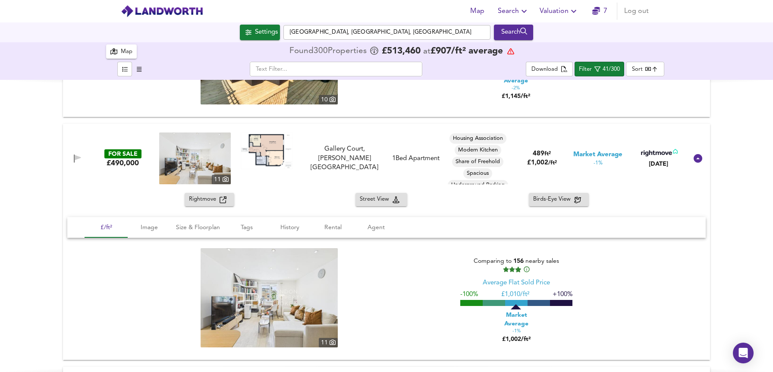
click at [224, 199] on div "Rightmove" at bounding box center [209, 199] width 41 height 10
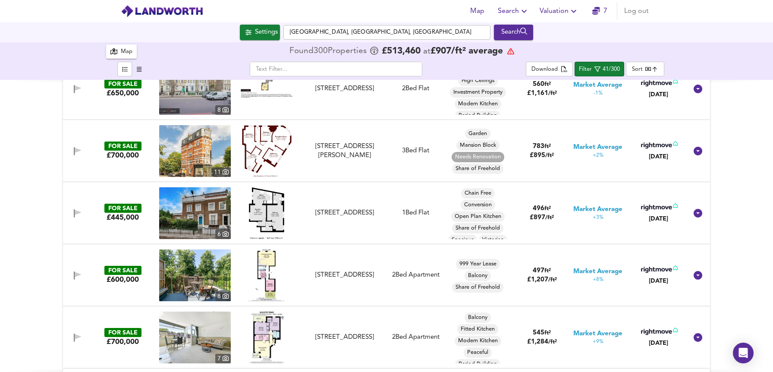
scroll to position [3110, 0]
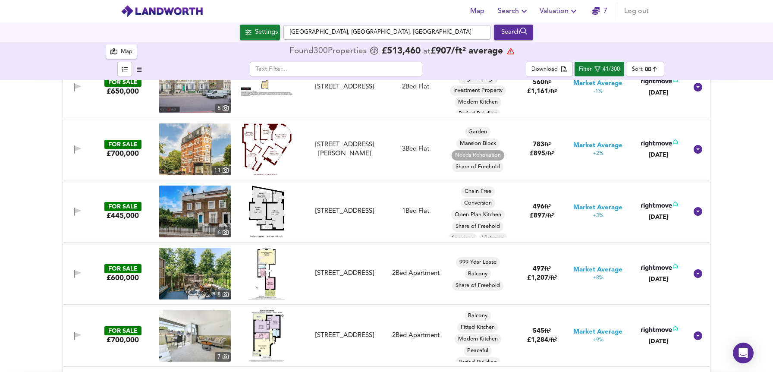
click at [300, 264] on div at bounding box center [267, 274] width 72 height 52
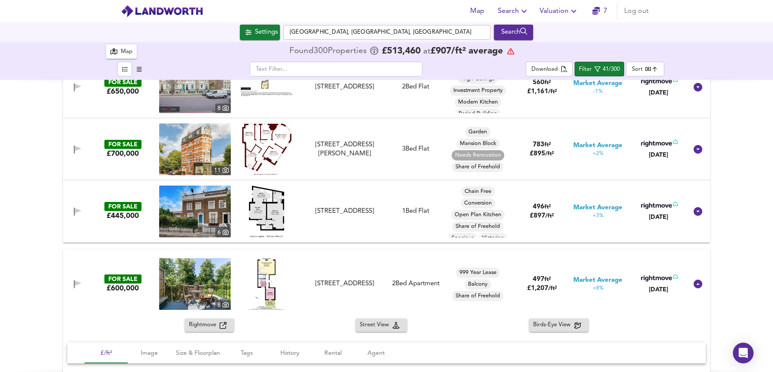
click at [224, 326] on div "Rightmove" at bounding box center [209, 325] width 41 height 10
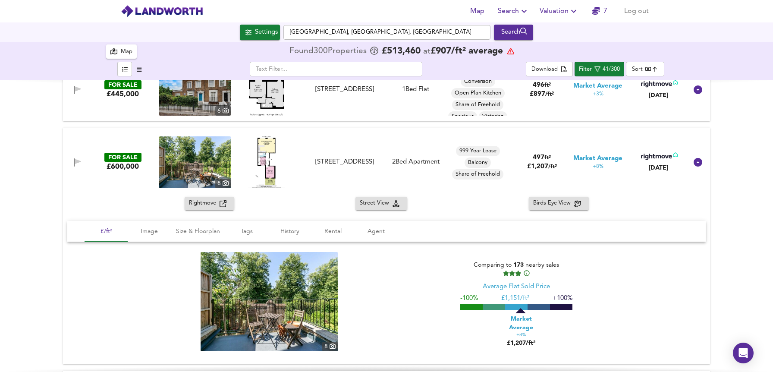
scroll to position [3420, 0]
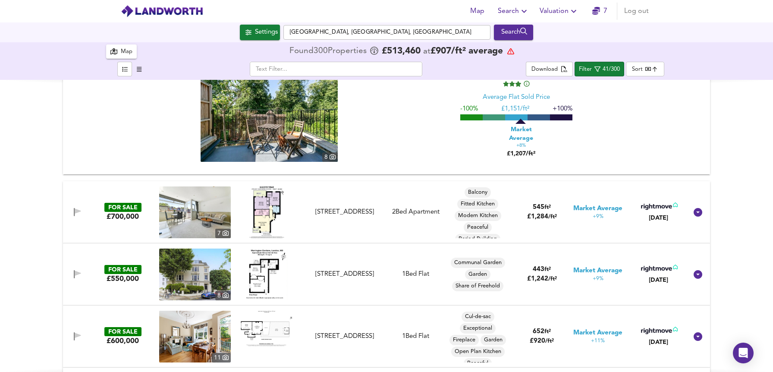
click at [105, 288] on div "FOR SALE £550,000 8 Warrington Gardens, Little Venice, W9 2QB Warrington Garden…" at bounding box center [376, 274] width 623 height 52
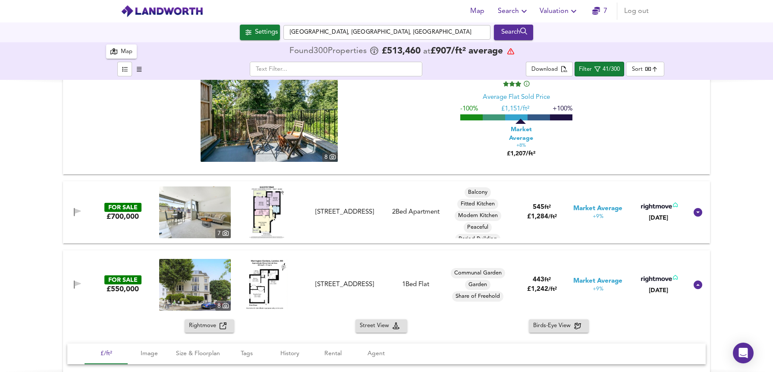
click at [220, 328] on icon "button" at bounding box center [222, 325] width 7 height 7
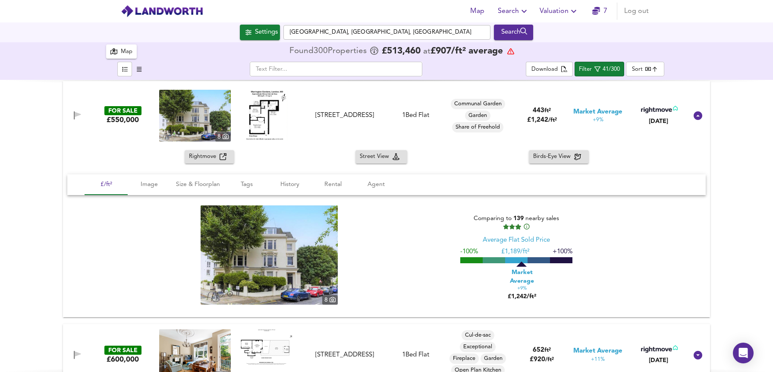
scroll to position [3807, 0]
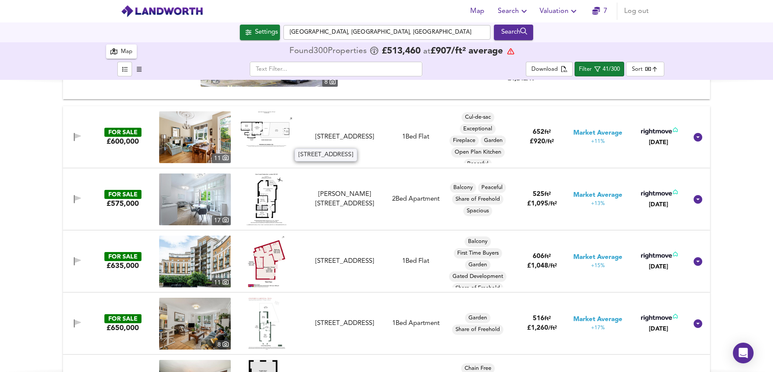
click at [360, 141] on div "[STREET_ADDRESS]" at bounding box center [344, 136] width 77 height 9
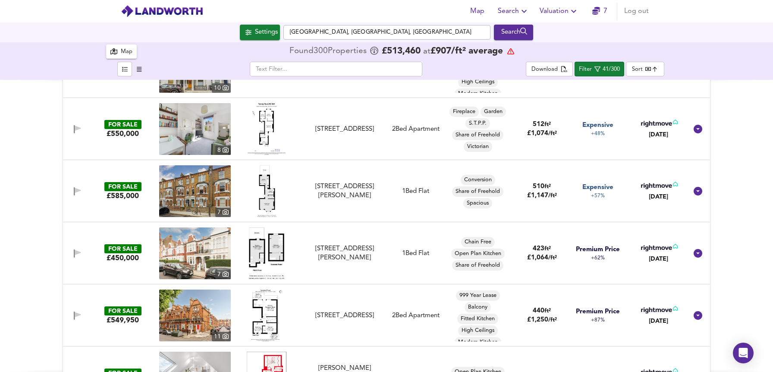
scroll to position [4530, 0]
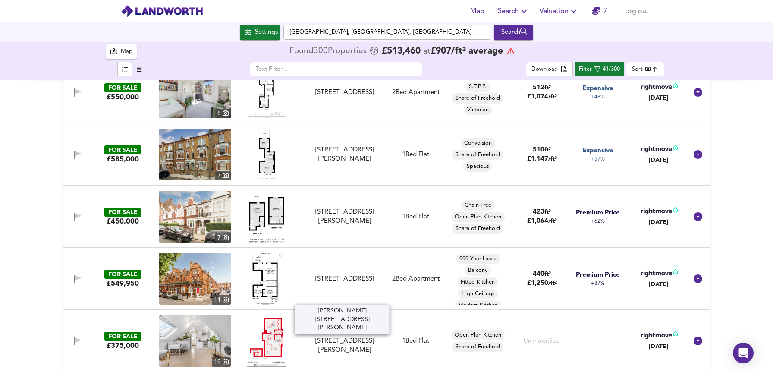
click at [356, 335] on div "[PERSON_NAME][STREET_ADDRESS][PERSON_NAME]" at bounding box center [344, 341] width 77 height 28
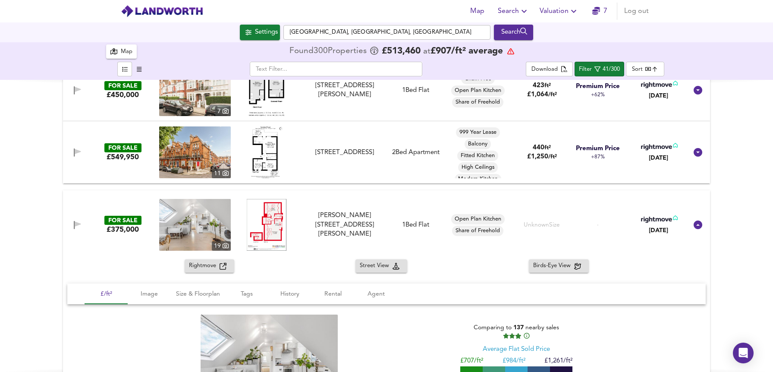
scroll to position [4710, 0]
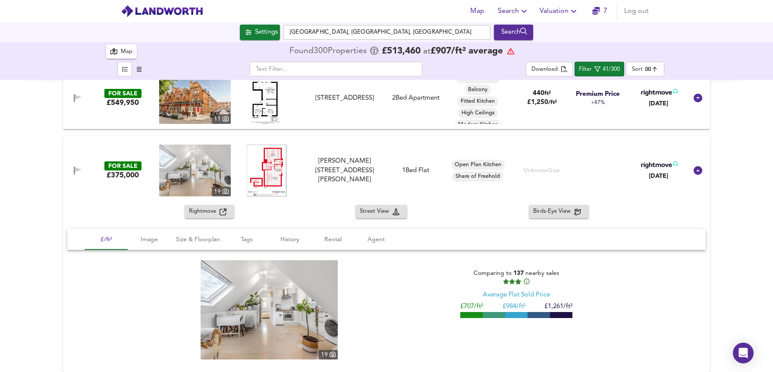
click at [230, 210] on button "Rightmove" at bounding box center [210, 211] width 50 height 13
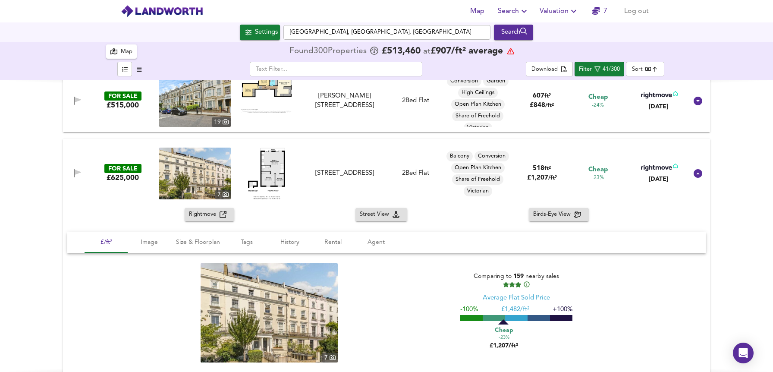
scroll to position [0, 0]
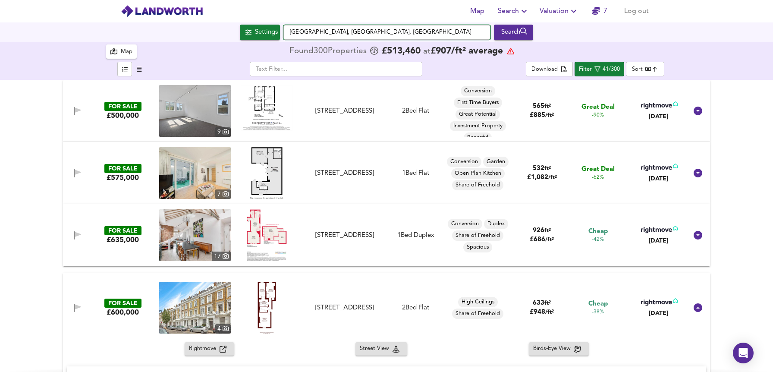
click at [422, 29] on input "South Kensington Tube, S Kensington Station Arcade, London" at bounding box center [386, 32] width 207 height 15
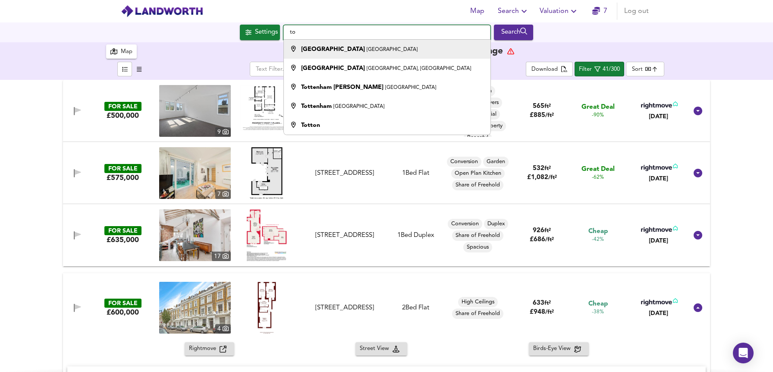
type input "t"
type input "l"
type input "t"
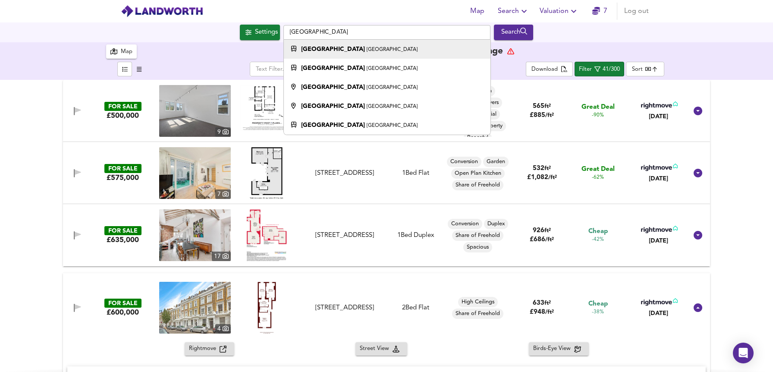
click at [369, 45] on div "Winchmore Hill Station London" at bounding box center [359, 49] width 116 height 9
type input "Winchmore Hill Station, London"
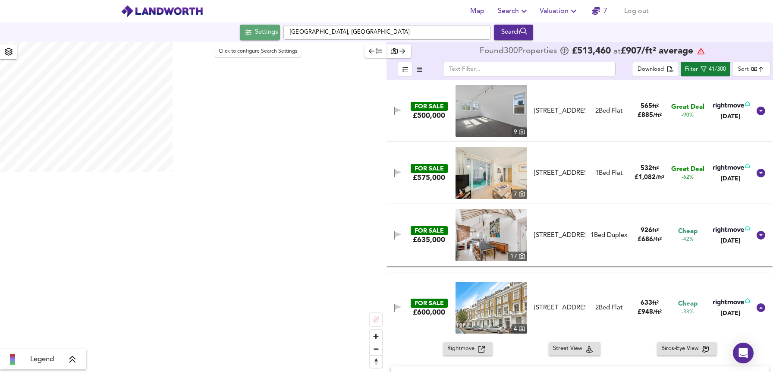
click at [266, 34] on div "Settings" at bounding box center [266, 32] width 23 height 11
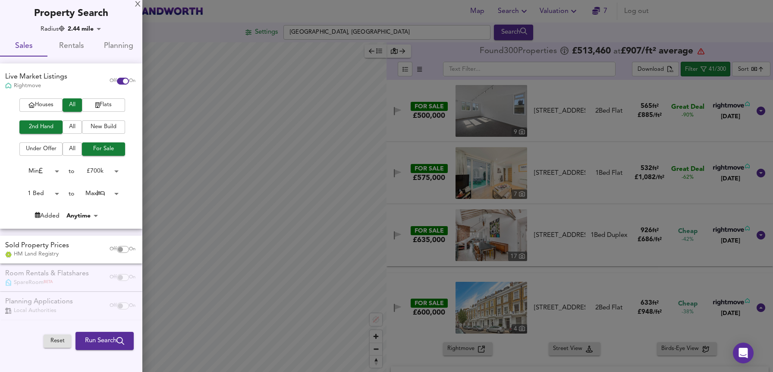
click at [249, 135] on div at bounding box center [386, 186] width 773 height 372
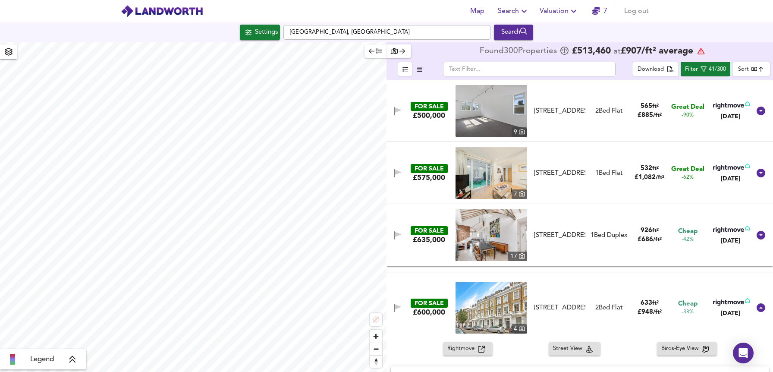
type input "3732"
click at [523, 31] on div "Search" at bounding box center [513, 32] width 35 height 11
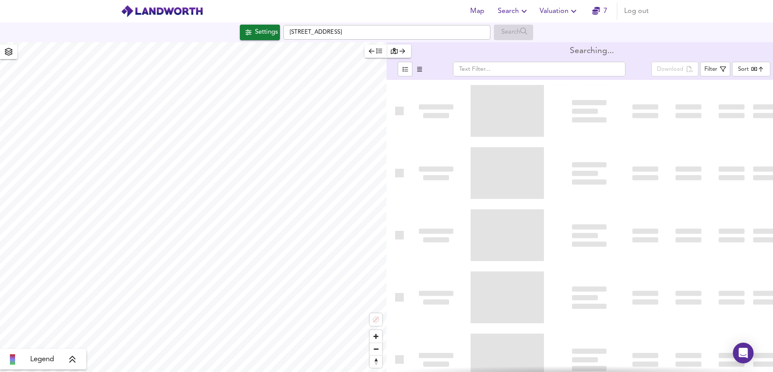
type input "bestdeal"
click at [374, 57] on button "button" at bounding box center [375, 50] width 22 height 13
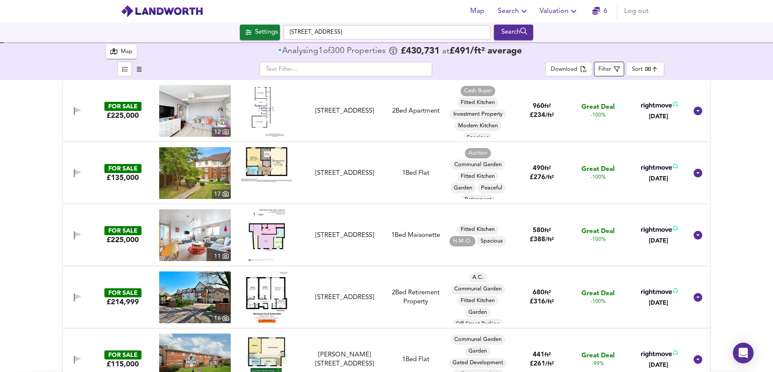
click at [608, 67] on div "Filter" at bounding box center [604, 70] width 13 height 10
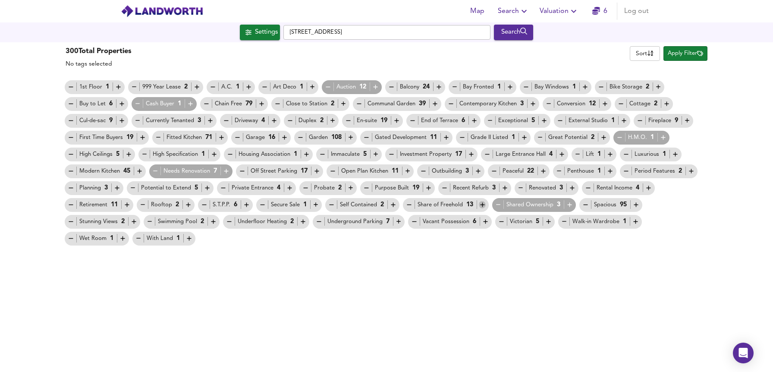
click at [479, 203] on div "1st Floor 1 999 Year Lease 2 A.C. 1 Art Deco 1 Auction 12 Balcony 24 Bay Fronte…" at bounding box center [386, 162] width 647 height 168
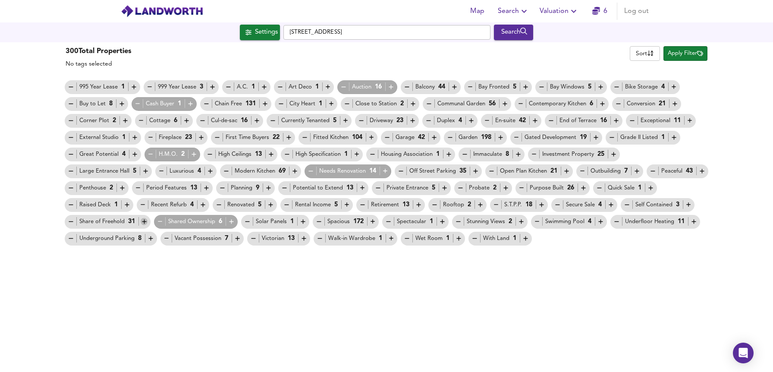
click at [144, 223] on icon "button" at bounding box center [144, 221] width 7 height 7
click at [694, 57] on span "Apply Filter" at bounding box center [685, 54] width 35 height 10
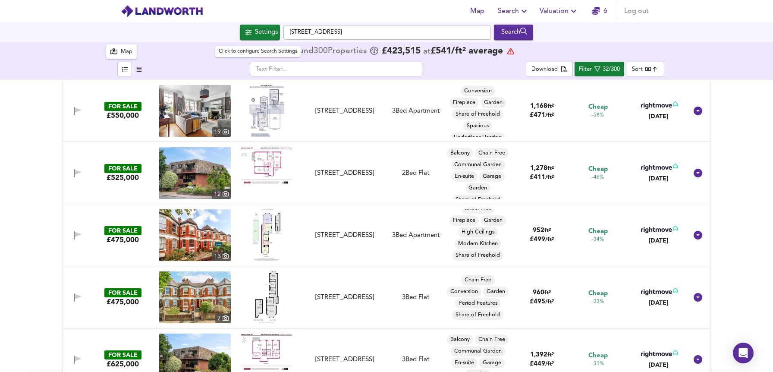
click at [260, 28] on div "Settings" at bounding box center [266, 32] width 23 height 11
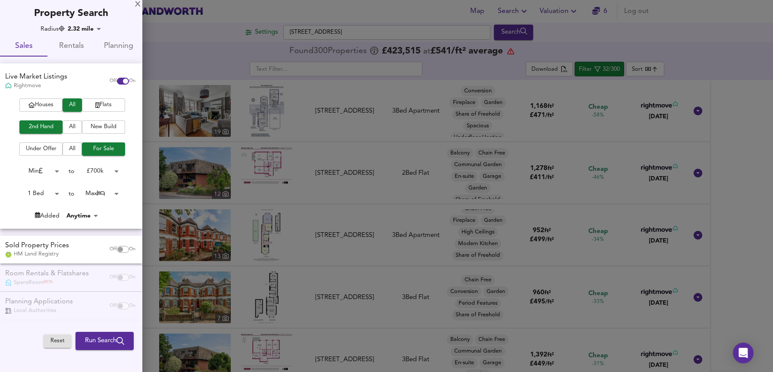
click at [271, 177] on div at bounding box center [386, 186] width 773 height 372
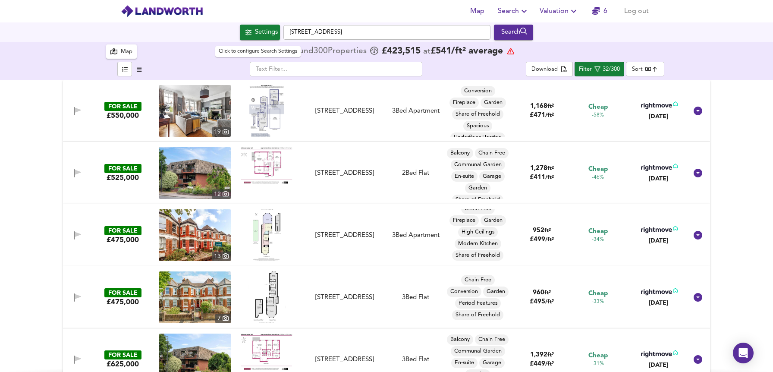
click at [263, 30] on div "Settings" at bounding box center [266, 32] width 23 height 11
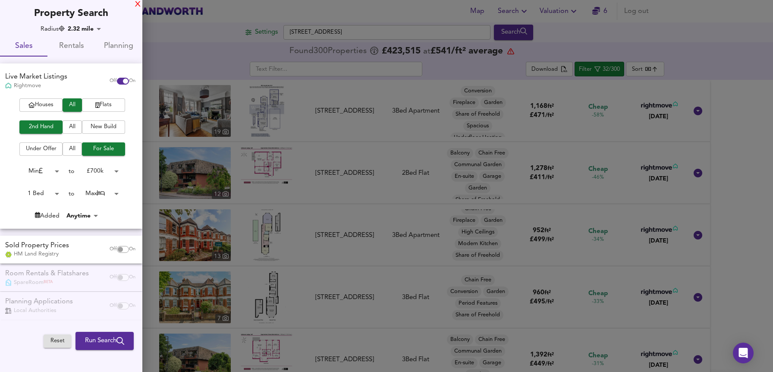
click at [137, 5] on div "X" at bounding box center [138, 5] width 6 height 6
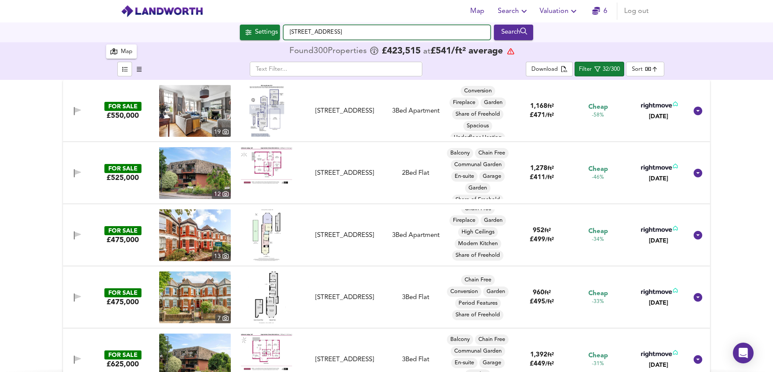
click at [374, 29] on input "[STREET_ADDRESS]" at bounding box center [386, 32] width 207 height 15
click at [122, 42] on div at bounding box center [386, 42] width 773 height 1
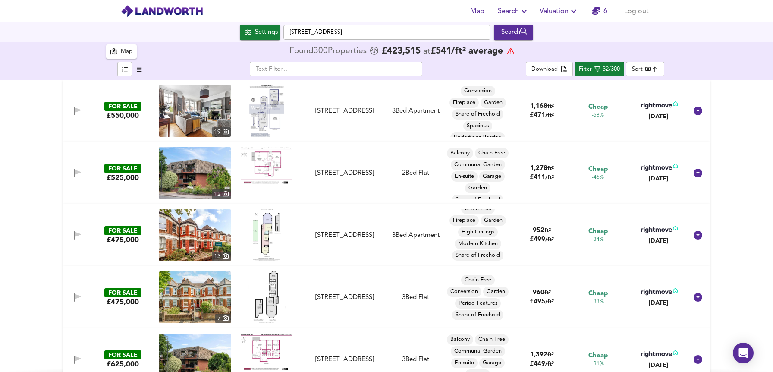
click at [119, 49] on div "Map" at bounding box center [121, 51] width 22 height 11
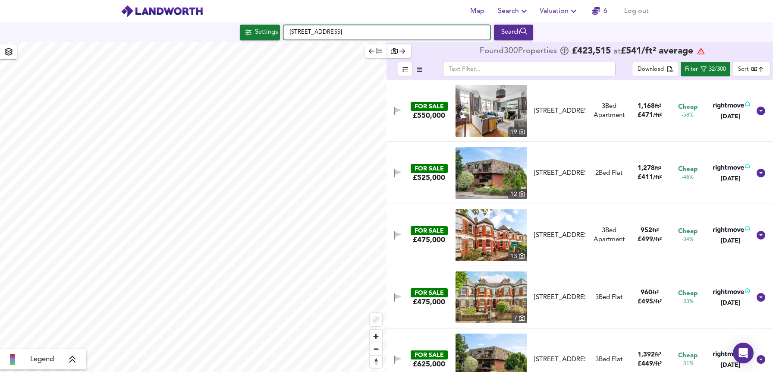
click at [342, 31] on input "[STREET_ADDRESS]" at bounding box center [386, 32] width 207 height 15
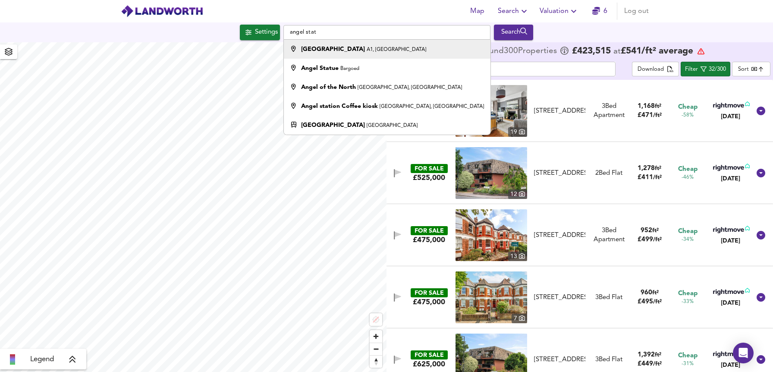
click at [367, 50] on small "A1, [GEOGRAPHIC_DATA]" at bounding box center [397, 49] width 60 height 5
type input "[GEOGRAPHIC_DATA], A1, [GEOGRAPHIC_DATA]"
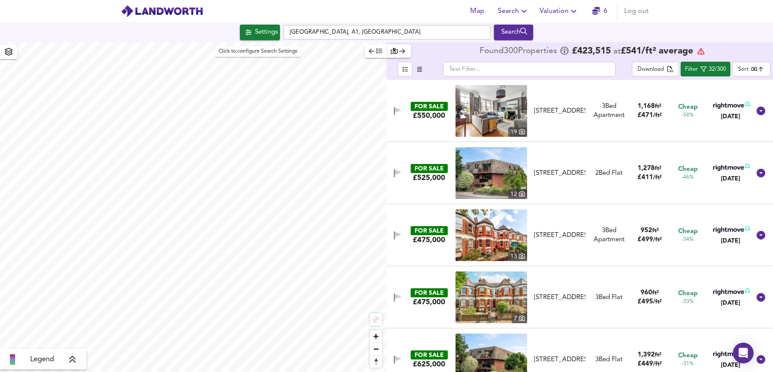
click at [255, 31] on div "Settings" at bounding box center [266, 32] width 23 height 11
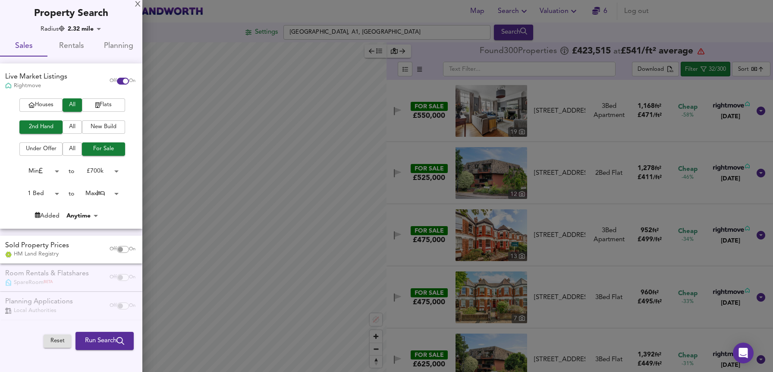
click at [113, 170] on body "Map Search Valuation 6 Log out Settings [GEOGRAPHIC_DATA] Search Legend Found 3…" at bounding box center [386, 186] width 773 height 372
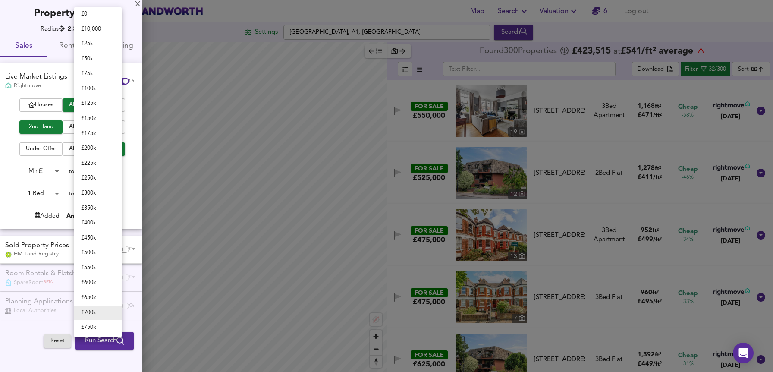
click at [13, 173] on div at bounding box center [386, 186] width 773 height 372
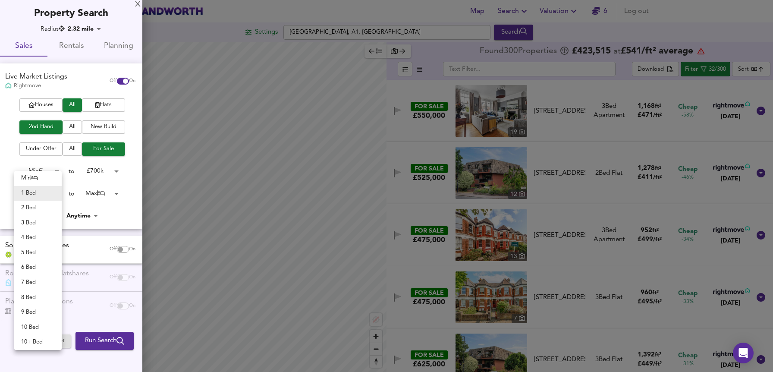
click at [45, 195] on body "Map Search Valuation 6 Log out Settings [GEOGRAPHIC_DATA] Search Legend Found 3…" at bounding box center [386, 186] width 773 height 372
click at [44, 176] on li "Min" at bounding box center [37, 178] width 47 height 15
type input "0"
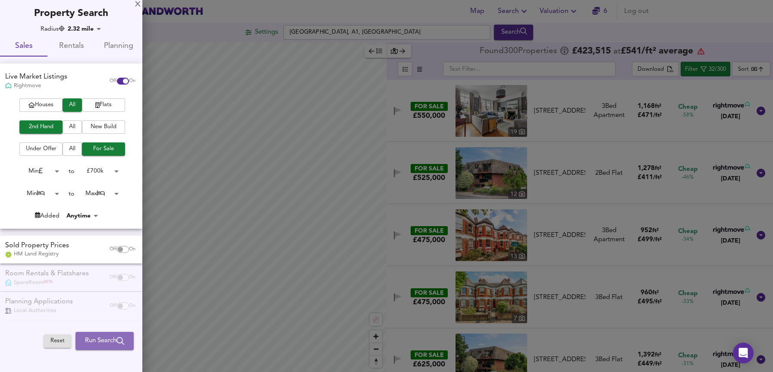
click at [116, 343] on span "Run Search" at bounding box center [104, 340] width 39 height 11
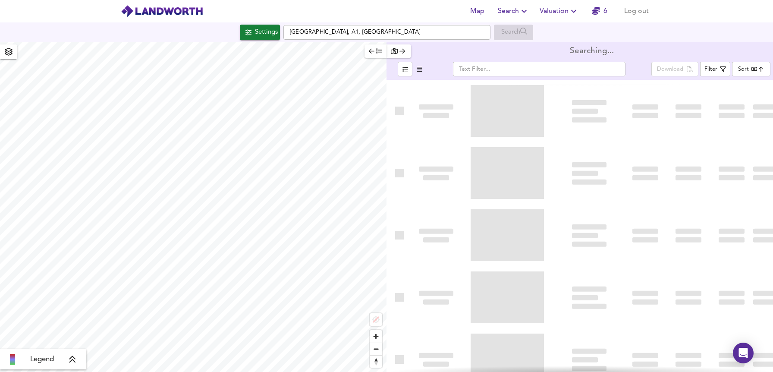
type input "bestdeal"
click at [370, 52] on icon "button" at bounding box center [372, 51] width 6 height 6
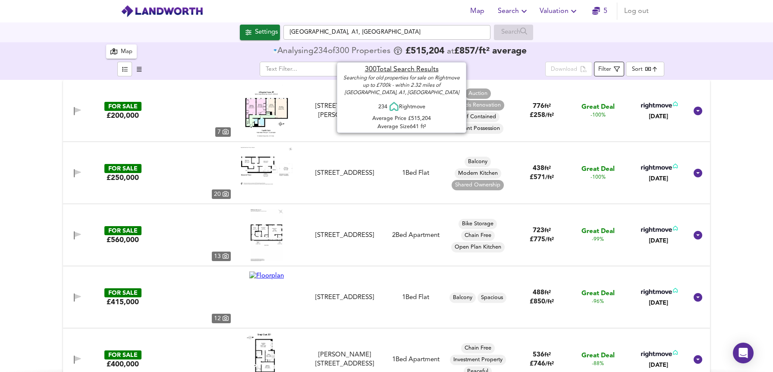
click at [610, 72] on div "Filter" at bounding box center [604, 70] width 13 height 10
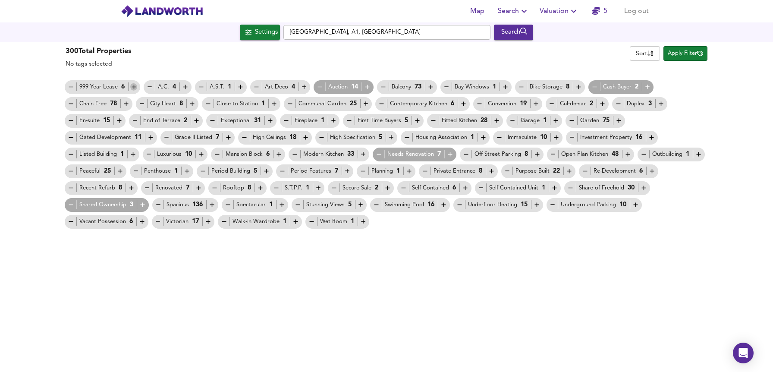
click at [136, 86] on icon "button" at bounding box center [133, 86] width 7 height 7
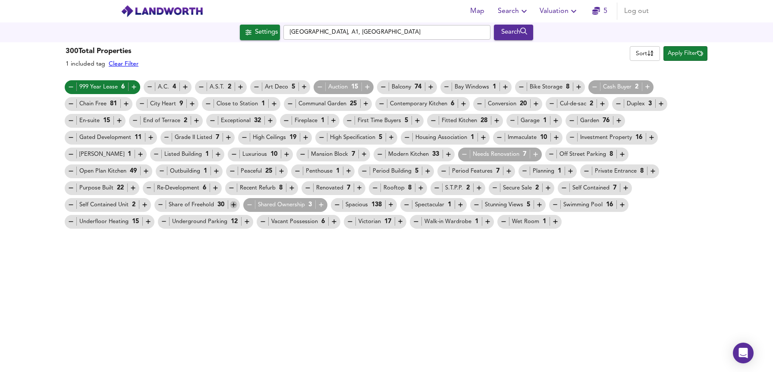
click at [230, 204] on icon "button" at bounding box center [233, 204] width 7 height 7
click at [246, 206] on icon "button" at bounding box center [249, 204] width 7 height 7
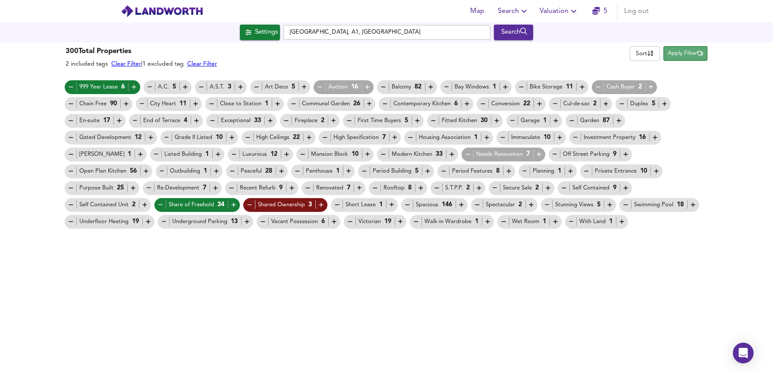
click at [695, 52] on span "Apply Filter" at bounding box center [685, 54] width 35 height 10
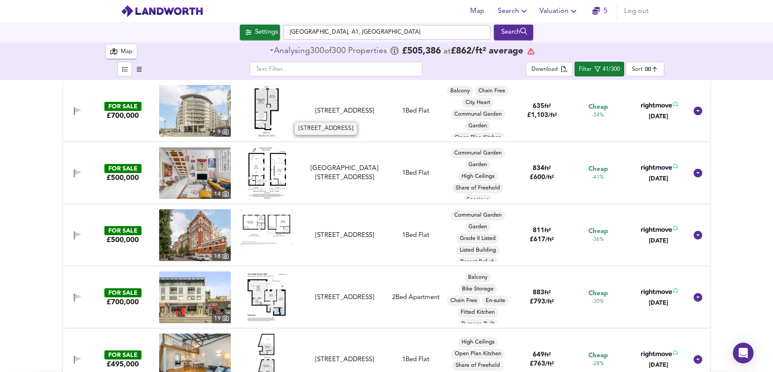
click at [340, 114] on div "[STREET_ADDRESS]" at bounding box center [344, 111] width 77 height 9
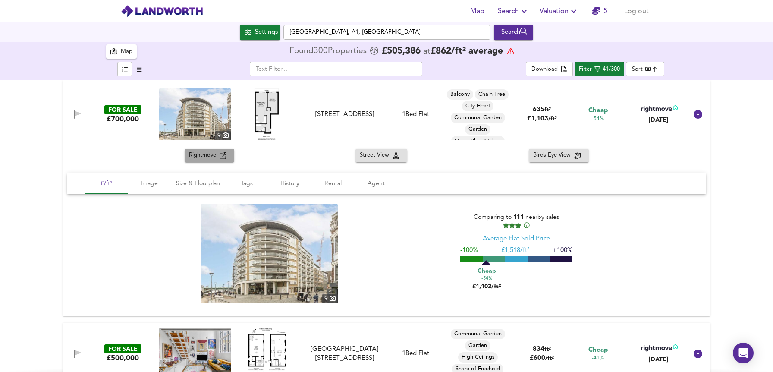
click at [224, 157] on div "Rightmove" at bounding box center [209, 155] width 41 height 10
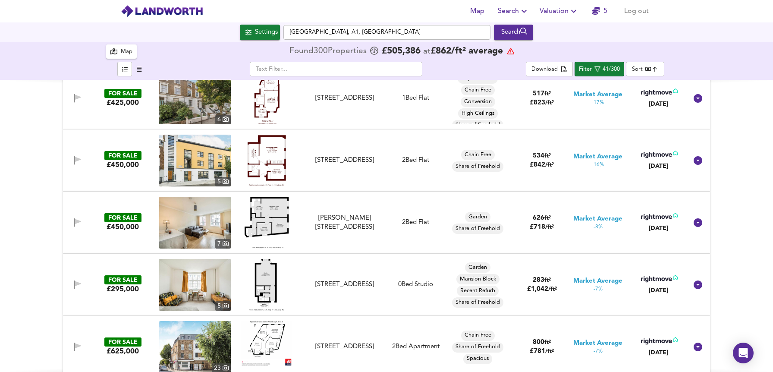
scroll to position [690, 0]
click at [141, 290] on div "FOR SALE £295,000" at bounding box center [123, 284] width 66 height 19
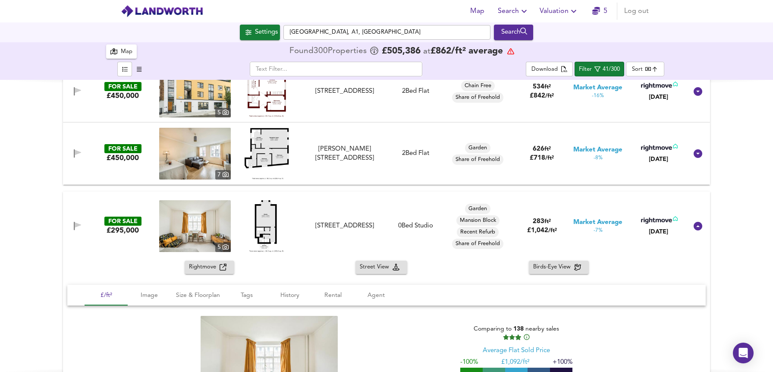
scroll to position [760, 0]
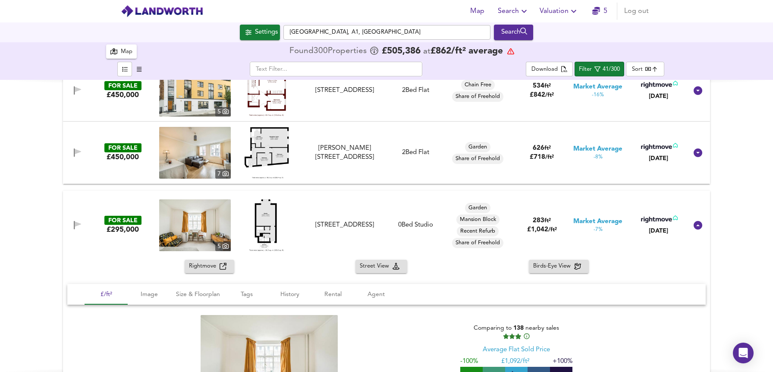
click at [223, 266] on icon "button" at bounding box center [222, 266] width 7 height 7
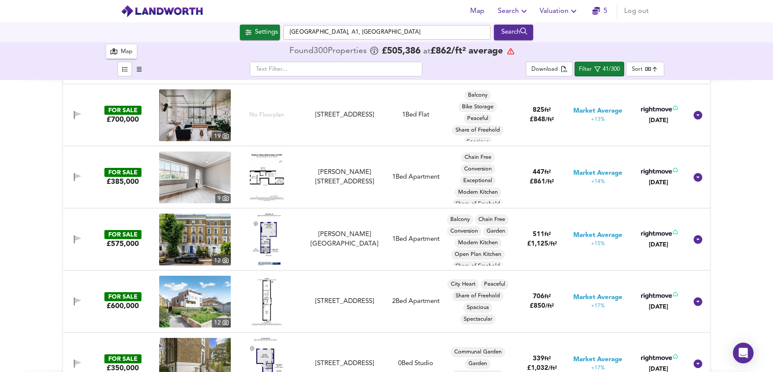
scroll to position [1669, 0]
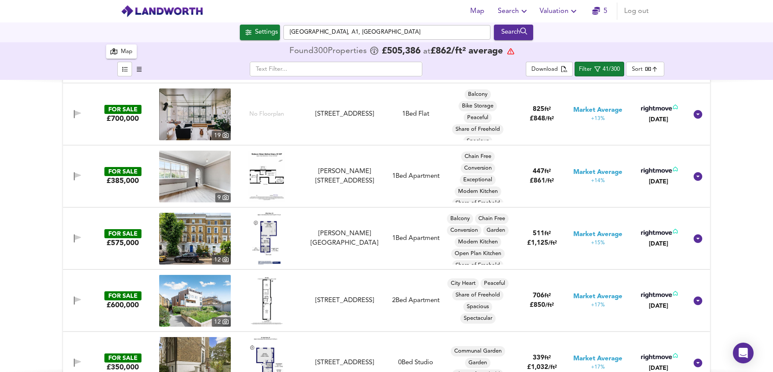
click at [331, 178] on div "[PERSON_NAME][STREET_ADDRESS]" at bounding box center [344, 176] width 77 height 19
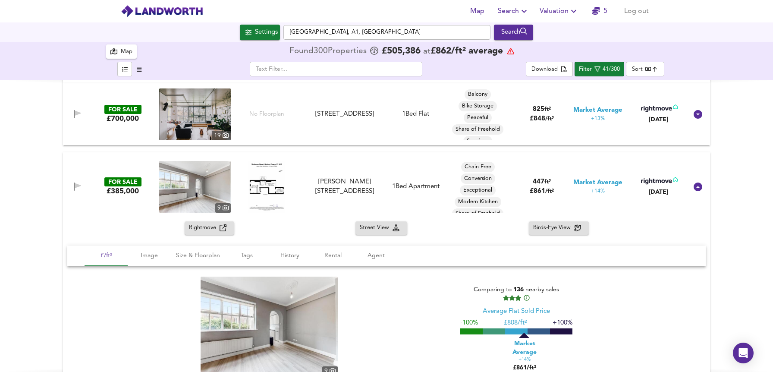
click at [223, 230] on icon "button" at bounding box center [222, 227] width 7 height 7
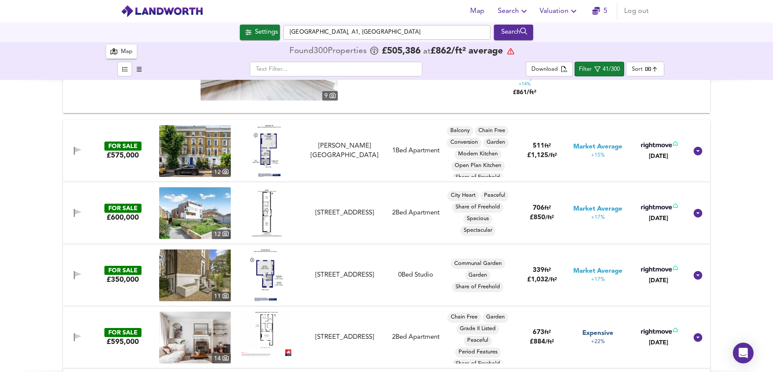
scroll to position [2008, 0]
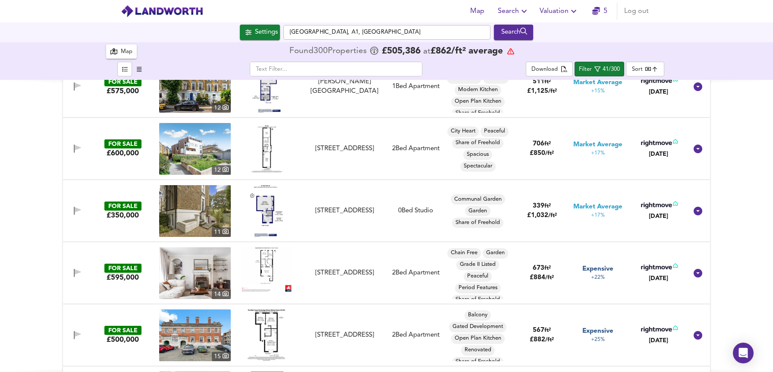
click at [318, 225] on div "FOR SALE £350,000 [STREET_ADDRESS] 0 Bed Studio Communal Garden Garden Share of…" at bounding box center [376, 211] width 623 height 52
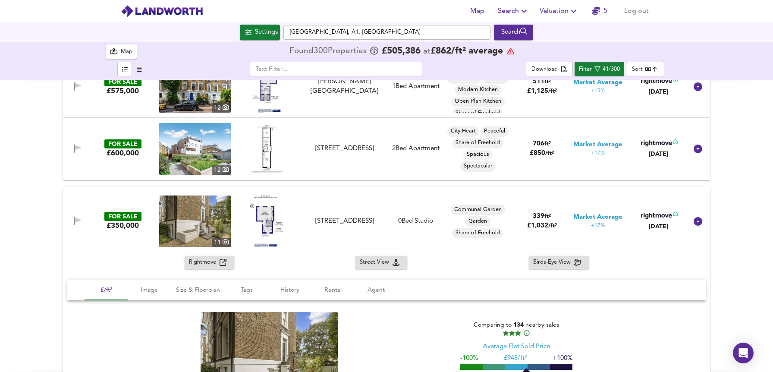
click at [223, 262] on icon "button" at bounding box center [222, 262] width 7 height 7
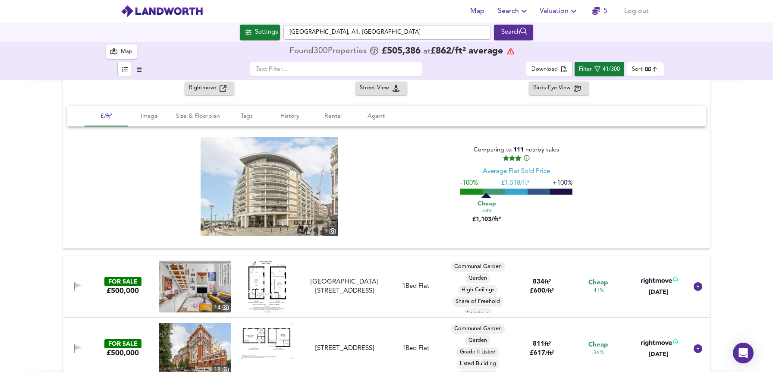
scroll to position [0, 0]
